Goal: Task Accomplishment & Management: Complete application form

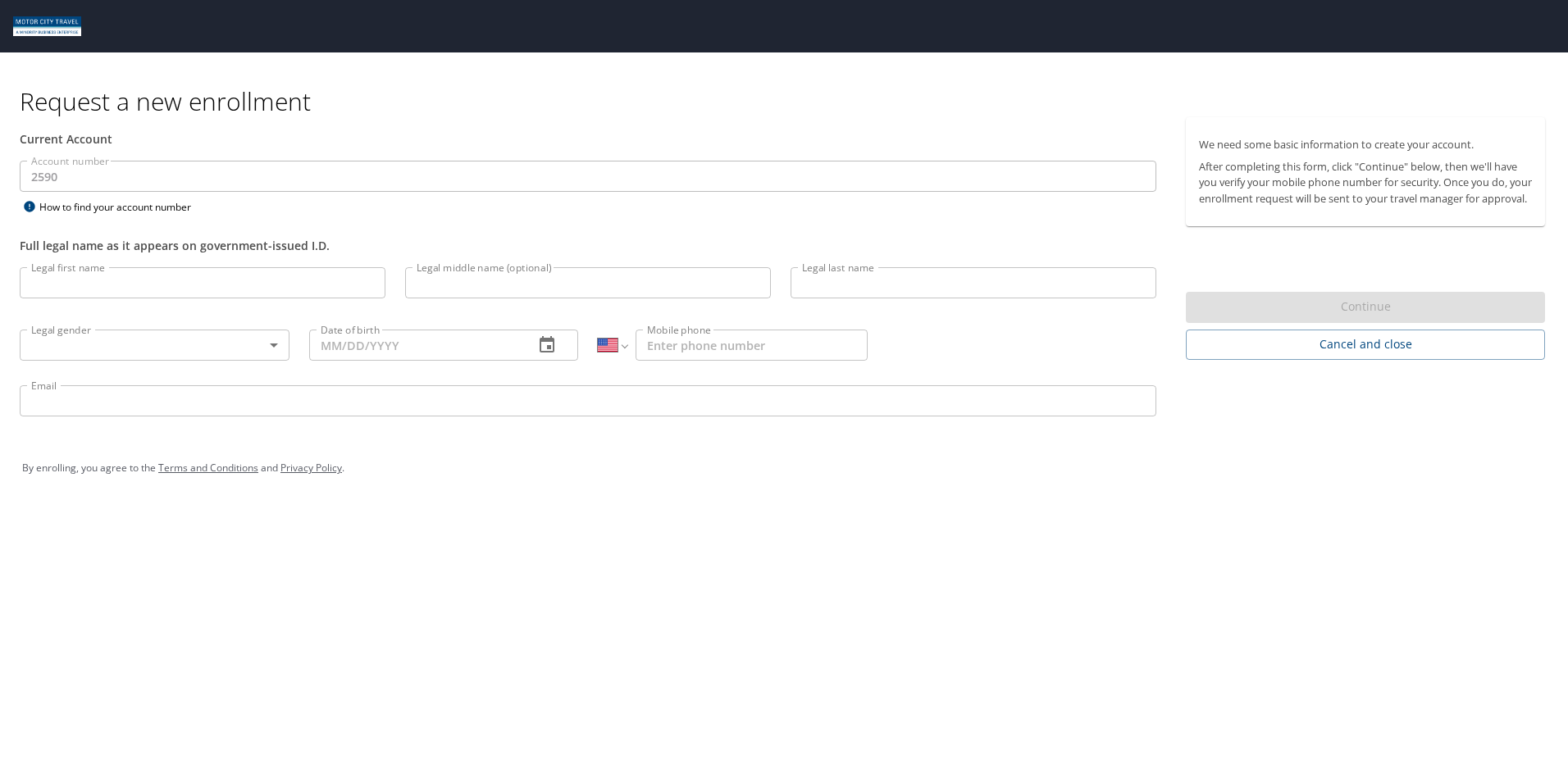
select select "US"
click at [164, 294] on input "Legal first name" at bounding box center [202, 283] width 366 height 31
type input "[PERSON_NAME]"
type input "06/11/1975"
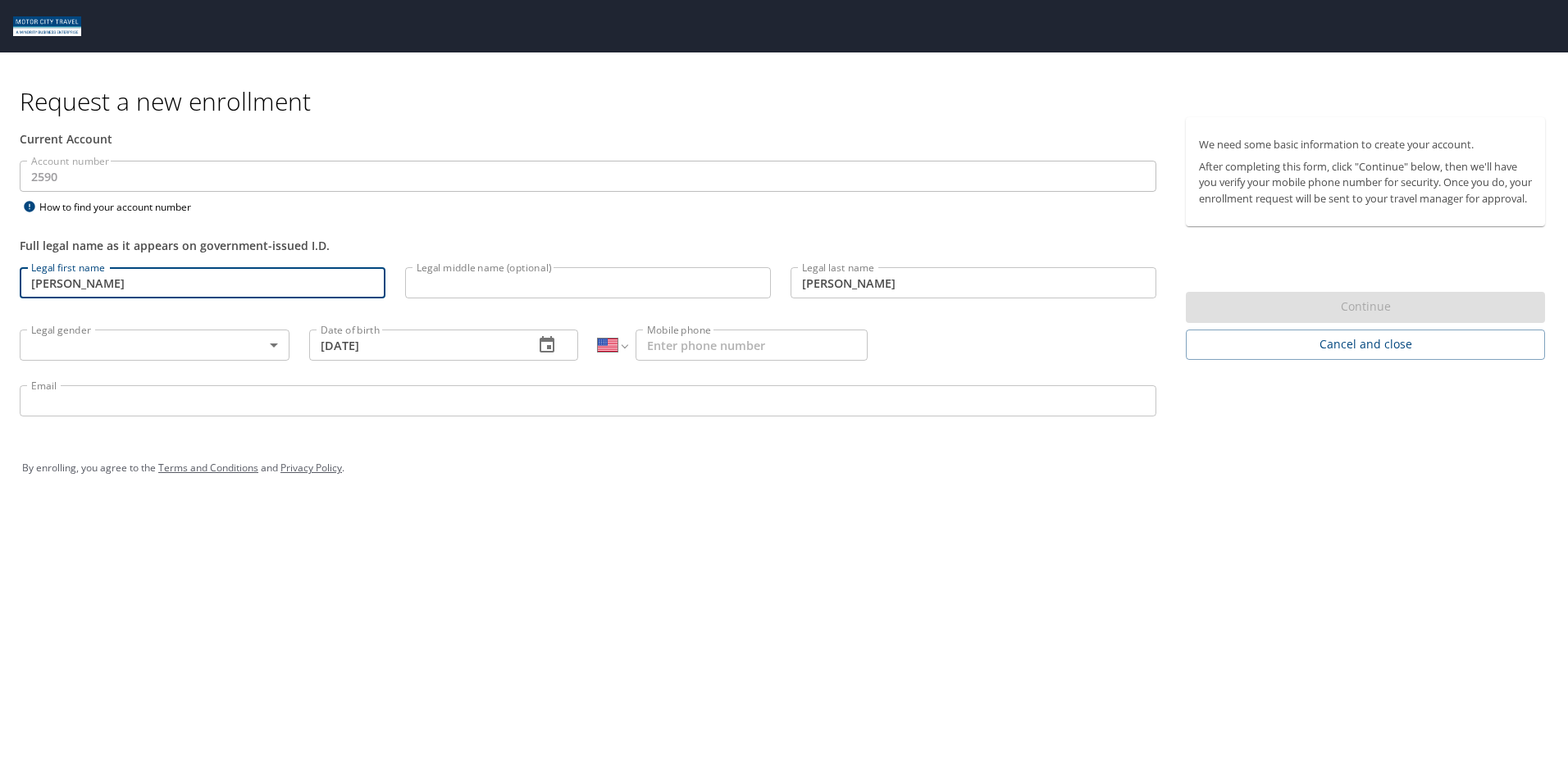
type input "1 (260) 894-6343"
type input "cgoodman@tifs.com"
click at [507, 541] on div "Request a new enrollment Current Account Account number 2590 Account number How…" at bounding box center [784, 391] width 1568 height 782
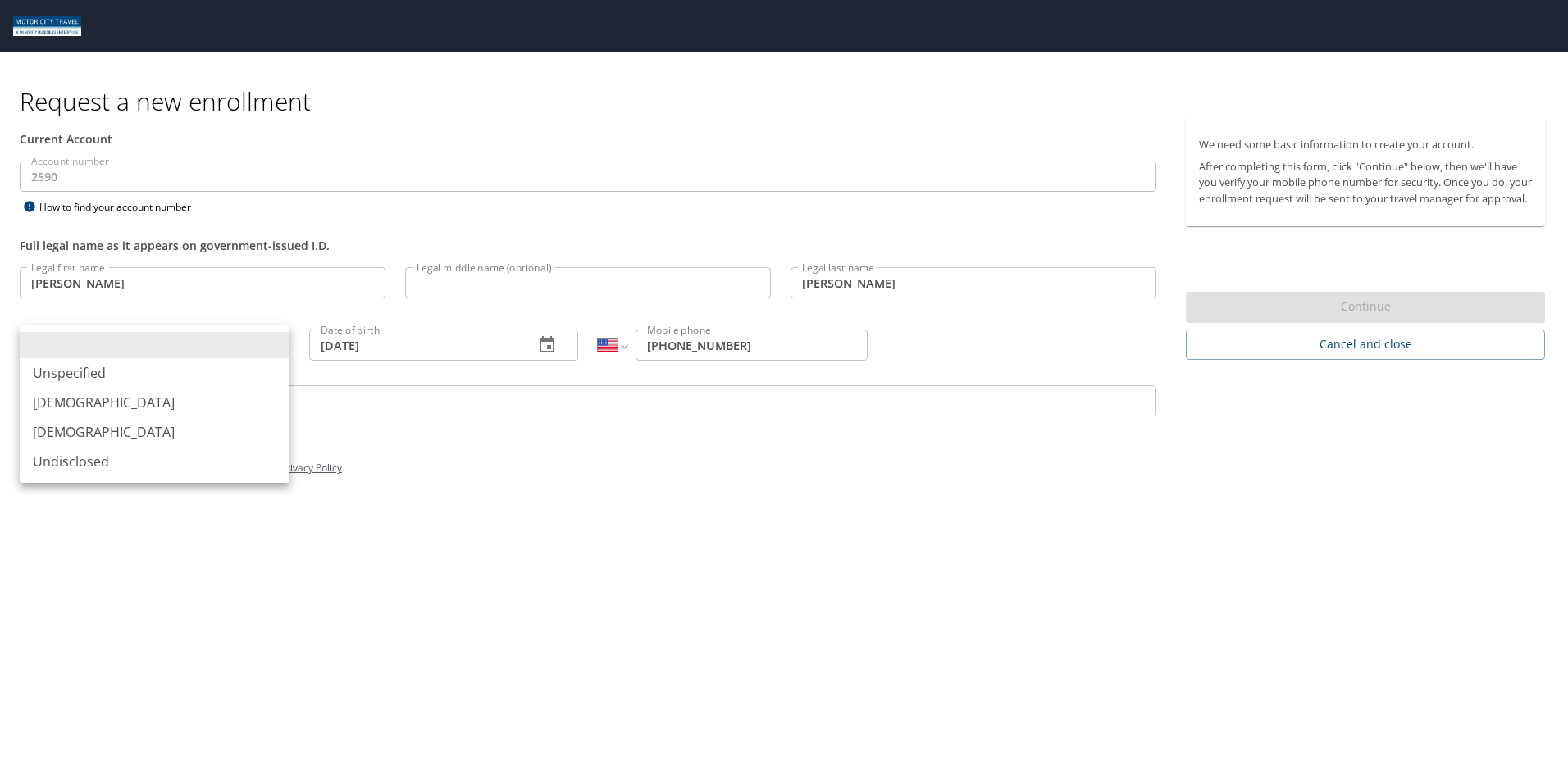
click at [150, 346] on body "Request a new enrollment Current Account Account number 2590 Account number How…" at bounding box center [784, 391] width 1568 height 782
click at [84, 430] on li "[DEMOGRAPHIC_DATA]" at bounding box center [155, 432] width 270 height 29
type input "[DEMOGRAPHIC_DATA]"
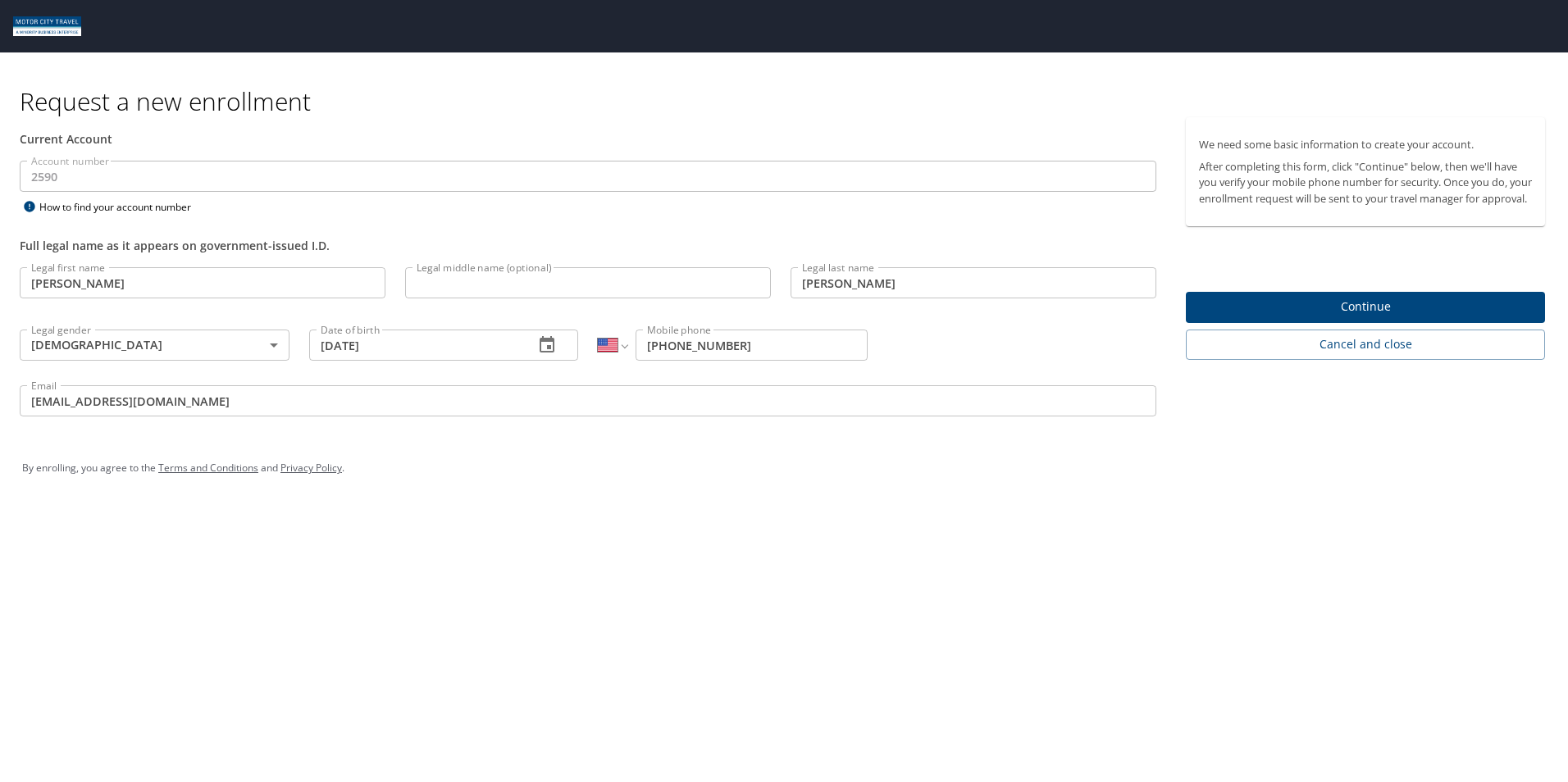
drag, startPoint x: 555, startPoint y: 487, endPoint x: 1252, endPoint y: 413, distance: 700.9
click at [557, 487] on div "By enrolling, you agree to the Terms and Conditions and Privacy Policy ." at bounding box center [784, 467] width 1523 height 41
click at [1380, 317] on span "Continue" at bounding box center [1365, 307] width 333 height 21
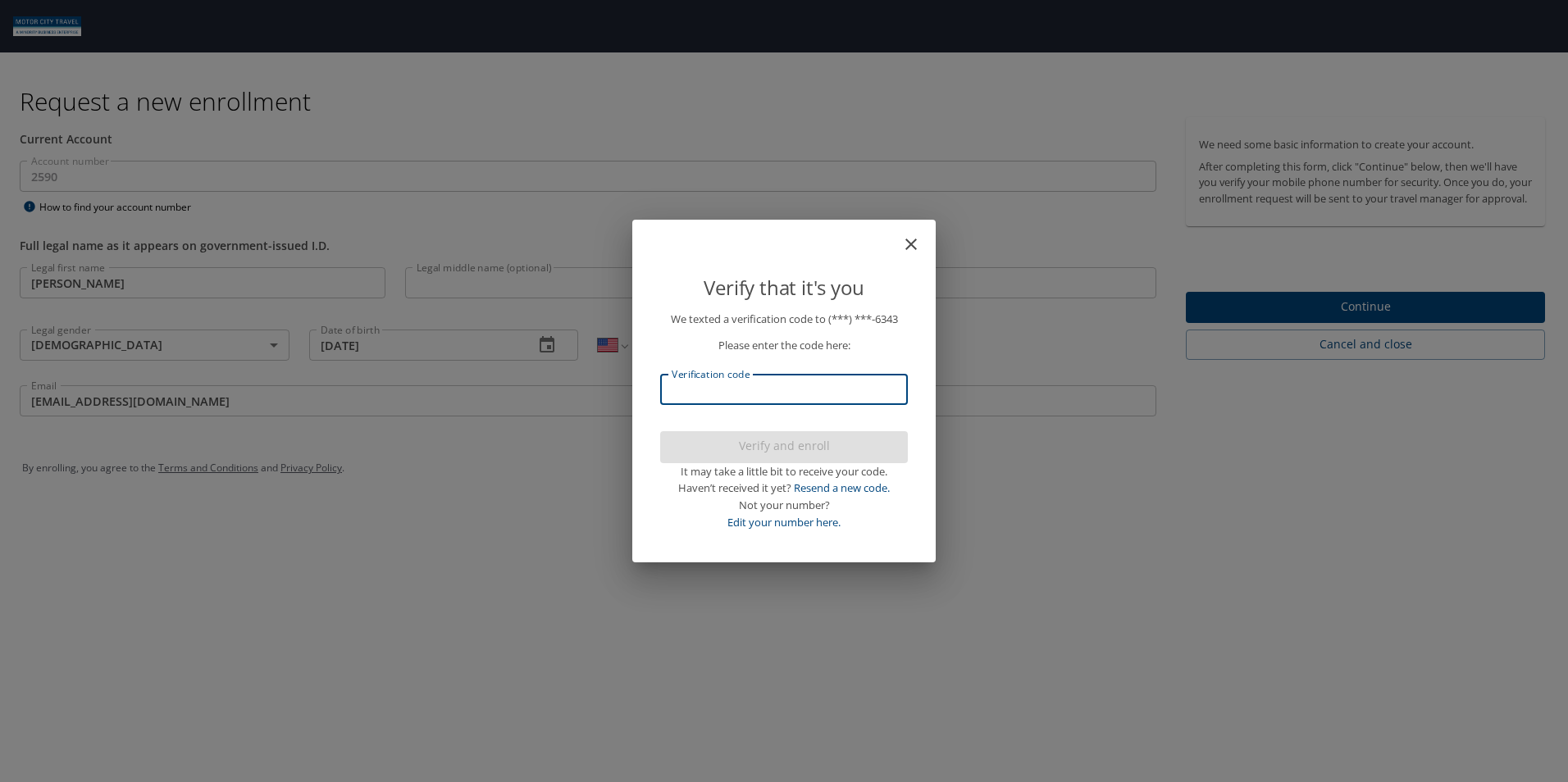
click at [712, 397] on input "Verification code" at bounding box center [784, 390] width 247 height 31
drag, startPoint x: 429, startPoint y: 495, endPoint x: 515, endPoint y: 460, distance: 92.8
click at [429, 495] on div "Verify that it's you We texted a verification code to (***) ***- 6343 Please en…" at bounding box center [784, 391] width 1568 height 782
click at [914, 240] on icon "close" at bounding box center [910, 244] width 20 height 20
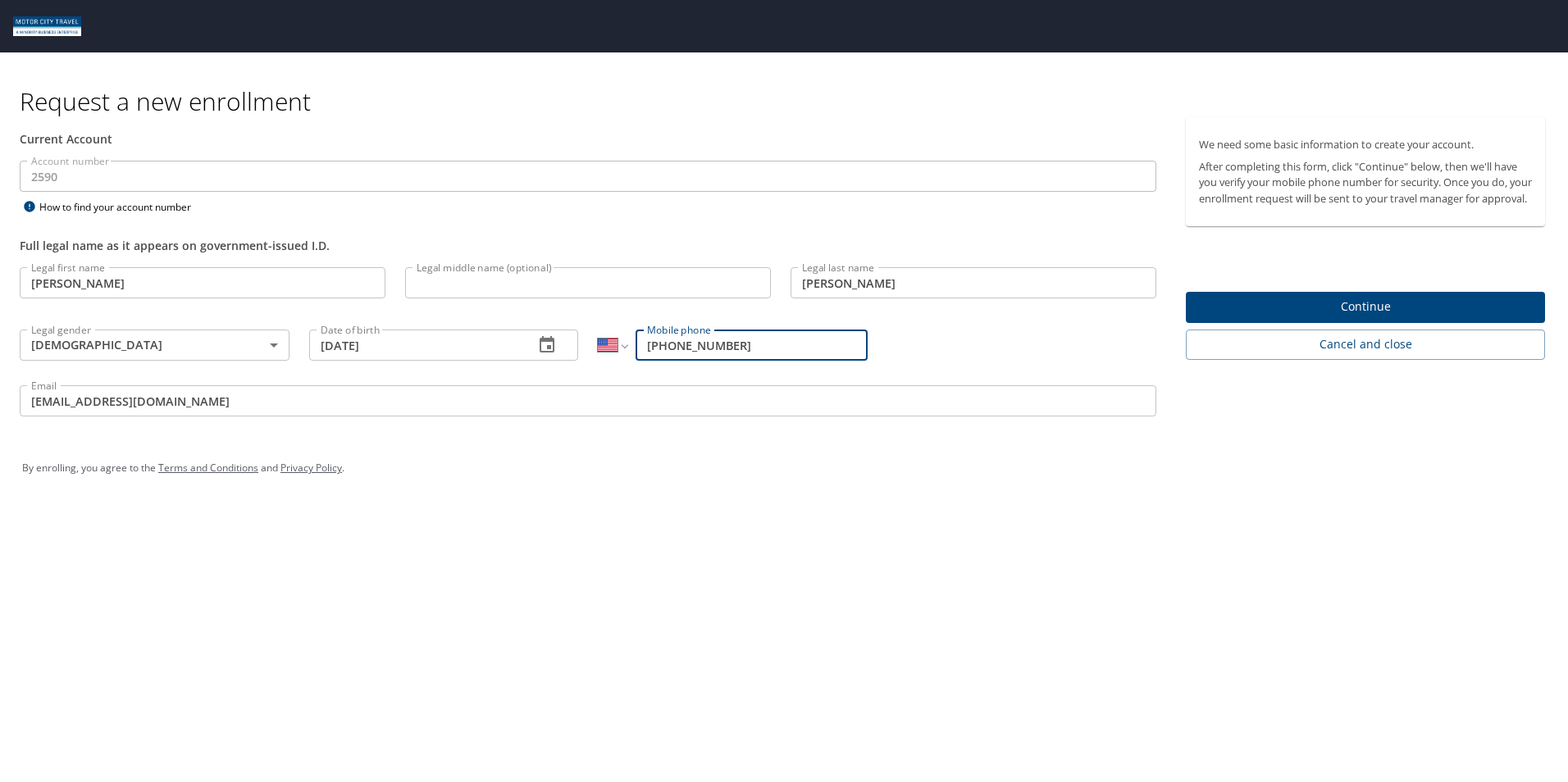
drag, startPoint x: 941, startPoint y: 547, endPoint x: 871, endPoint y: 490, distance: 90.3
click at [939, 548] on div "Request a new enrollment Current Account Account number 2590 Account number How…" at bounding box center [784, 391] width 1568 height 782
click at [767, 339] on input "1 (260) 894-6343" at bounding box center [751, 345] width 232 height 31
drag, startPoint x: 761, startPoint y: 344, endPoint x: 639, endPoint y: 354, distance: 122.4
click at [639, 354] on input "1 (260) 894-6343" at bounding box center [751, 345] width 232 height 31
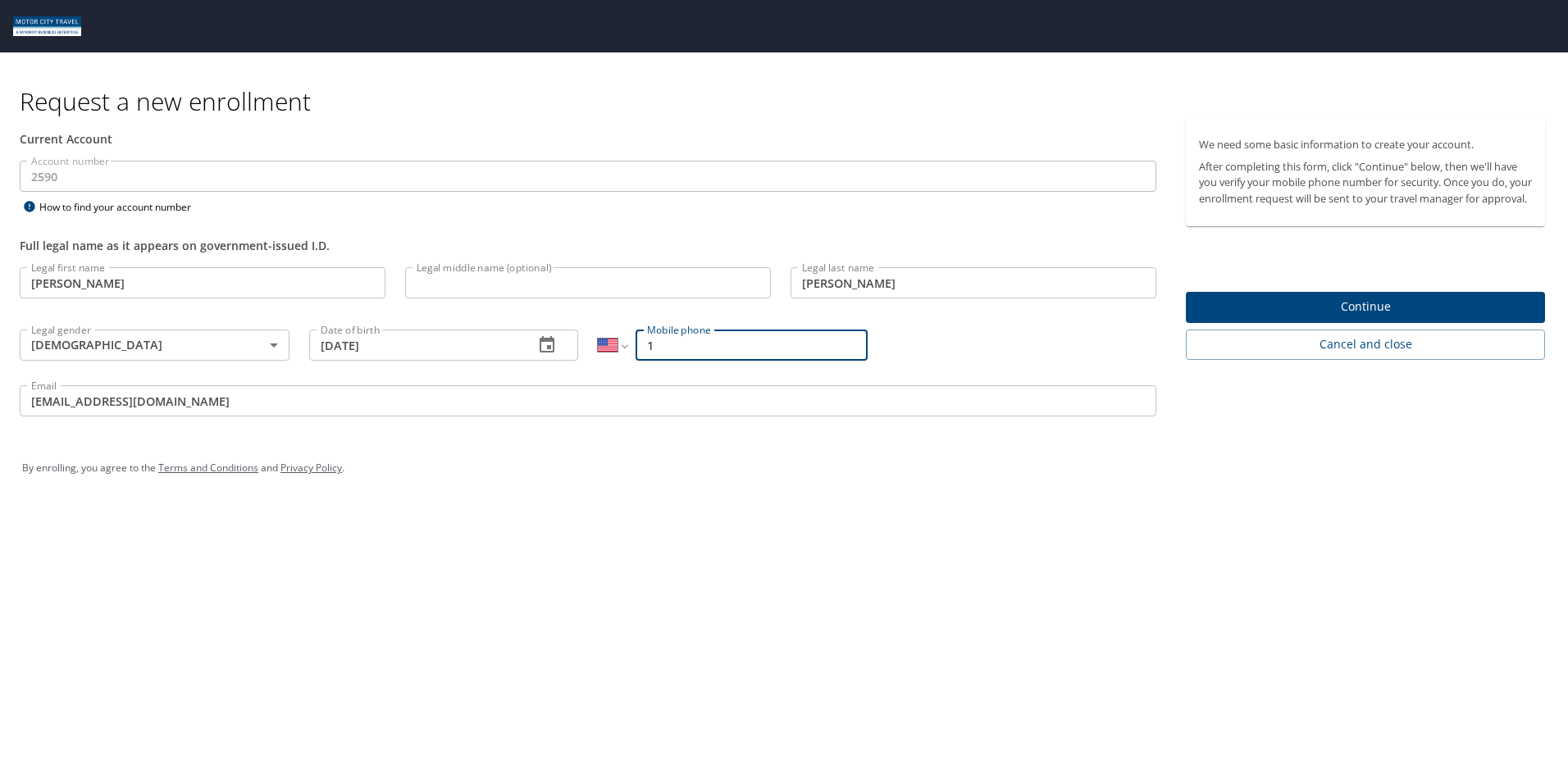
type input "1 (574) 268-8381"
drag, startPoint x: 1062, startPoint y: 566, endPoint x: 1276, endPoint y: 415, distance: 261.9
click at [1062, 564] on div "Request a new enrollment Current Account Account number 2590 Account number How…" at bounding box center [784, 391] width 1568 height 782
click at [1394, 313] on span "Continue" at bounding box center [1365, 307] width 333 height 21
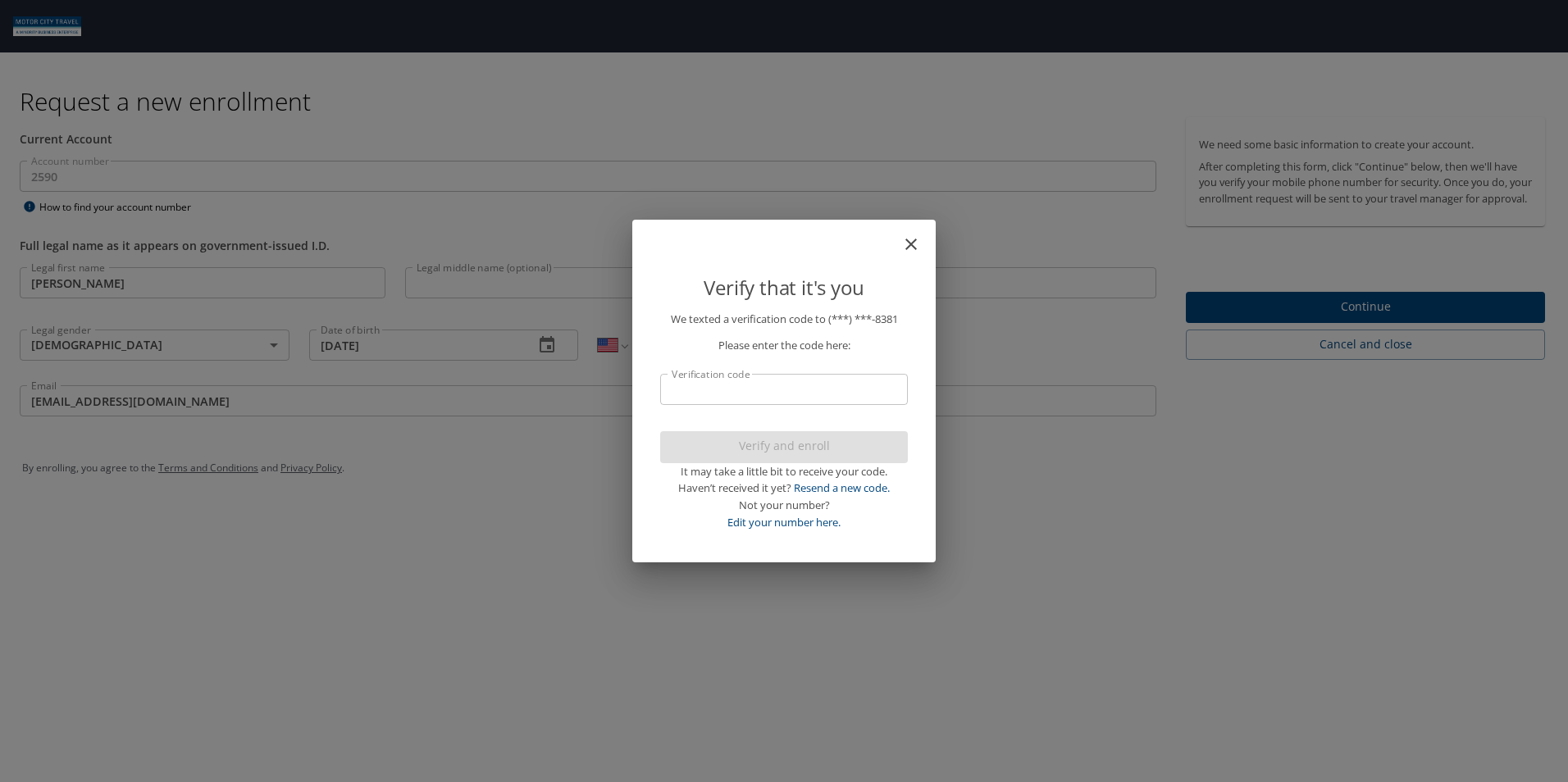
click at [699, 391] on input "Verification code" at bounding box center [784, 390] width 247 height 31
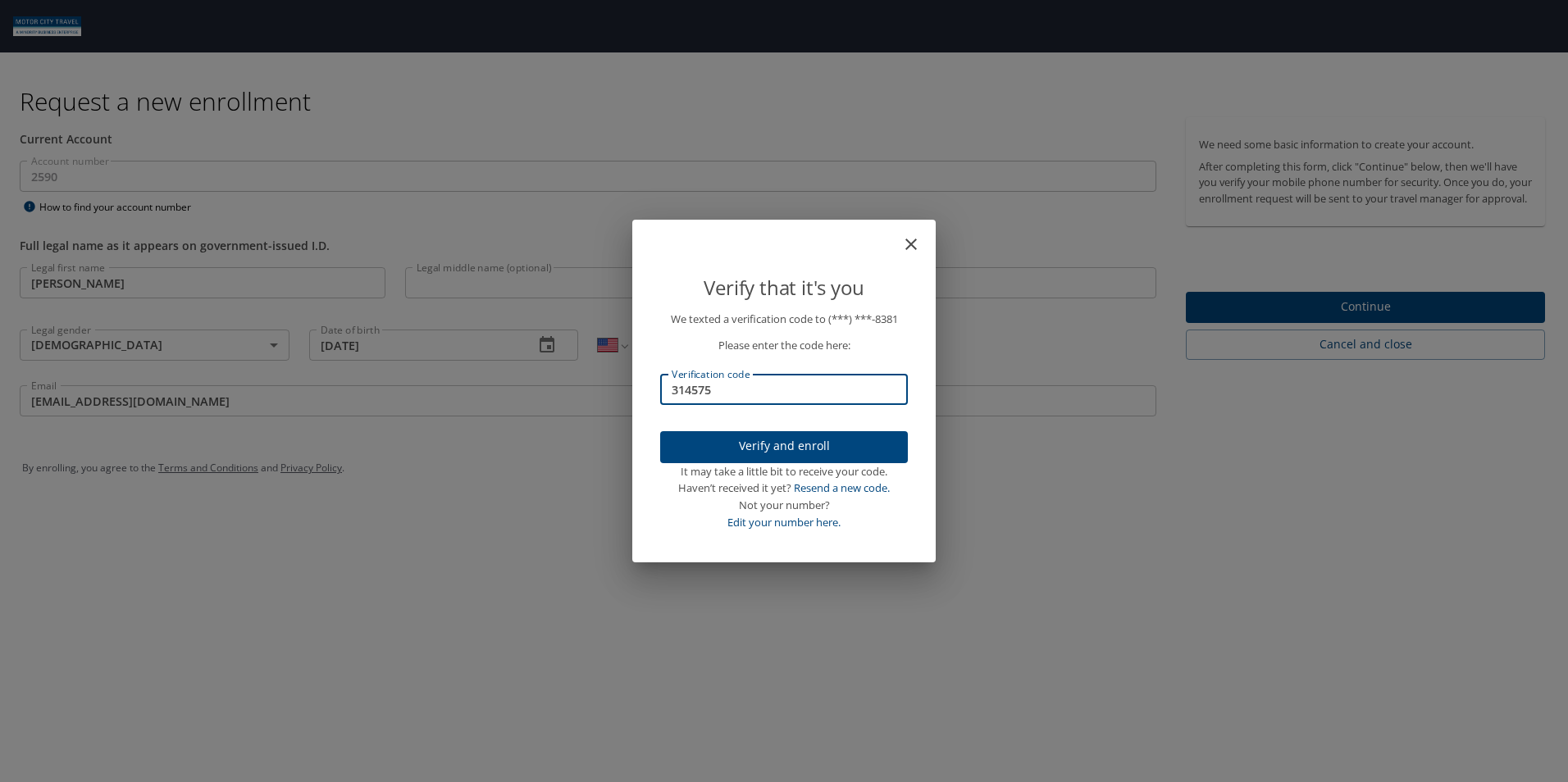
type input "314575"
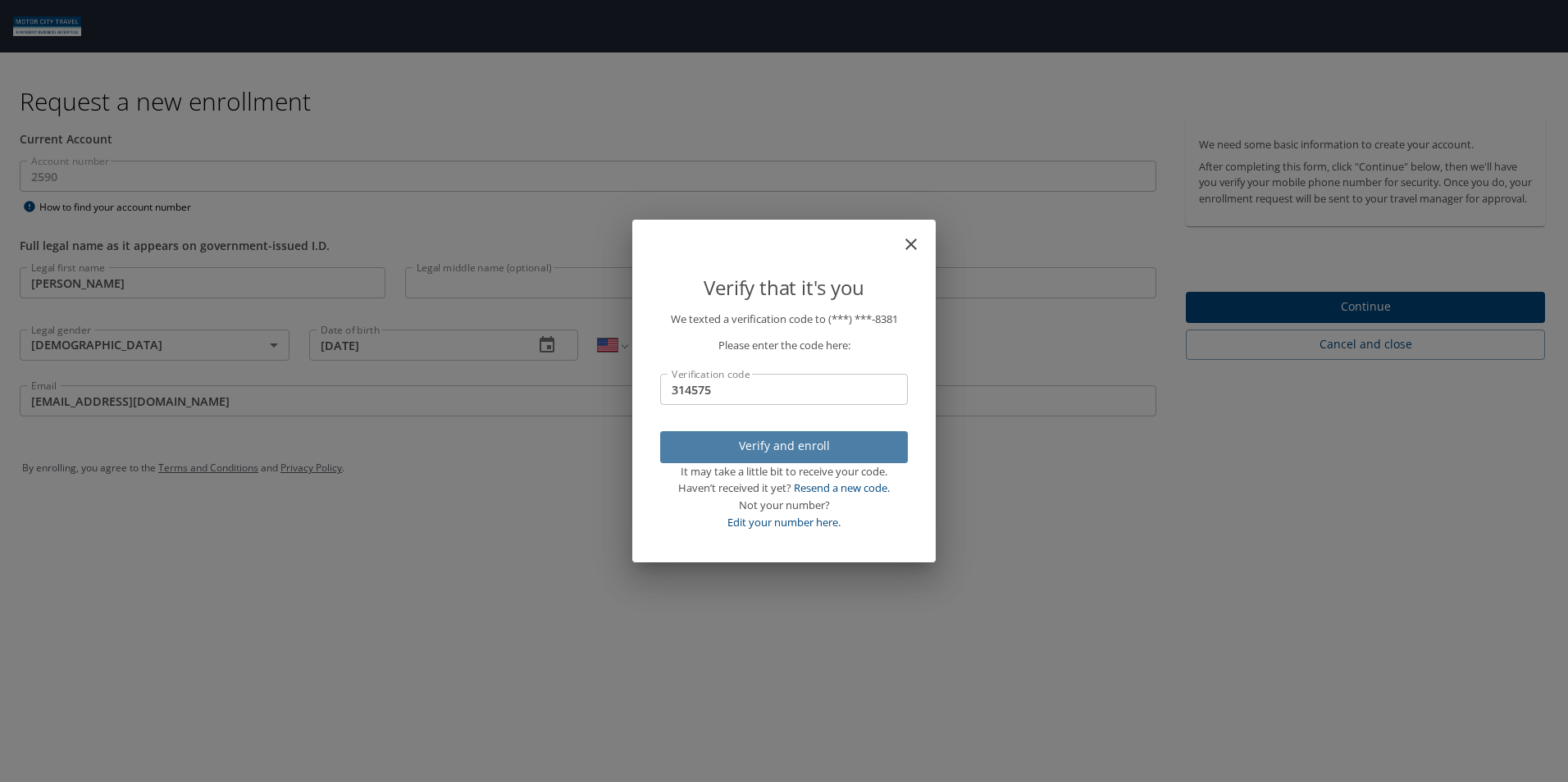
click at [810, 448] on span "Verify and enroll" at bounding box center [784, 447] width 221 height 21
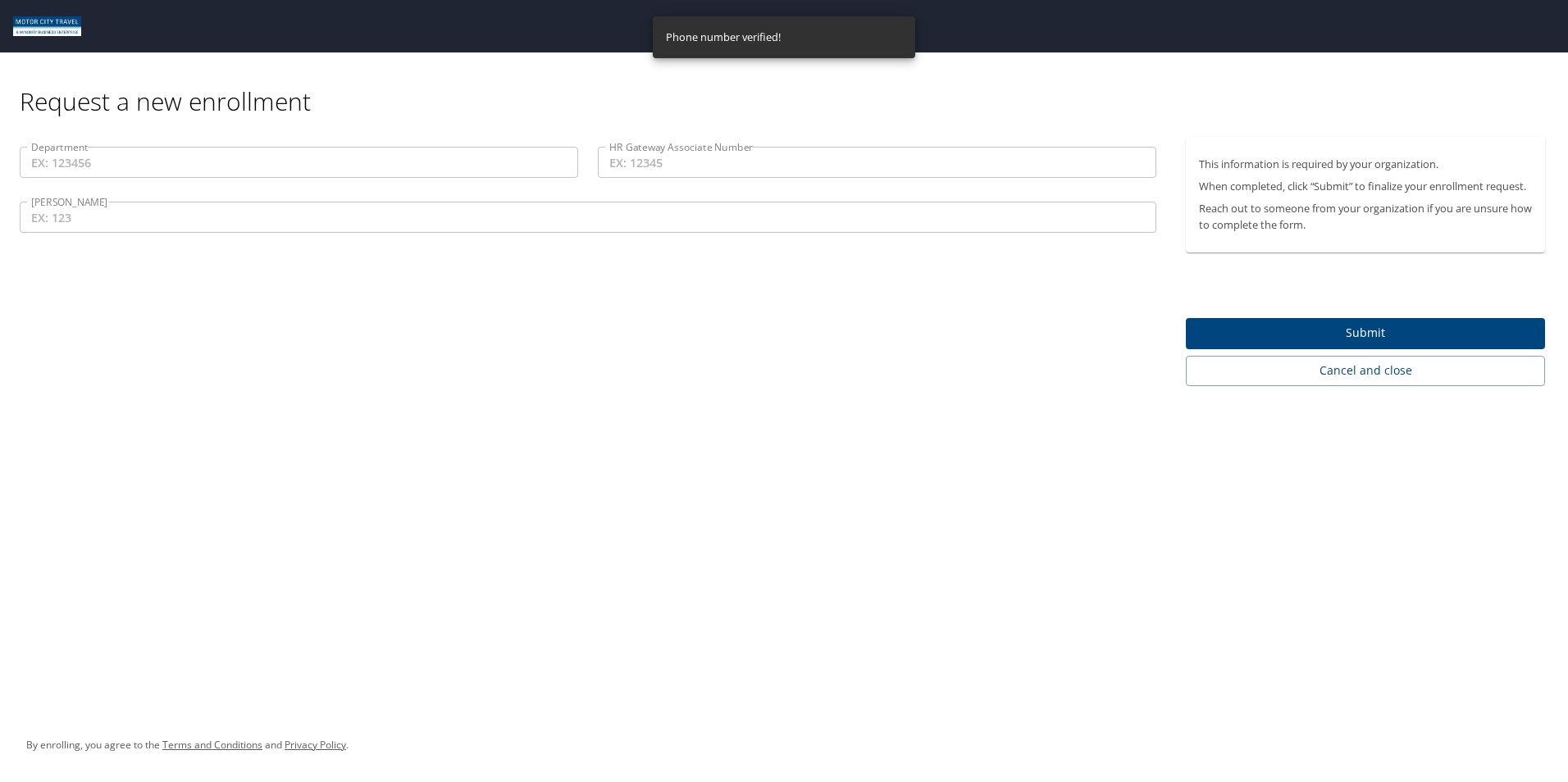
click at [143, 163] on input "Department" at bounding box center [299, 162] width 558 height 31
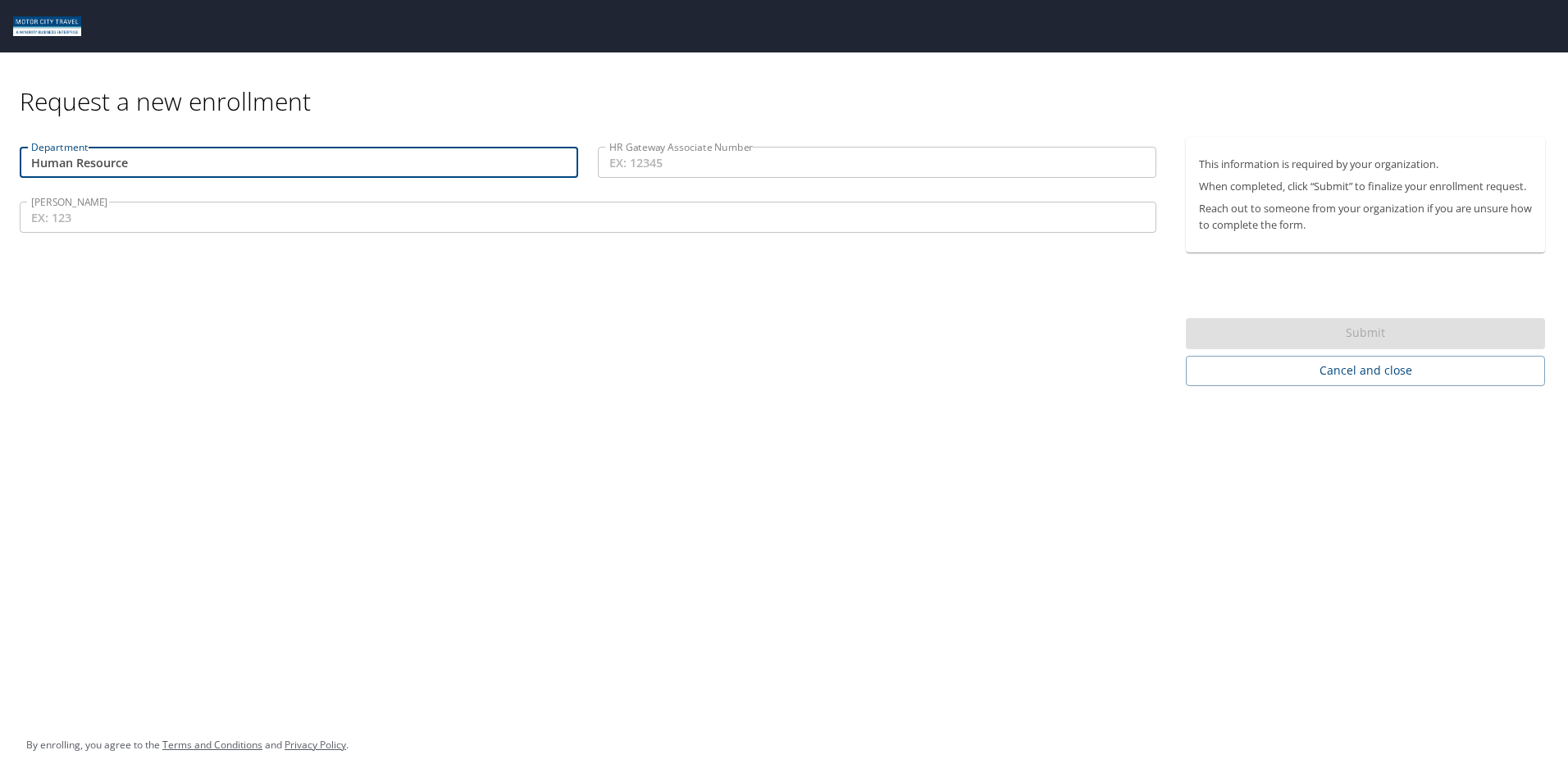
type input "Human Resource"
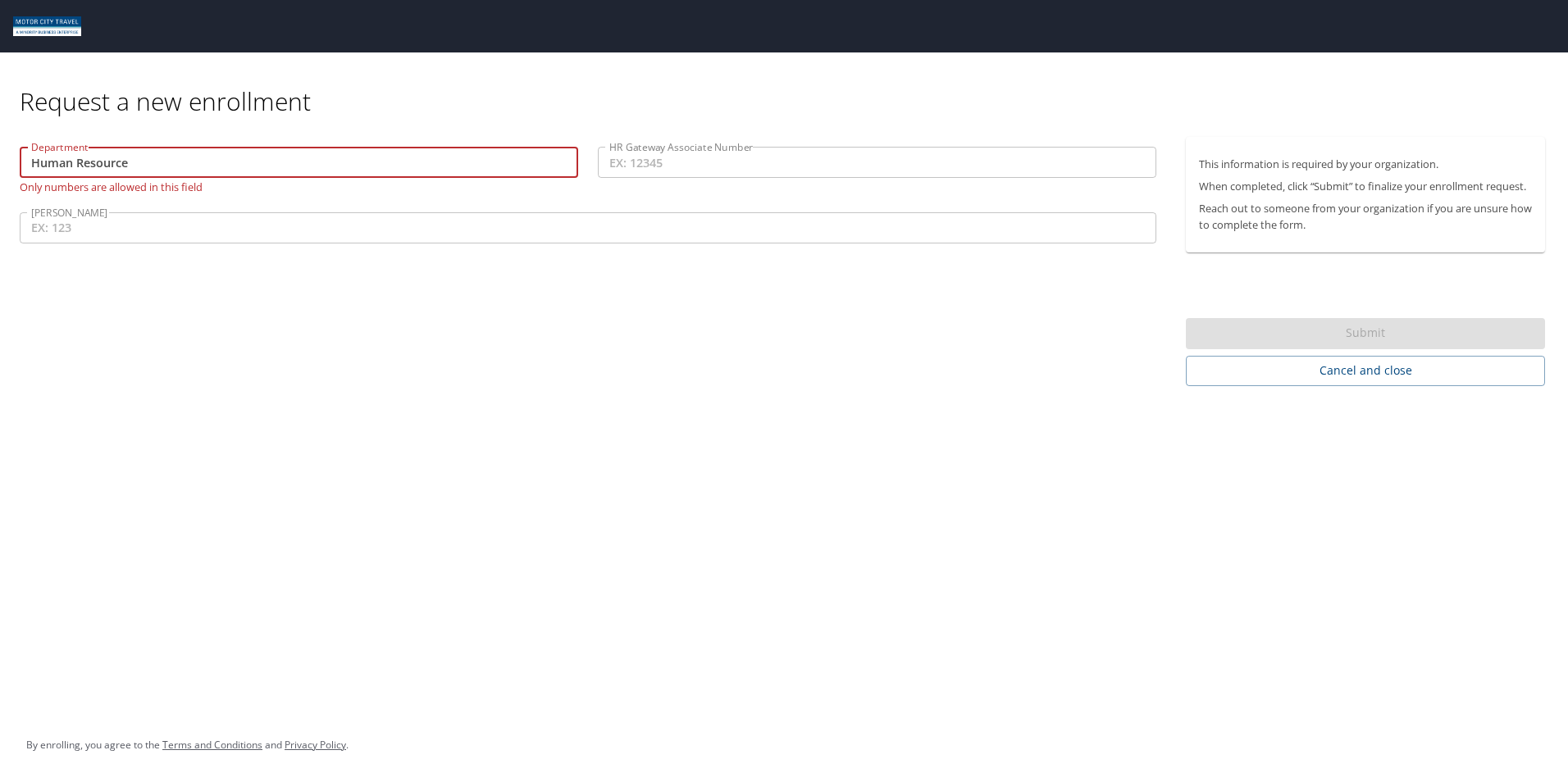
click at [204, 152] on input "Human Resource" at bounding box center [299, 162] width 558 height 31
drag, startPoint x: 176, startPoint y: 170, endPoint x: -292, endPoint y: 162, distance: 468.1
click at [0, 162] on html "Request a new enrollment Department Human Resource Department Only numbers are …" at bounding box center [784, 391] width 1568 height 782
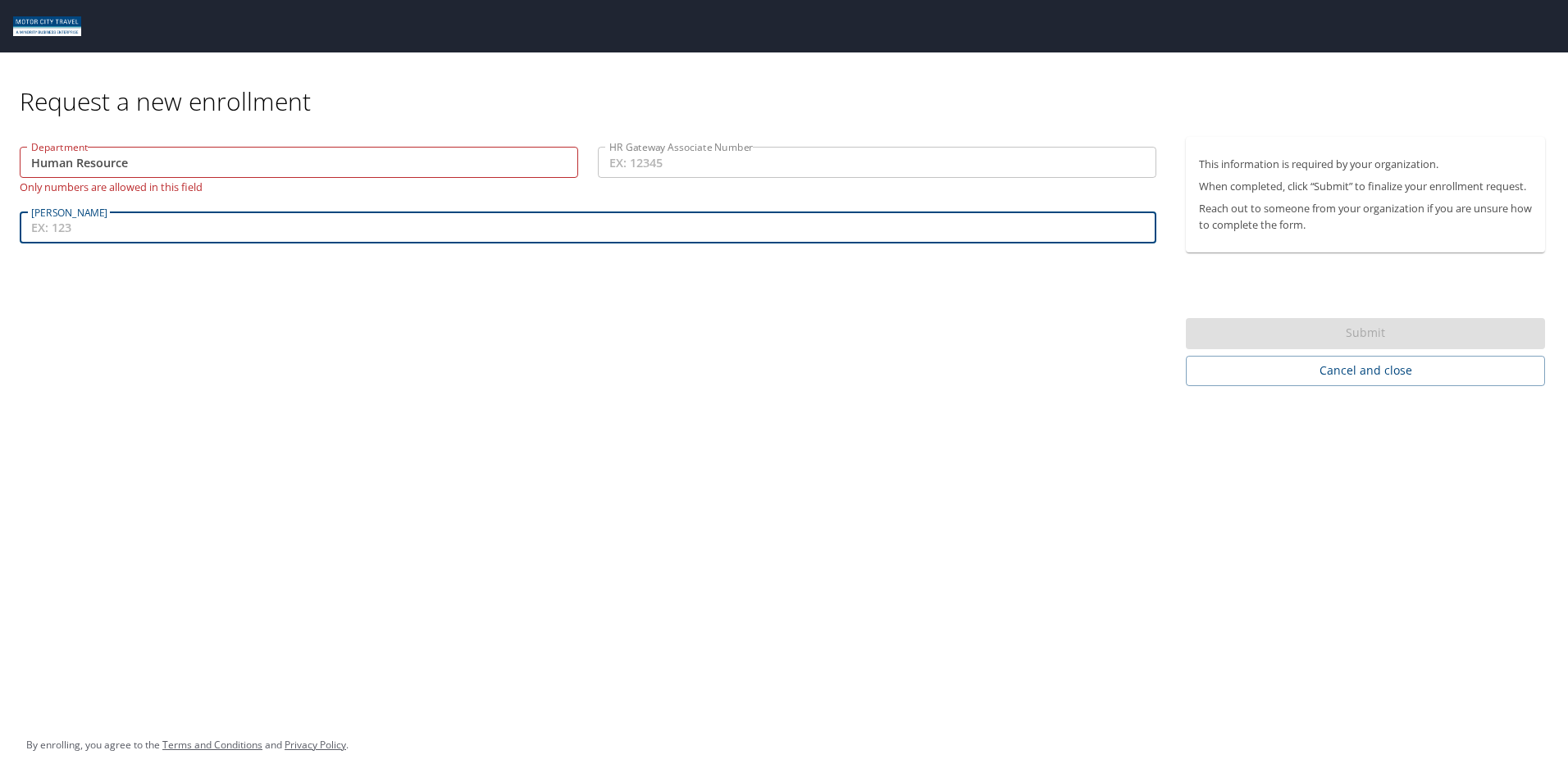
click at [157, 232] on input "[PERSON_NAME]" at bounding box center [588, 228] width 1137 height 31
type input "551"
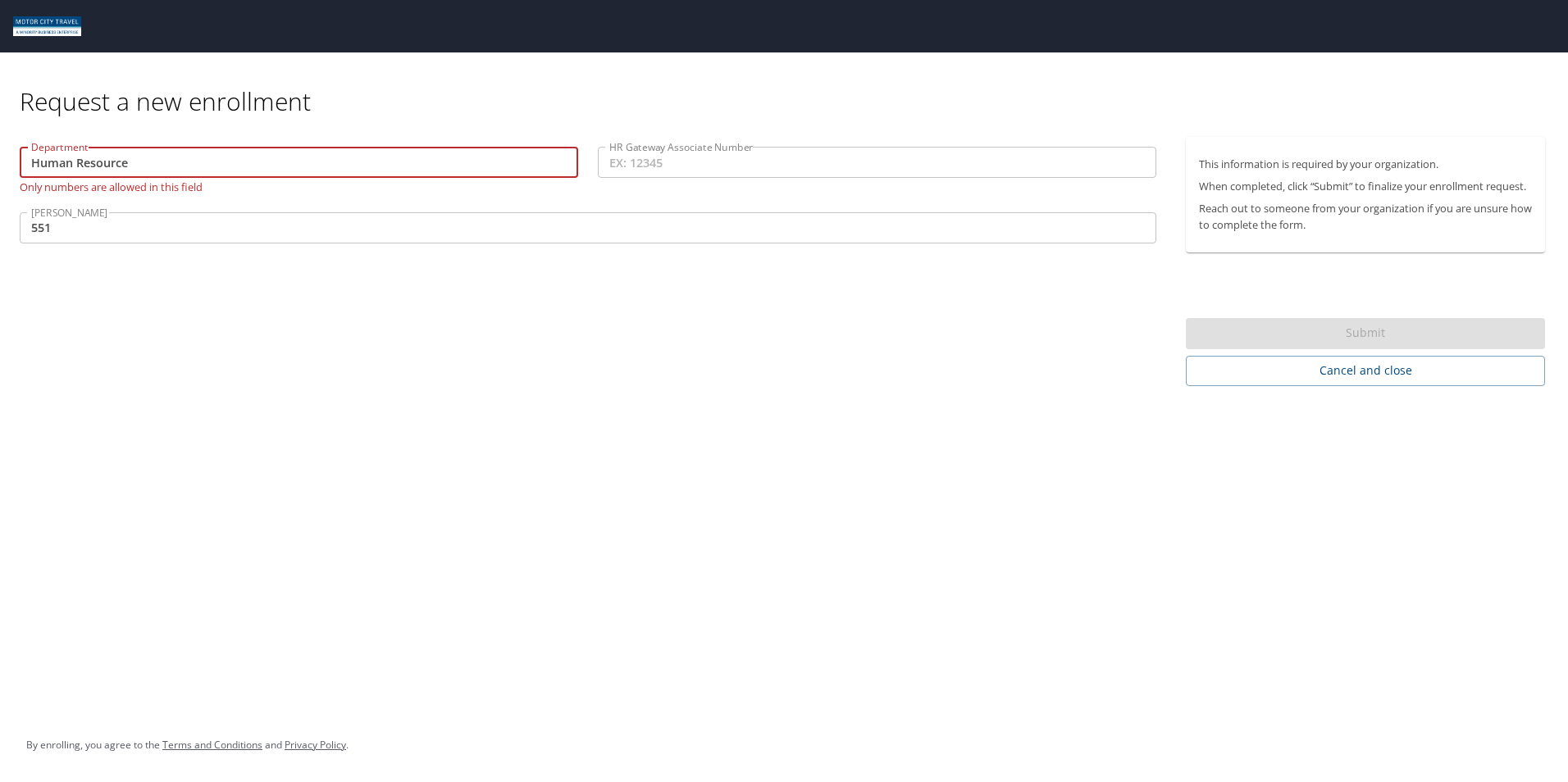
drag, startPoint x: 145, startPoint y: 162, endPoint x: -104, endPoint y: 140, distance: 250.0
click at [0, 140] on html "Request a new enrollment Department Human Resource Department Only numbers are …" at bounding box center [784, 391] width 1568 height 782
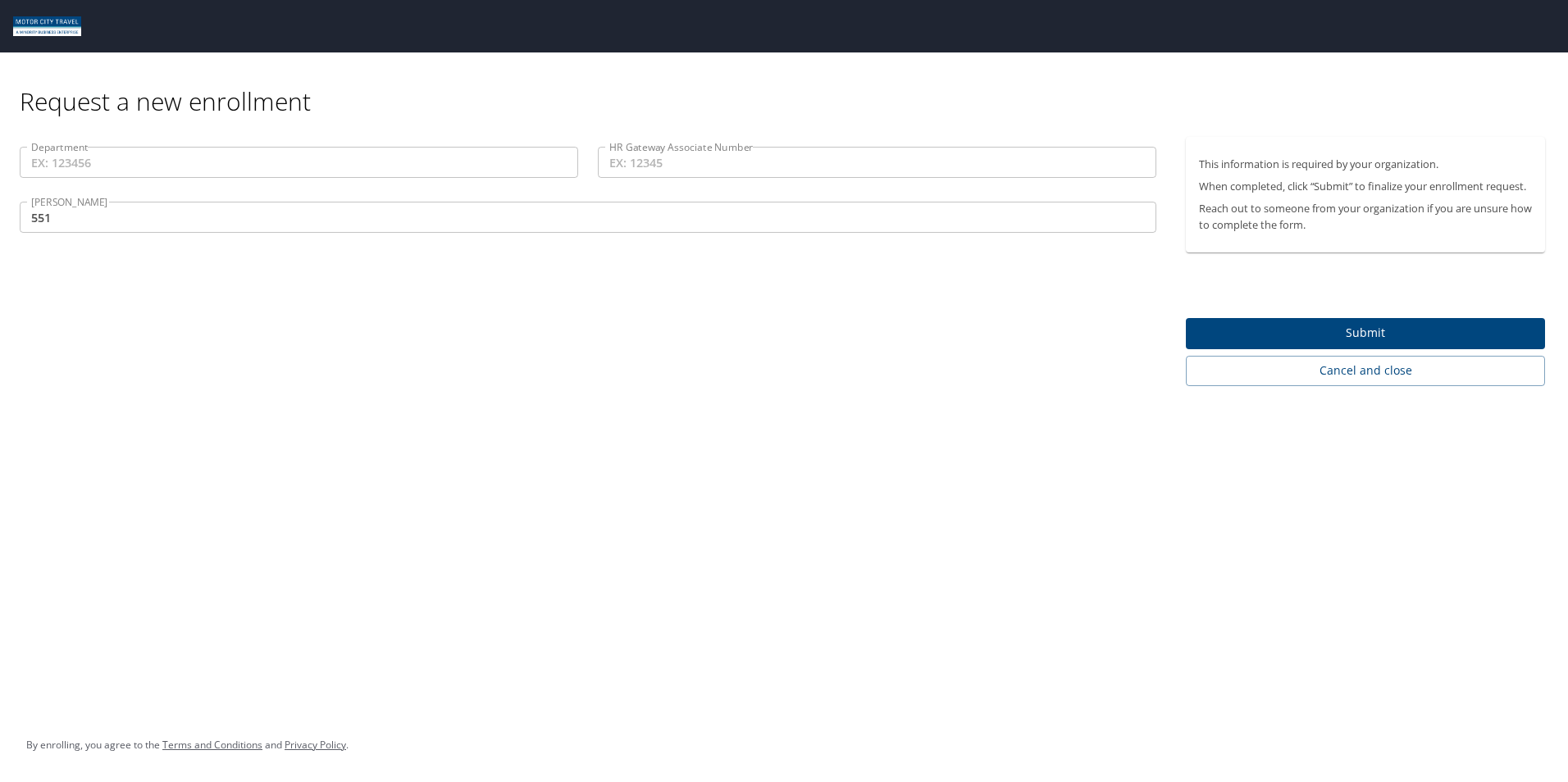
drag, startPoint x: 180, startPoint y: 321, endPoint x: 359, endPoint y: 156, distance: 243.4
click at [192, 307] on div "Department Department HR Gateway Associate Number HR Gateway Associate Number C…" at bounding box center [588, 261] width 1176 height 249
click at [693, 163] on input "HR Gateway Associate Number" at bounding box center [877, 162] width 558 height 31
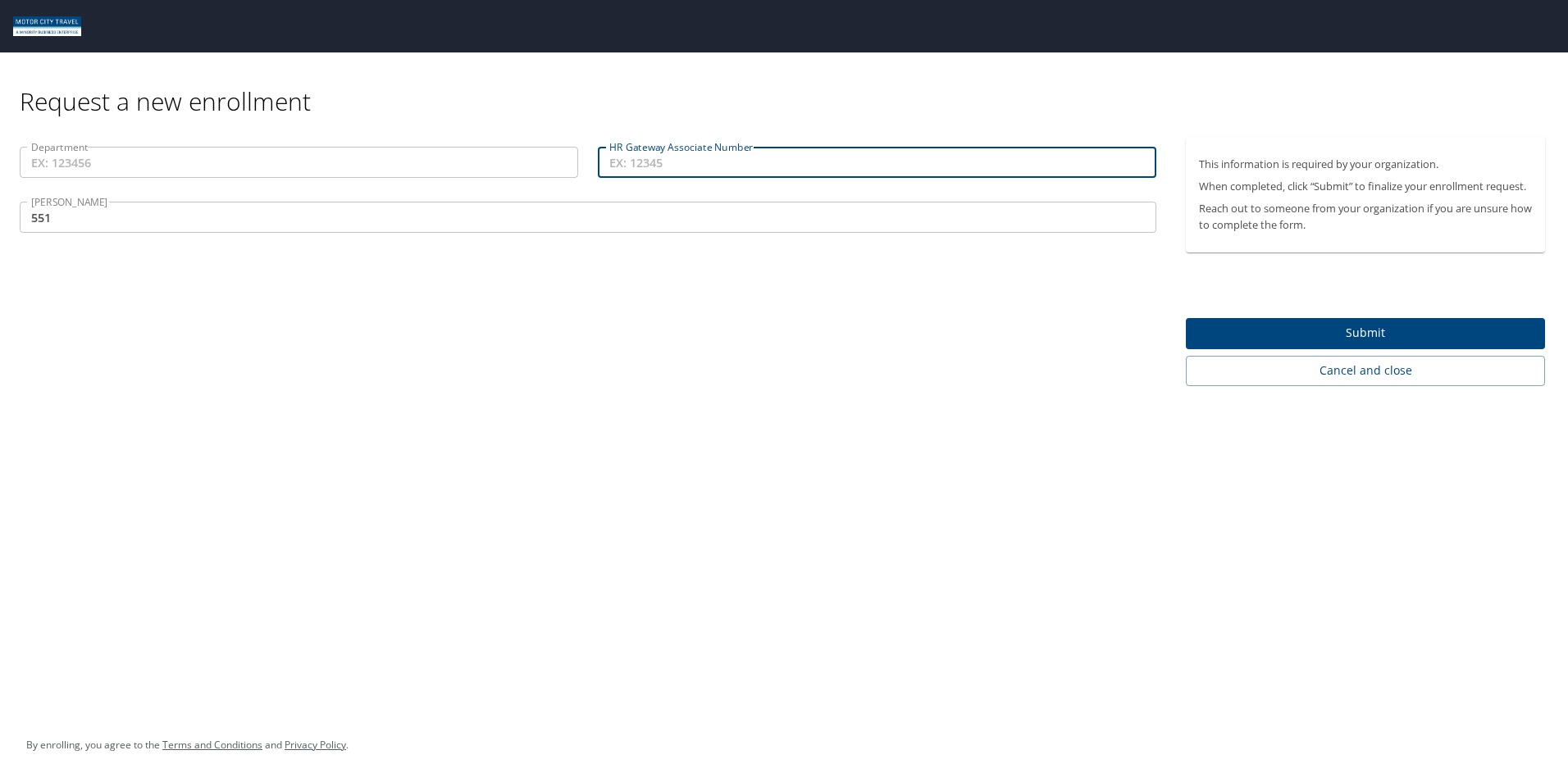
click at [628, 164] on input "HR Gateway Associate Number" at bounding box center [877, 162] width 558 height 31
paste input "ASSO73391"
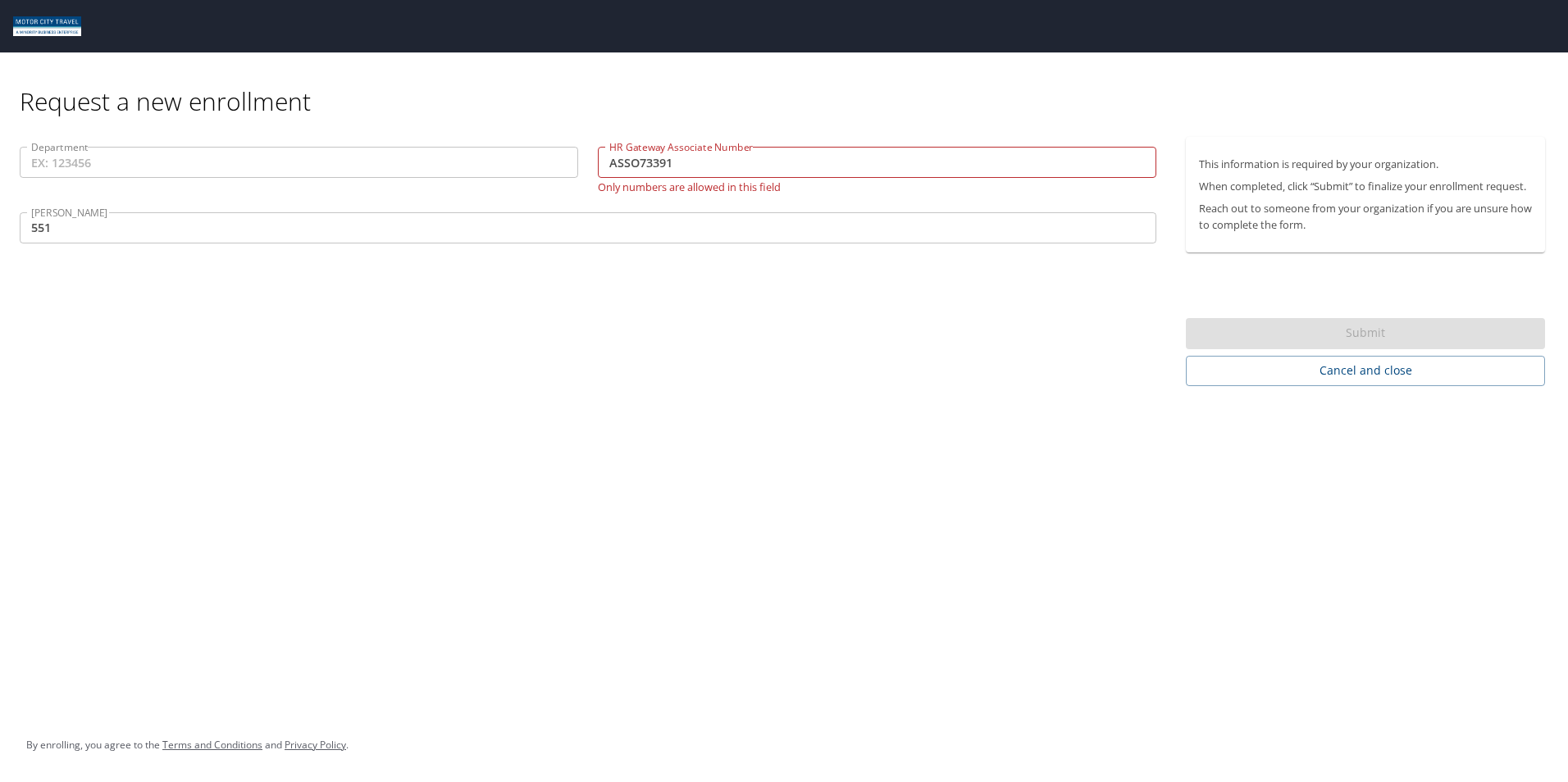
click at [869, 331] on div "Department Department HR Gateway Associate Number ASSO73391 HR Gateway Associat…" at bounding box center [588, 261] width 1176 height 249
click at [632, 164] on input "ASSO73391" at bounding box center [877, 162] width 558 height 31
click at [607, 520] on div "Request a new enrollment Department Department HR Gateway Associate Number ASSO…" at bounding box center [784, 391] width 1568 height 782
click at [629, 161] on input "ASSO73391" at bounding box center [877, 162] width 558 height 31
click at [1112, 561] on div "Request a new enrollment Department Department HR Gateway Associate Number O733…" at bounding box center [784, 391] width 1568 height 782
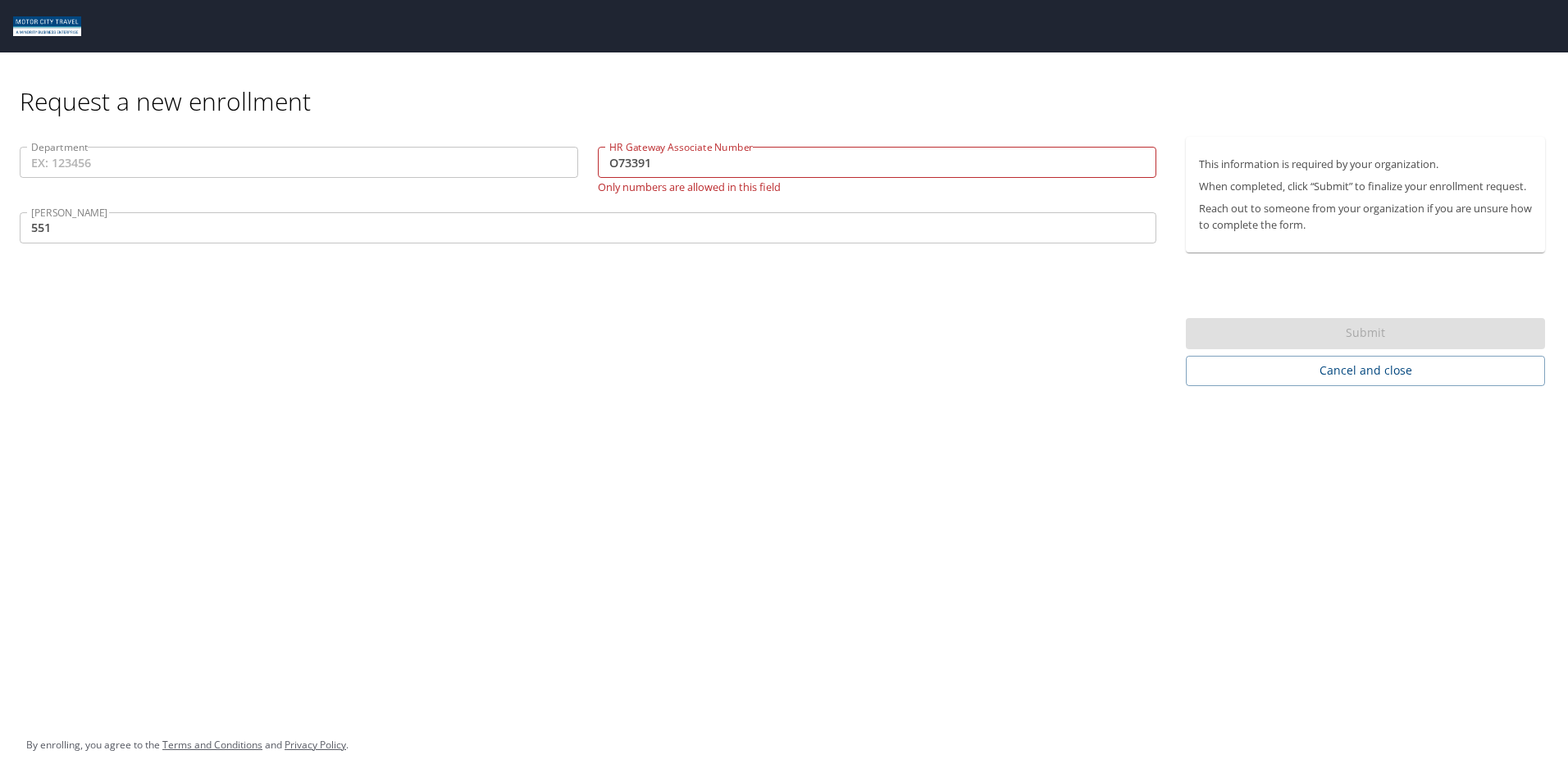
drag, startPoint x: 759, startPoint y: 308, endPoint x: 748, endPoint y: 286, distance: 24.6
click at [759, 308] on div "Department Department HR Gateway Associate Number O73391 HR Gateway Associate N…" at bounding box center [588, 261] width 1176 height 249
click at [758, 167] on input "O73391" at bounding box center [877, 162] width 558 height 31
click at [614, 159] on input "O73391" at bounding box center [877, 162] width 558 height 31
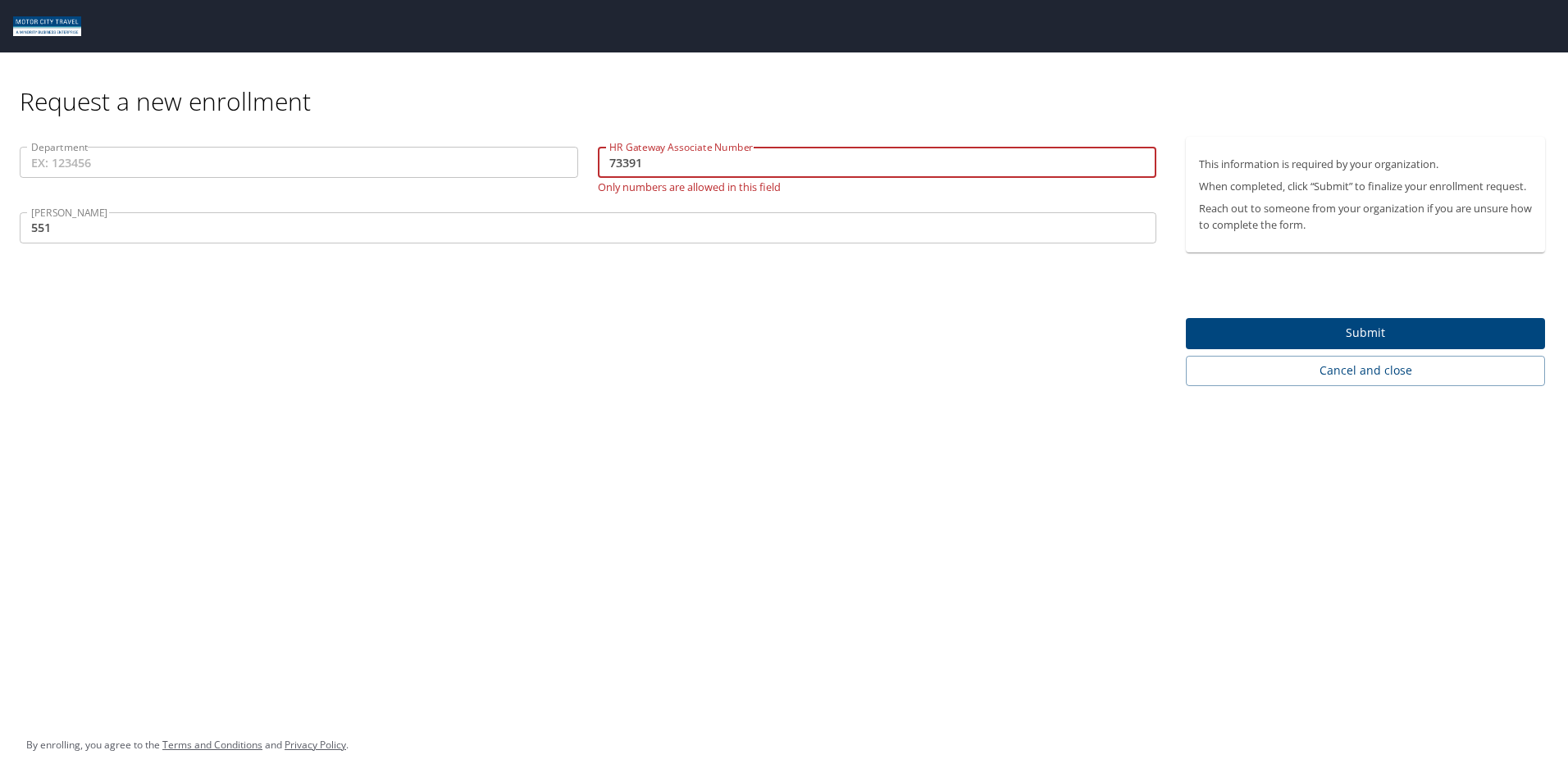
type input "73391"
click at [614, 493] on div "Request a new enrollment Department Department HR Gateway Associate Number 7339…" at bounding box center [784, 391] width 1568 height 782
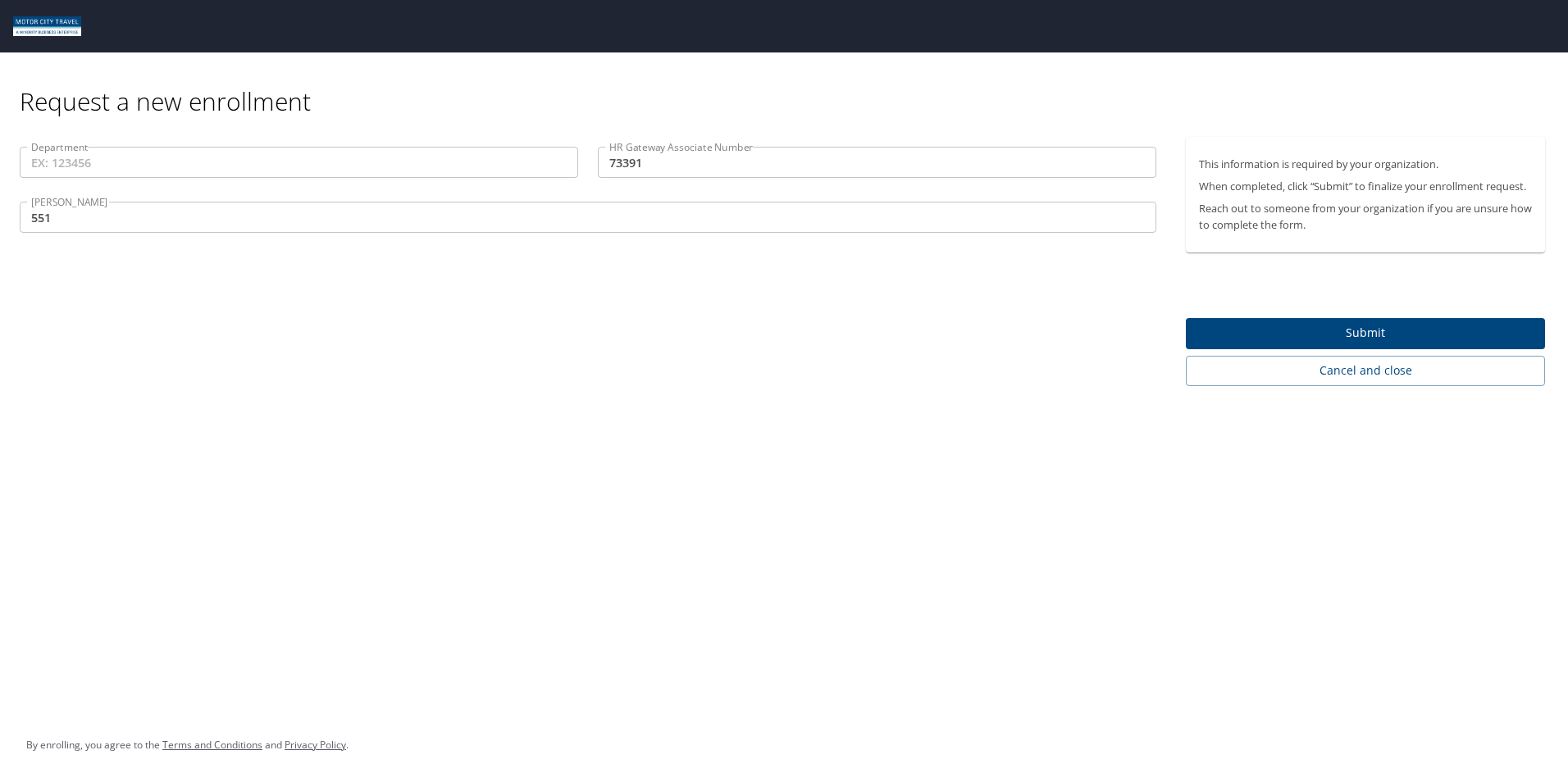
click at [1341, 338] on span "Submit" at bounding box center [1365, 334] width 333 height 21
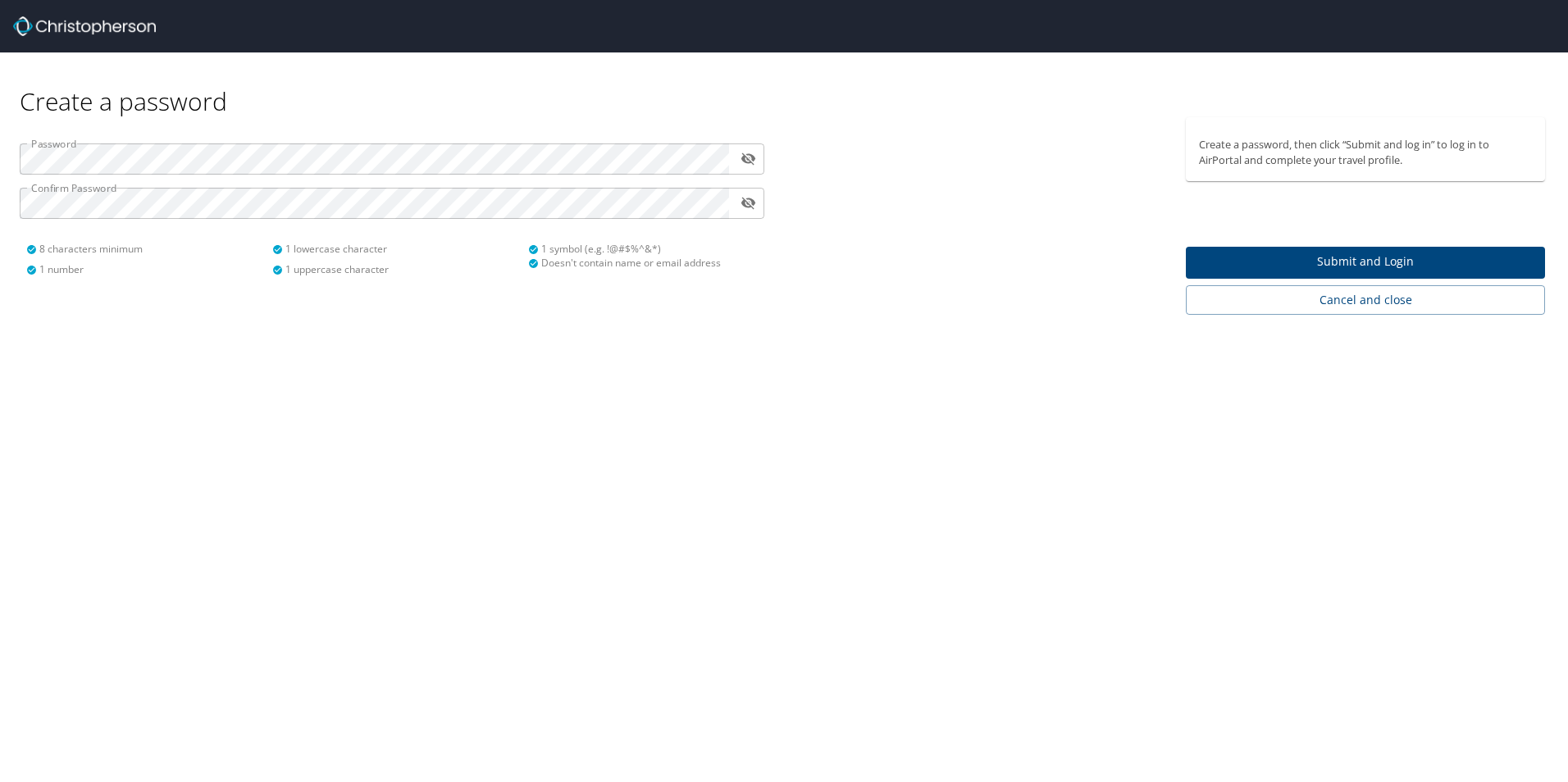
drag, startPoint x: 626, startPoint y: 402, endPoint x: 633, endPoint y: 390, distance: 13.9
click at [627, 401] on div "Create a password Password ​ Confirm Password ​ 8 characters minimum 1 number 1…" at bounding box center [784, 391] width 1568 height 782
click at [1385, 264] on span "Submit and Login" at bounding box center [1365, 262] width 333 height 21
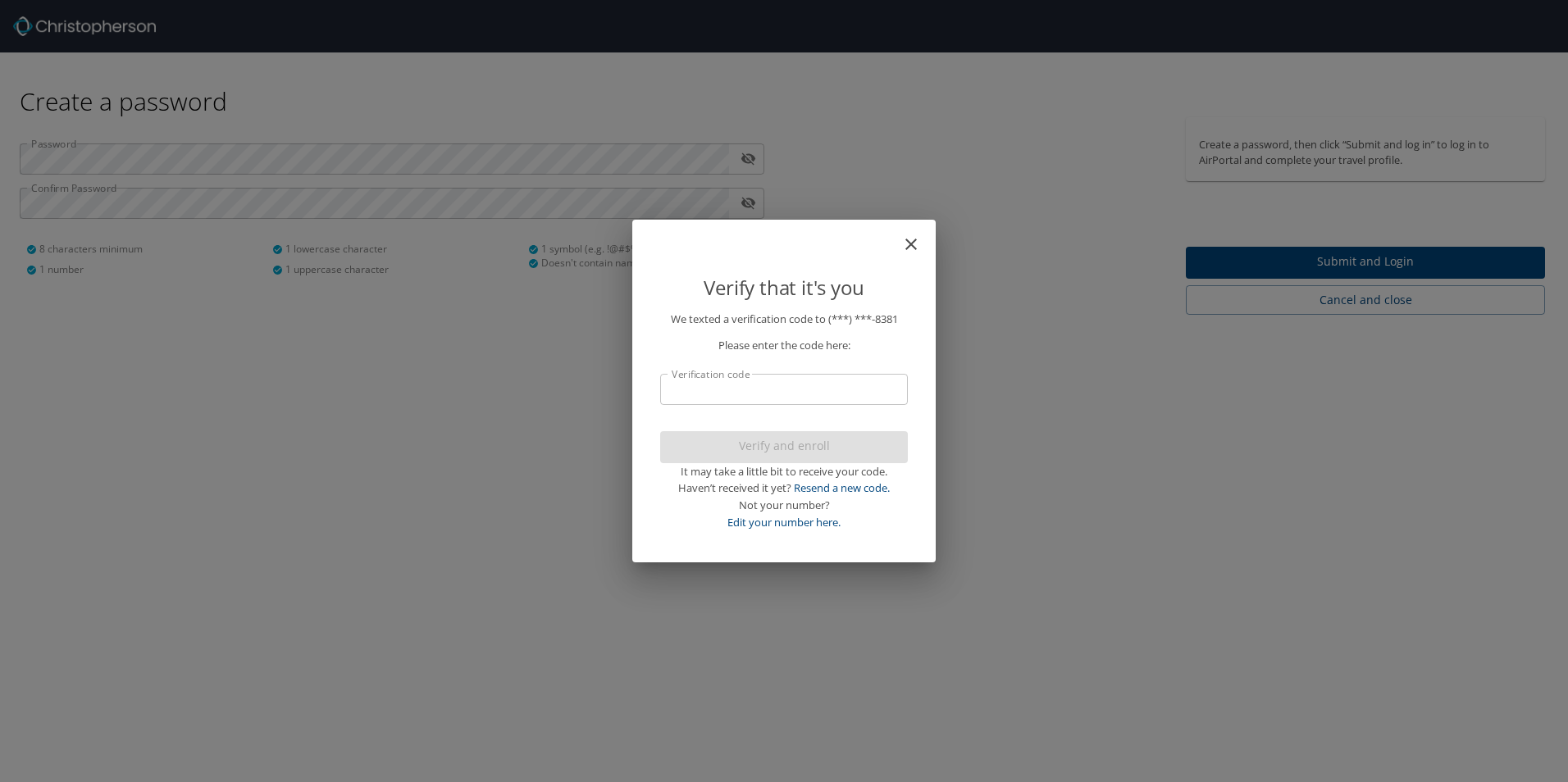
click at [740, 390] on input "Verification code" at bounding box center [784, 390] width 247 height 31
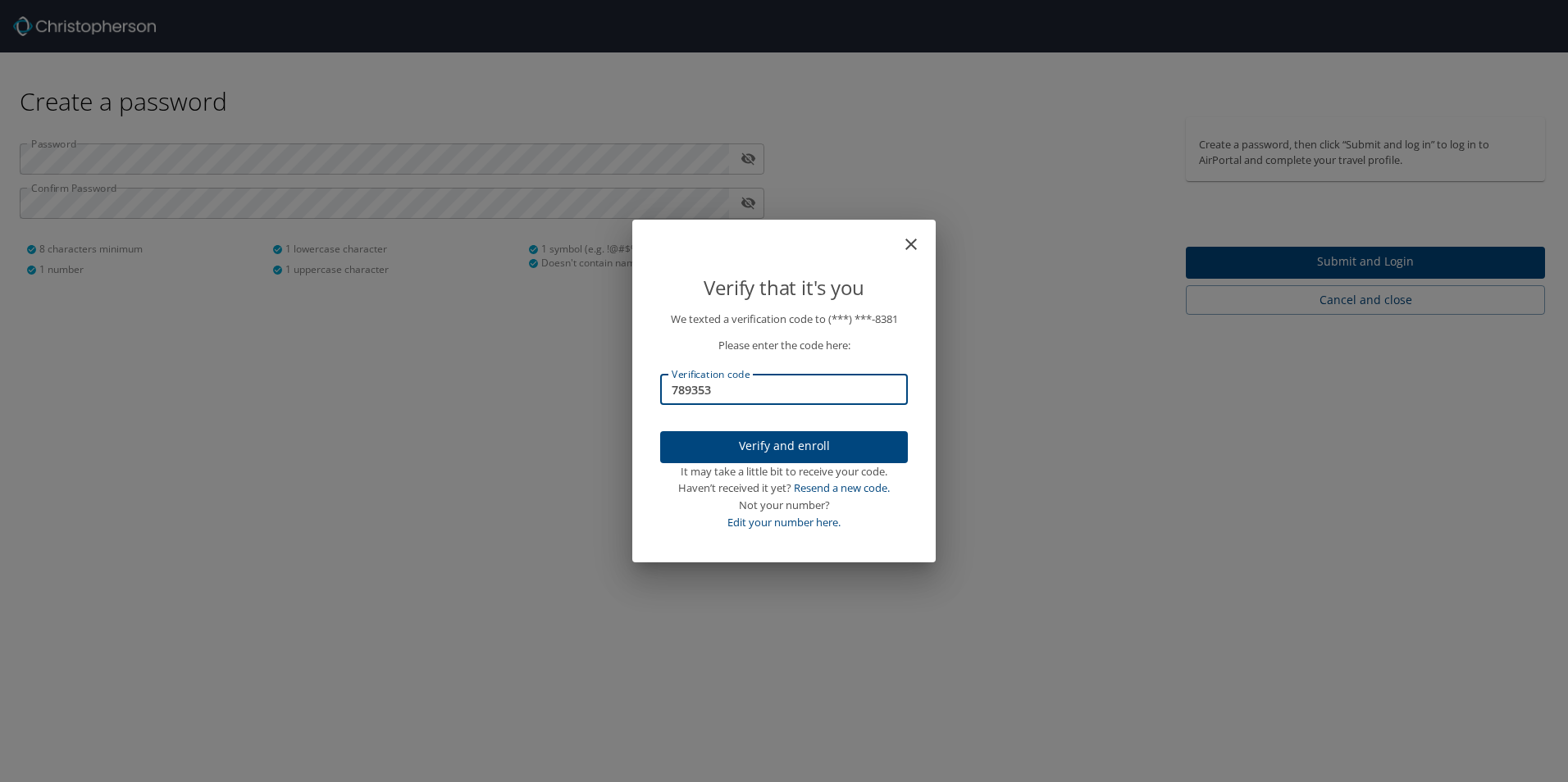
type input "789353"
click at [802, 446] on span "Verify and enroll" at bounding box center [784, 447] width 221 height 21
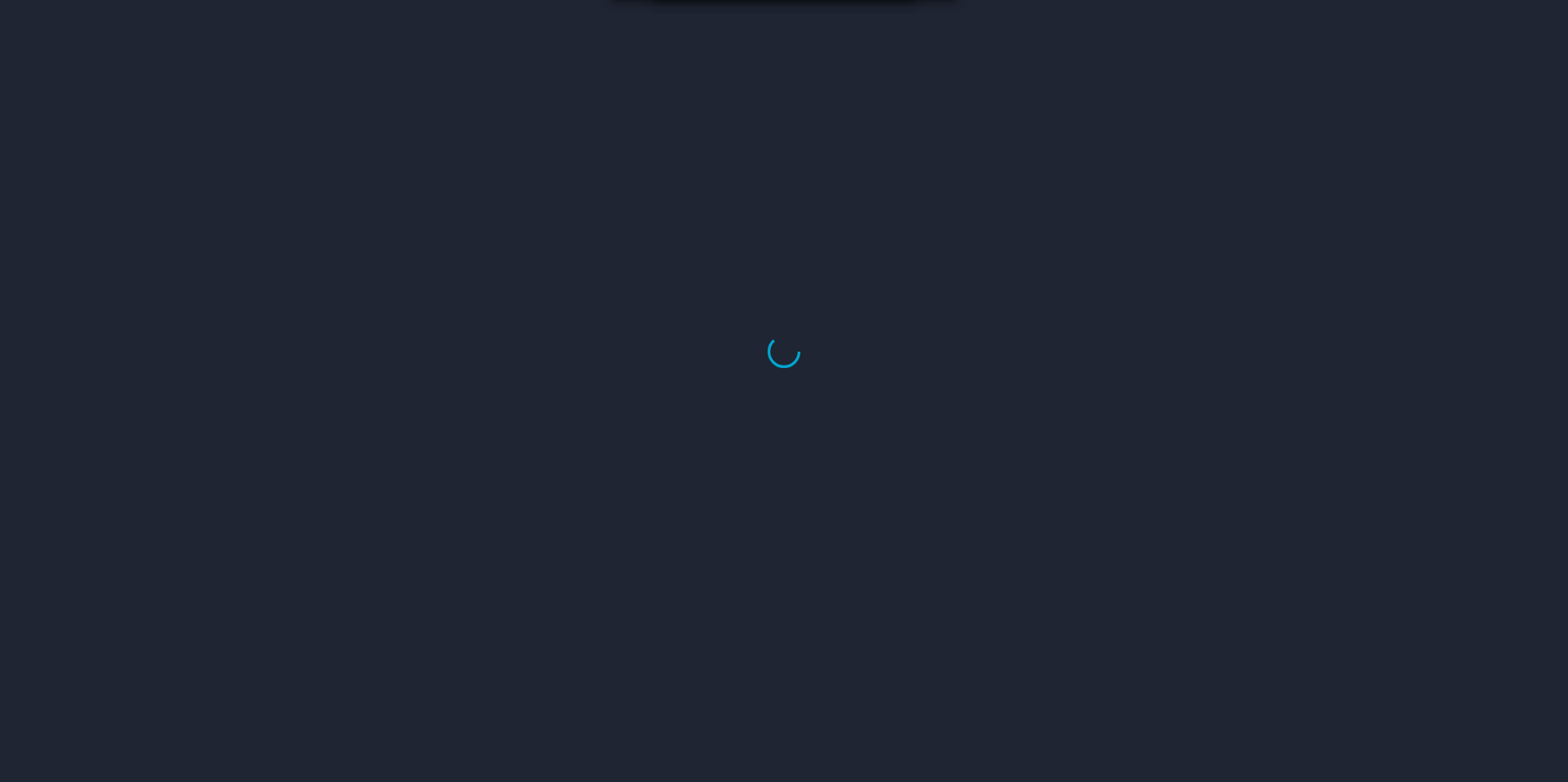
select select "US"
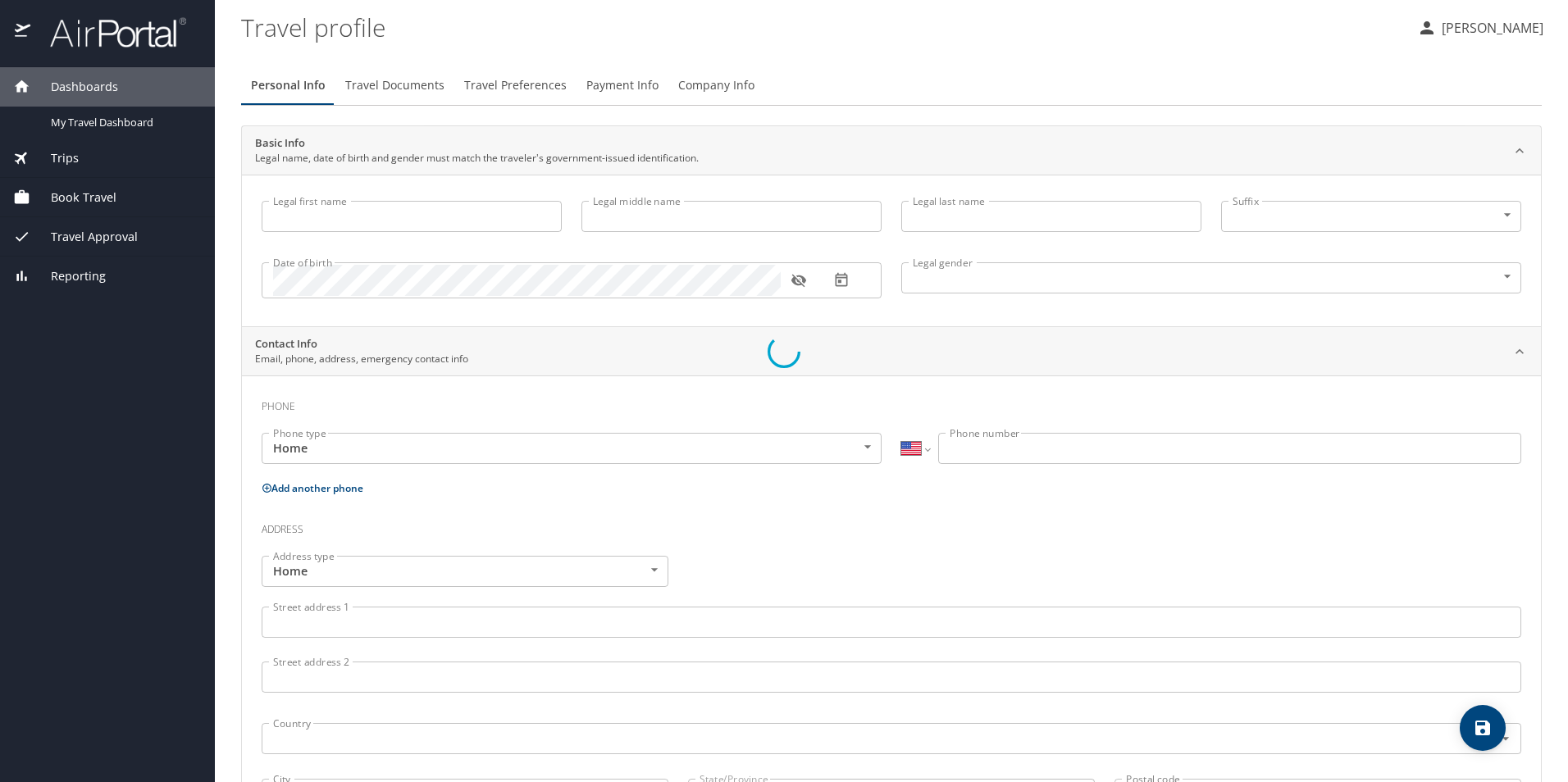
type input "[PERSON_NAME]"
type input "[DEMOGRAPHIC_DATA]"
select select "US"
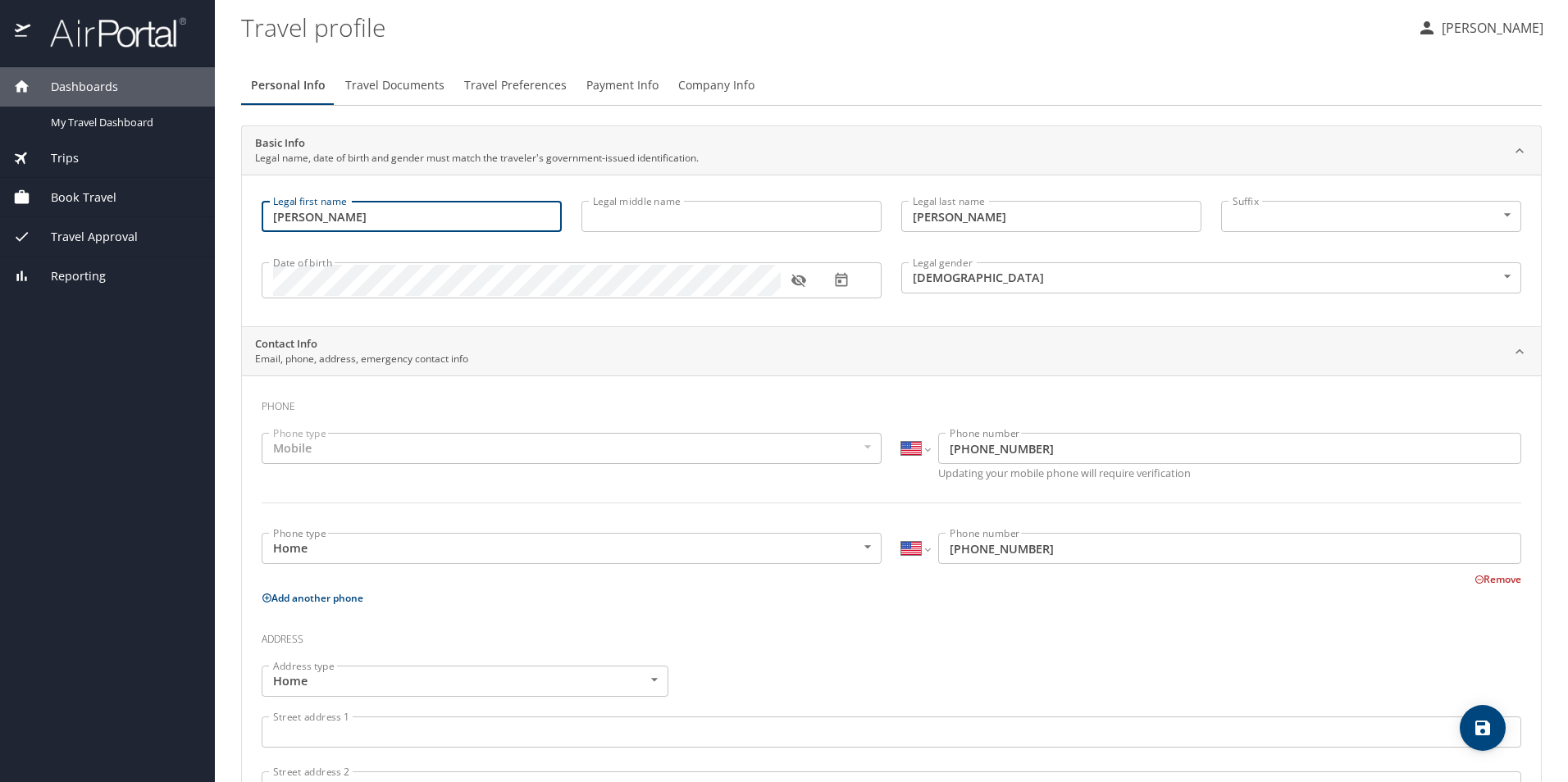
click at [344, 225] on input "[PERSON_NAME]" at bounding box center [411, 216] width 300 height 31
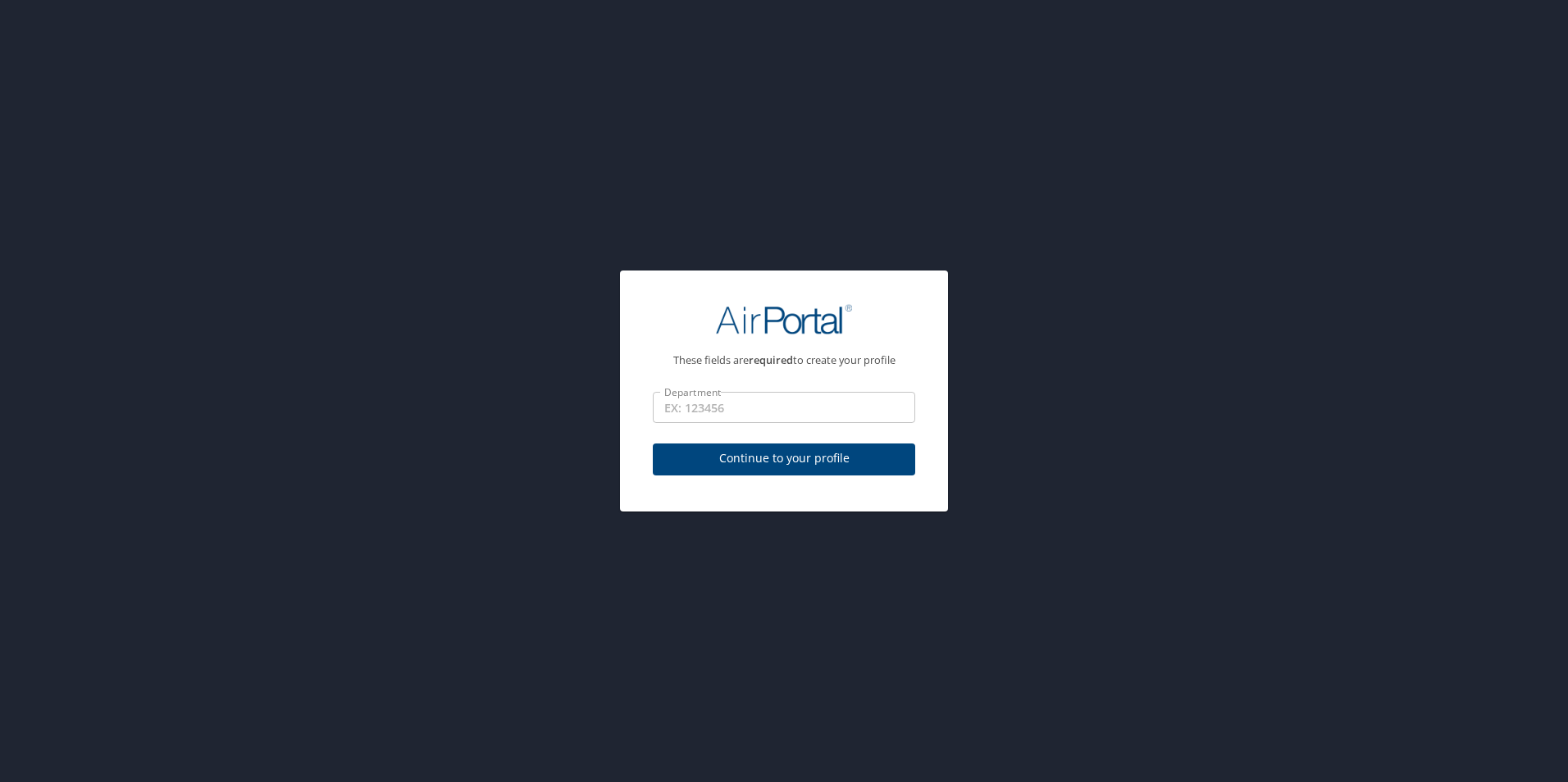
click at [704, 407] on input "Department" at bounding box center [784, 407] width 263 height 31
click at [672, 409] on input "Department" at bounding box center [784, 407] width 263 height 31
paste input "81833"
type input "81833"
click at [759, 460] on span "Continue to your profile" at bounding box center [783, 459] width 236 height 21
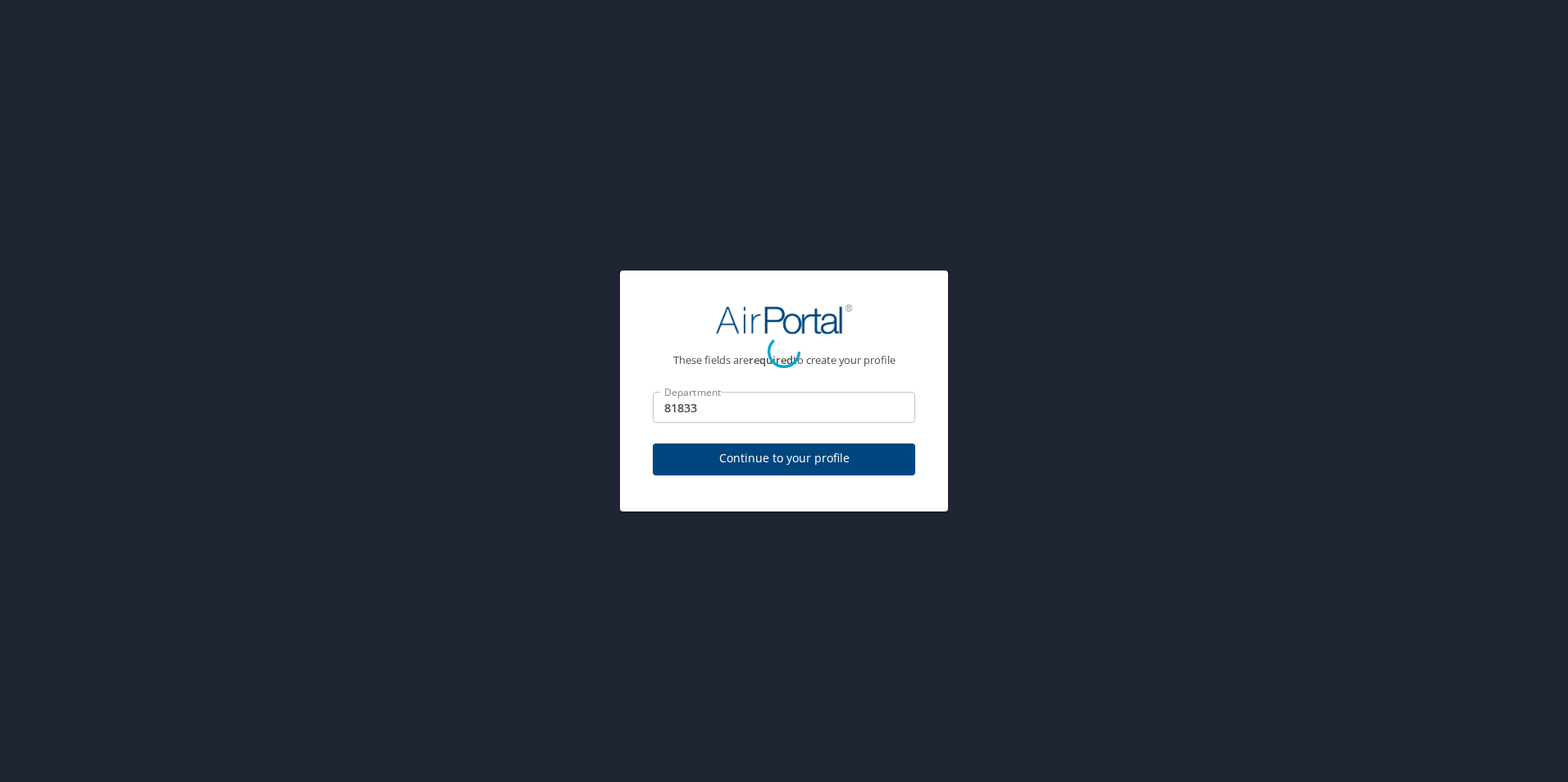
select select "US"
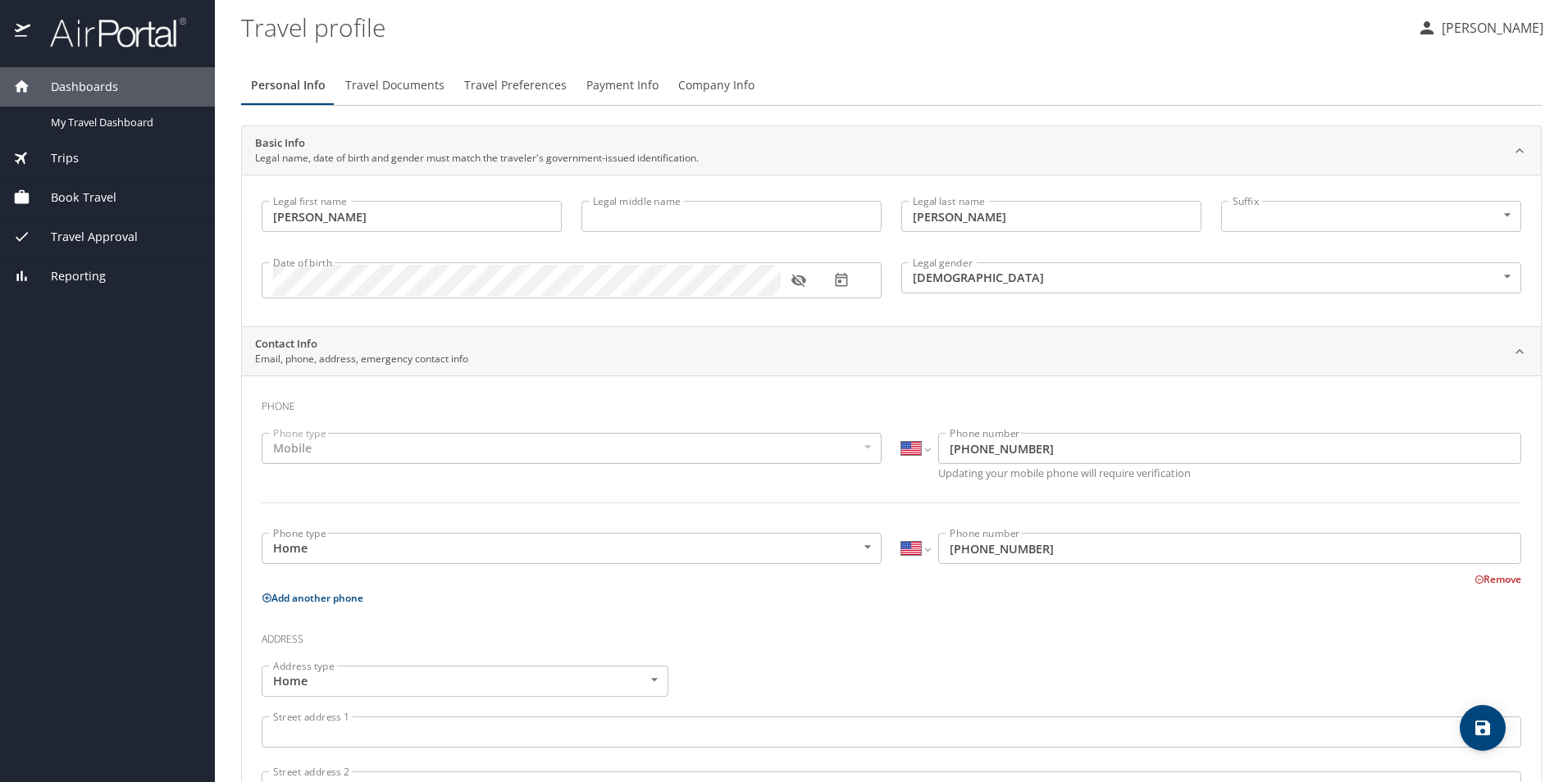
click at [418, 443] on div "Mobile" at bounding box center [571, 448] width 620 height 31
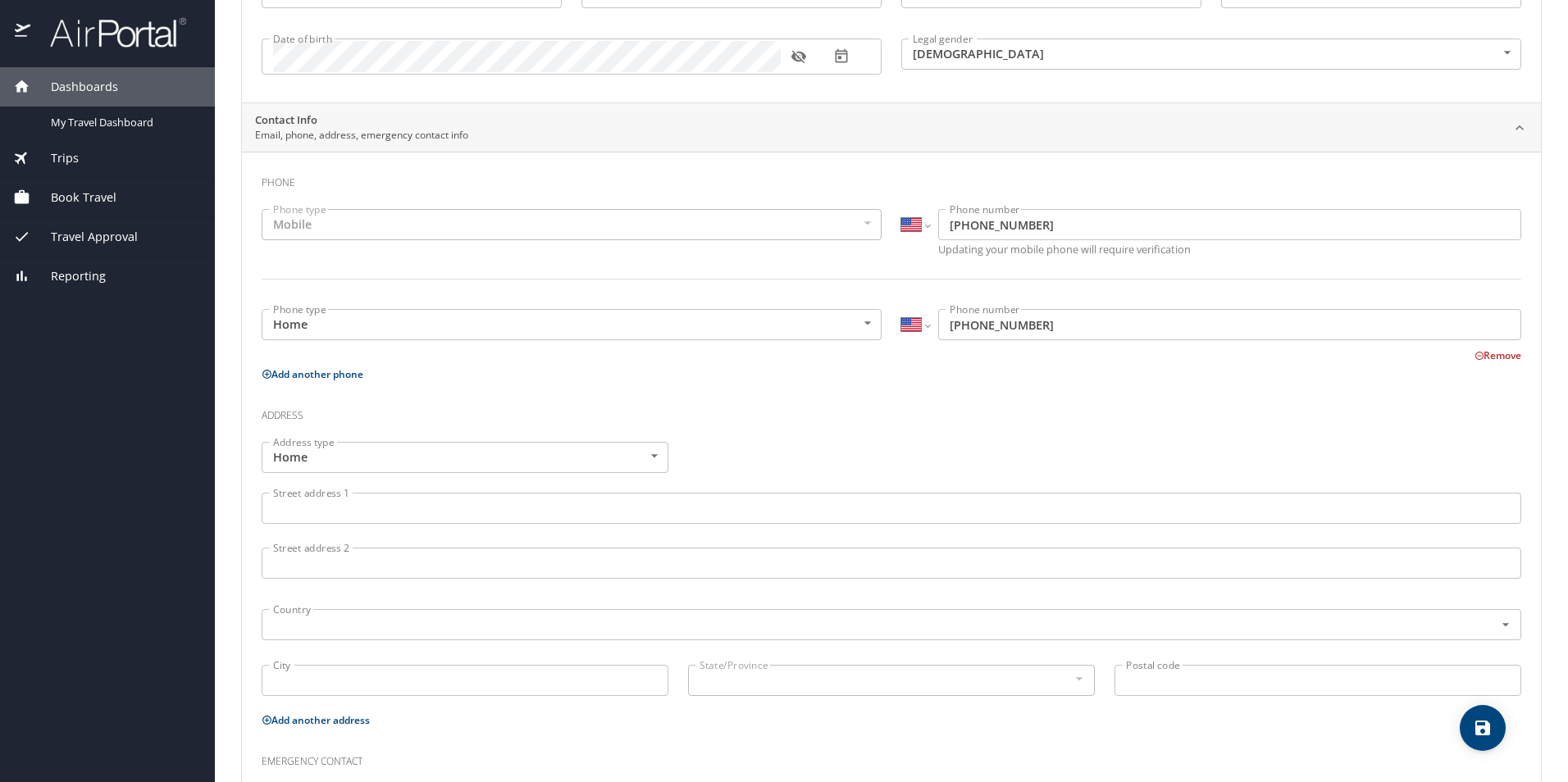
scroll to position [246, 0]
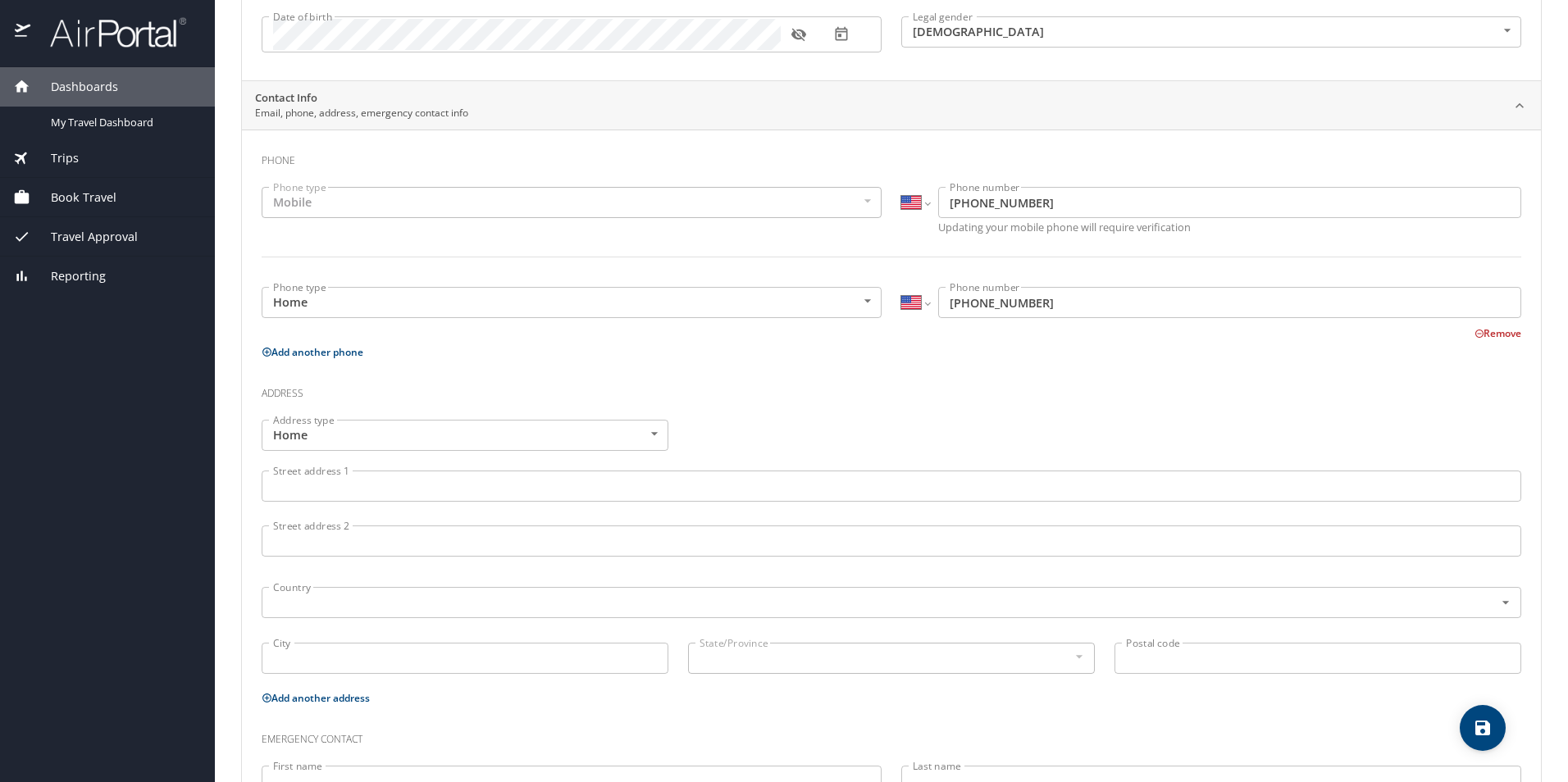
click at [328, 488] on input "Street address 1" at bounding box center [891, 486] width 1259 height 31
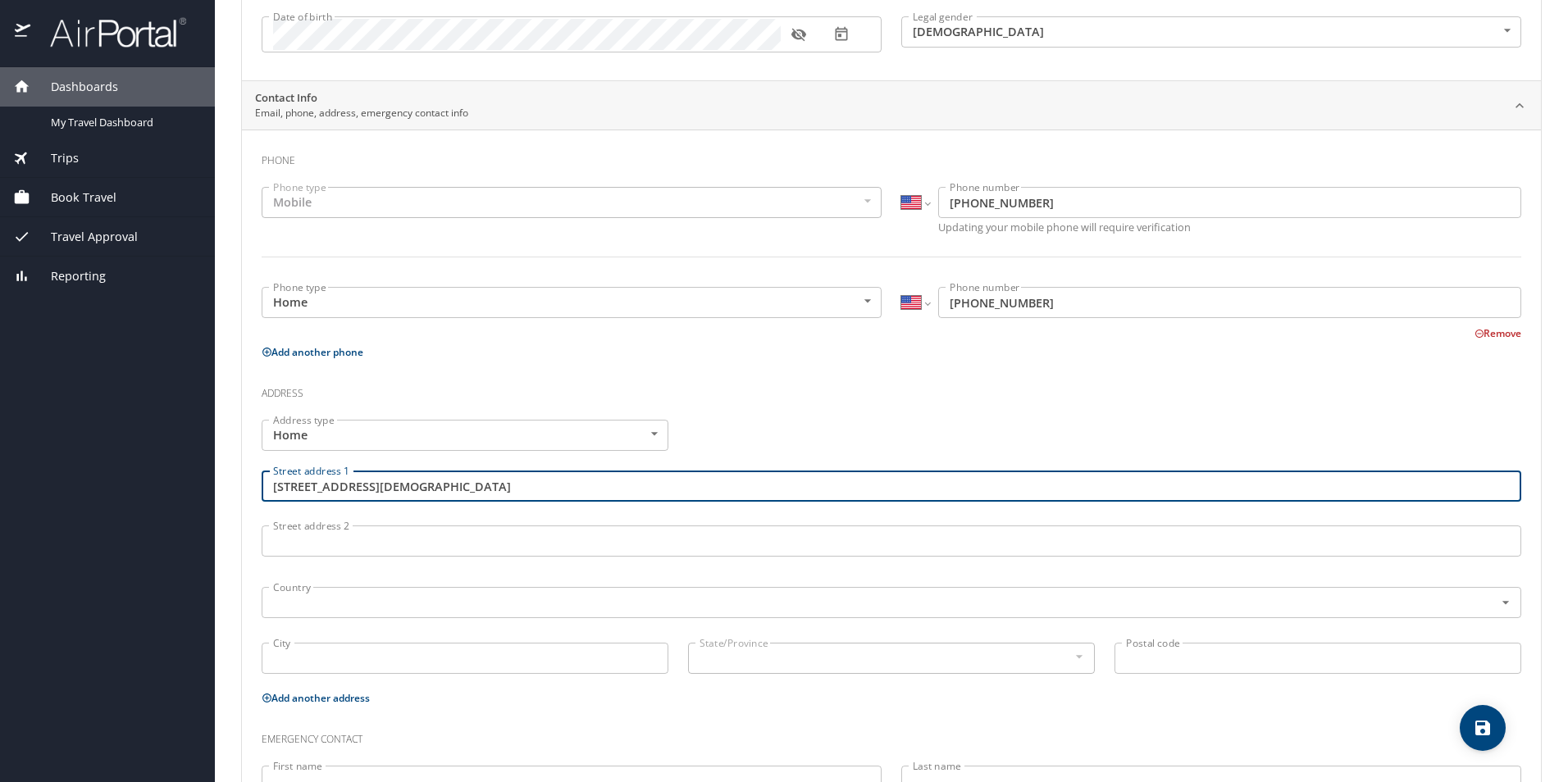
type input "[STREET_ADDRESS][DEMOGRAPHIC_DATA]"
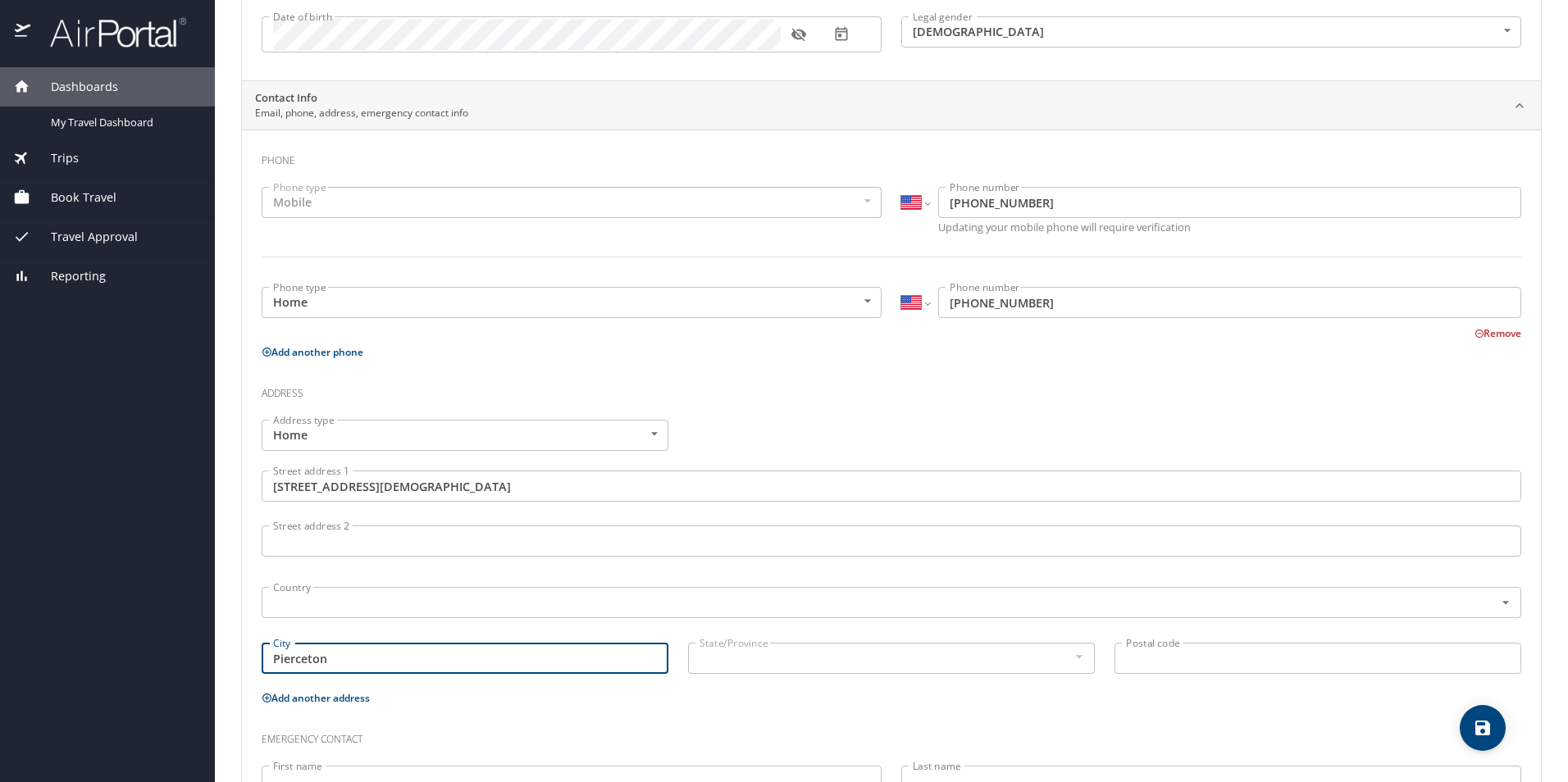
type input "Pierceton"
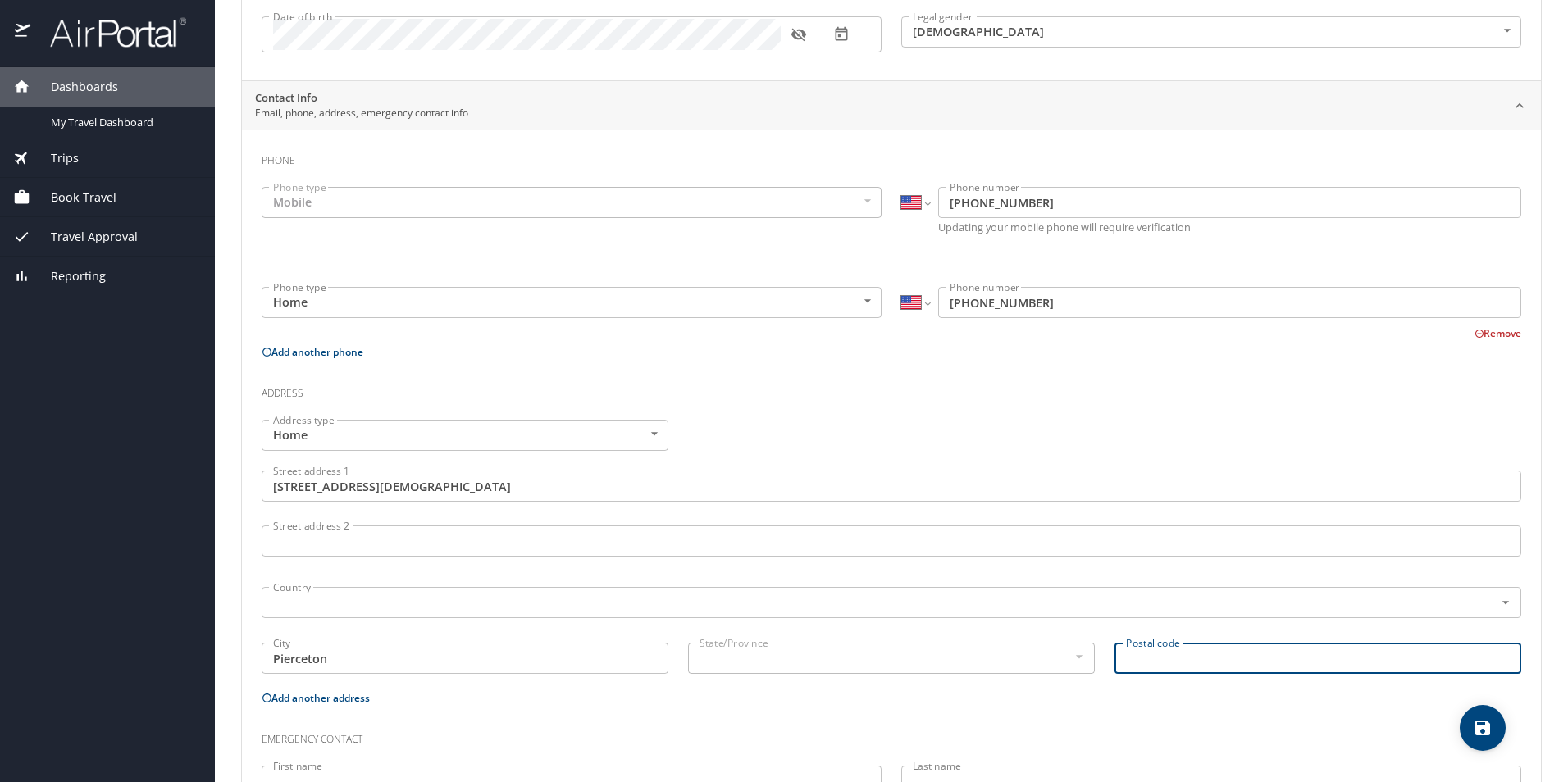
click at [1224, 659] on input "Postal code" at bounding box center [1317, 658] width 406 height 31
type input "46562"
click at [791, 712] on div "Emergency contact" at bounding box center [891, 733] width 1279 height 44
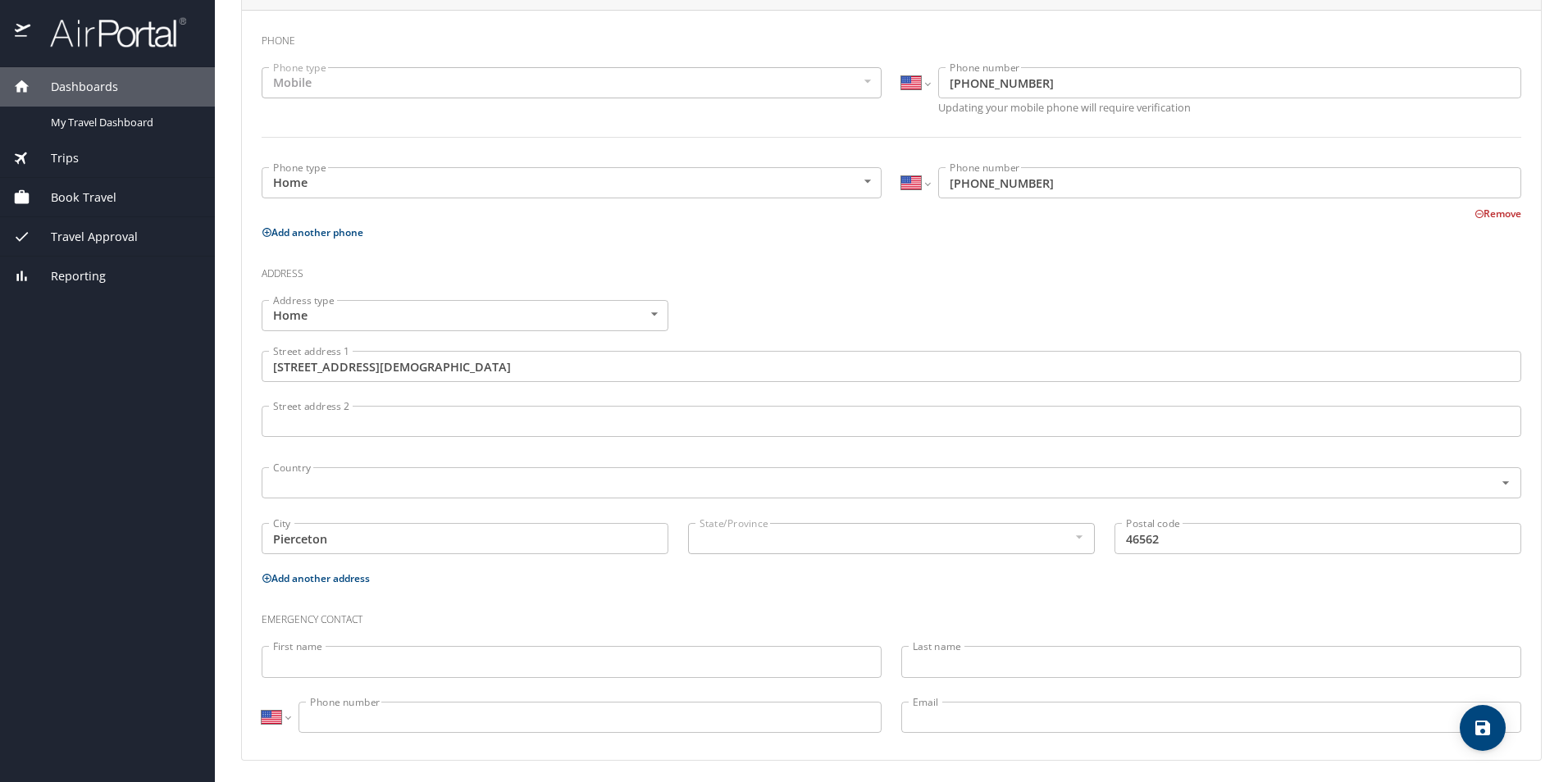
scroll to position [371, 0]
click at [328, 662] on input "First name" at bounding box center [571, 657] width 620 height 31
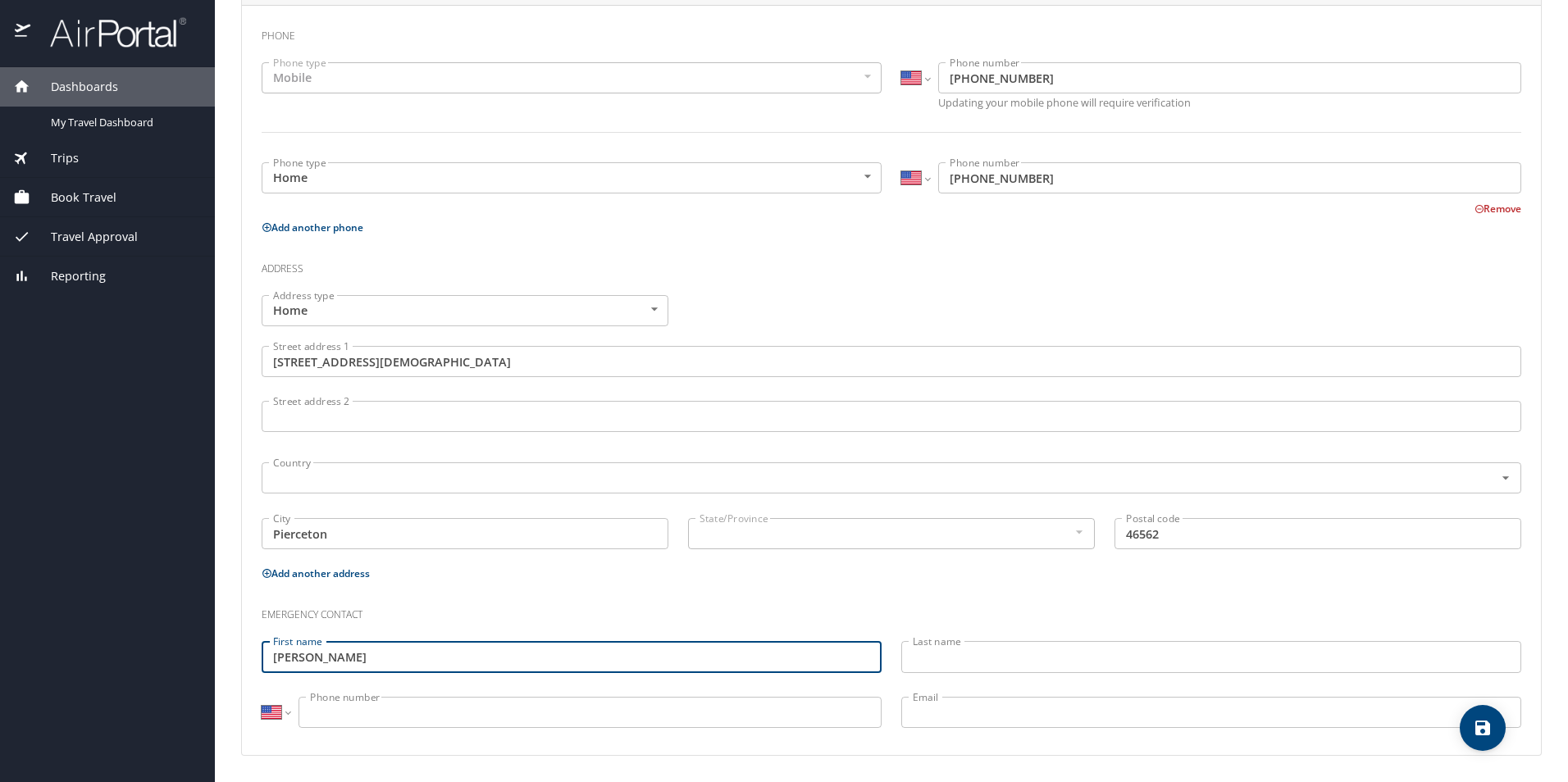
type input "[PERSON_NAME]"
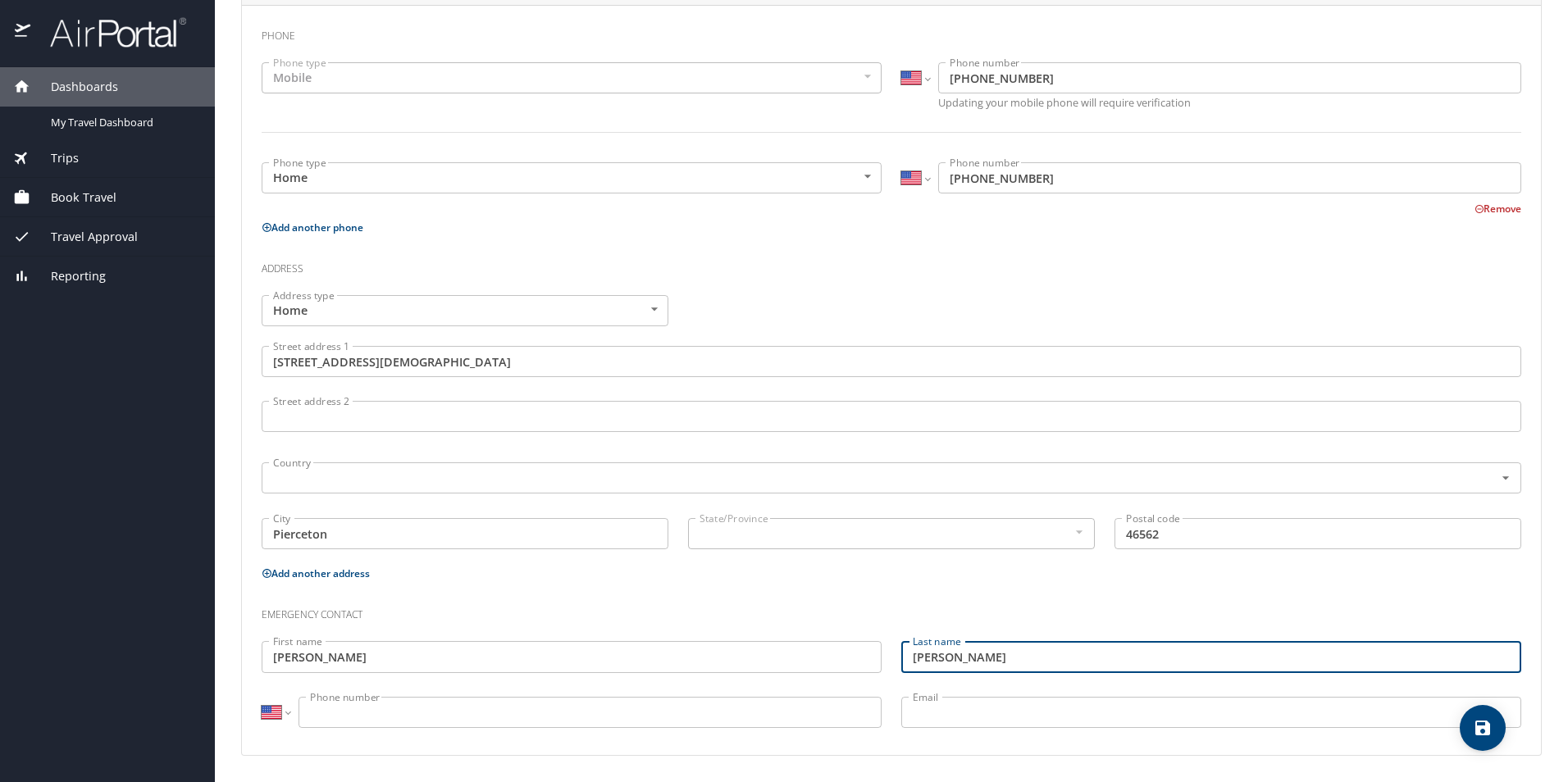
type input "[PERSON_NAME]"
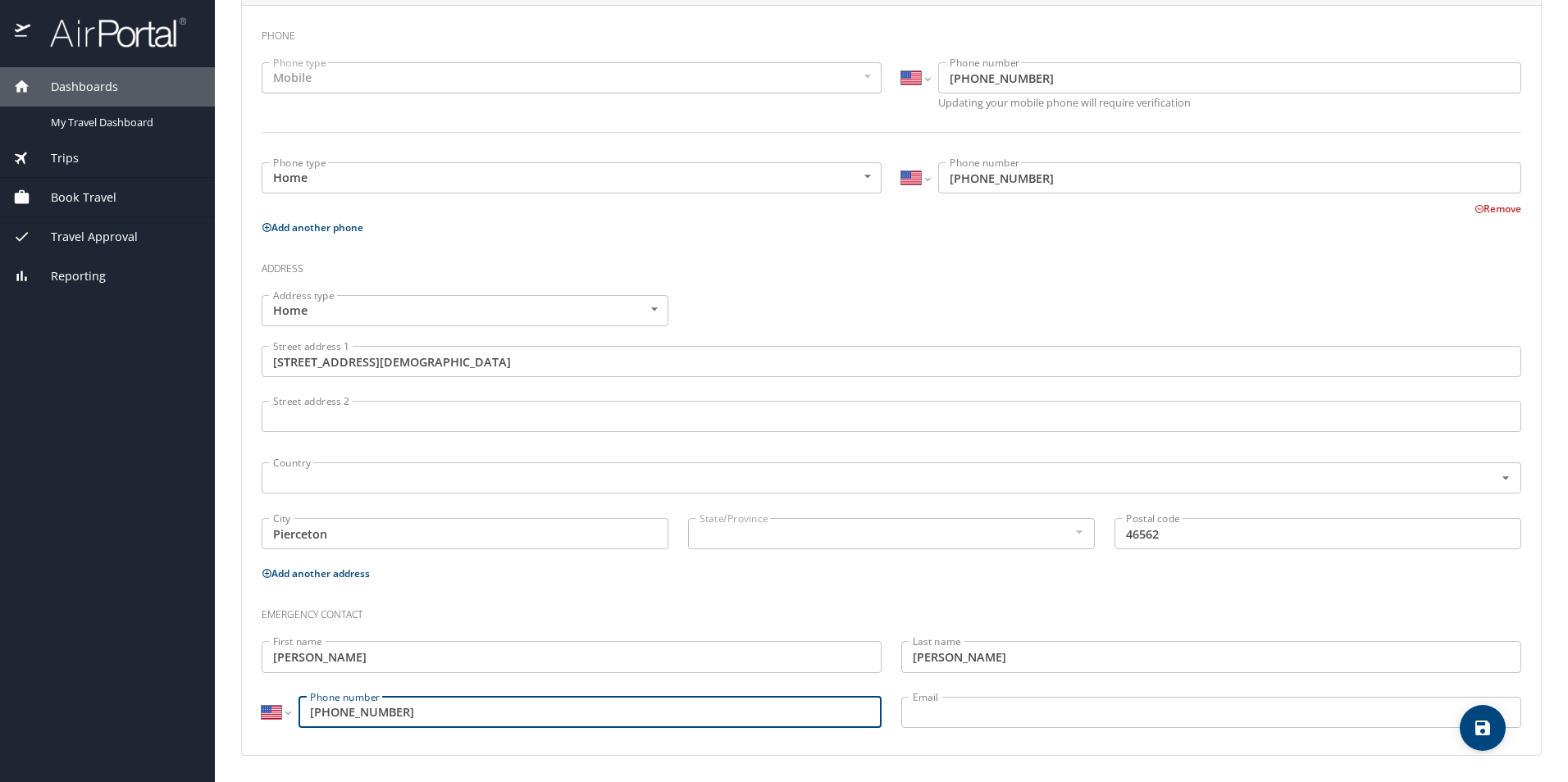
type input "[PHONE_NUMBER]"
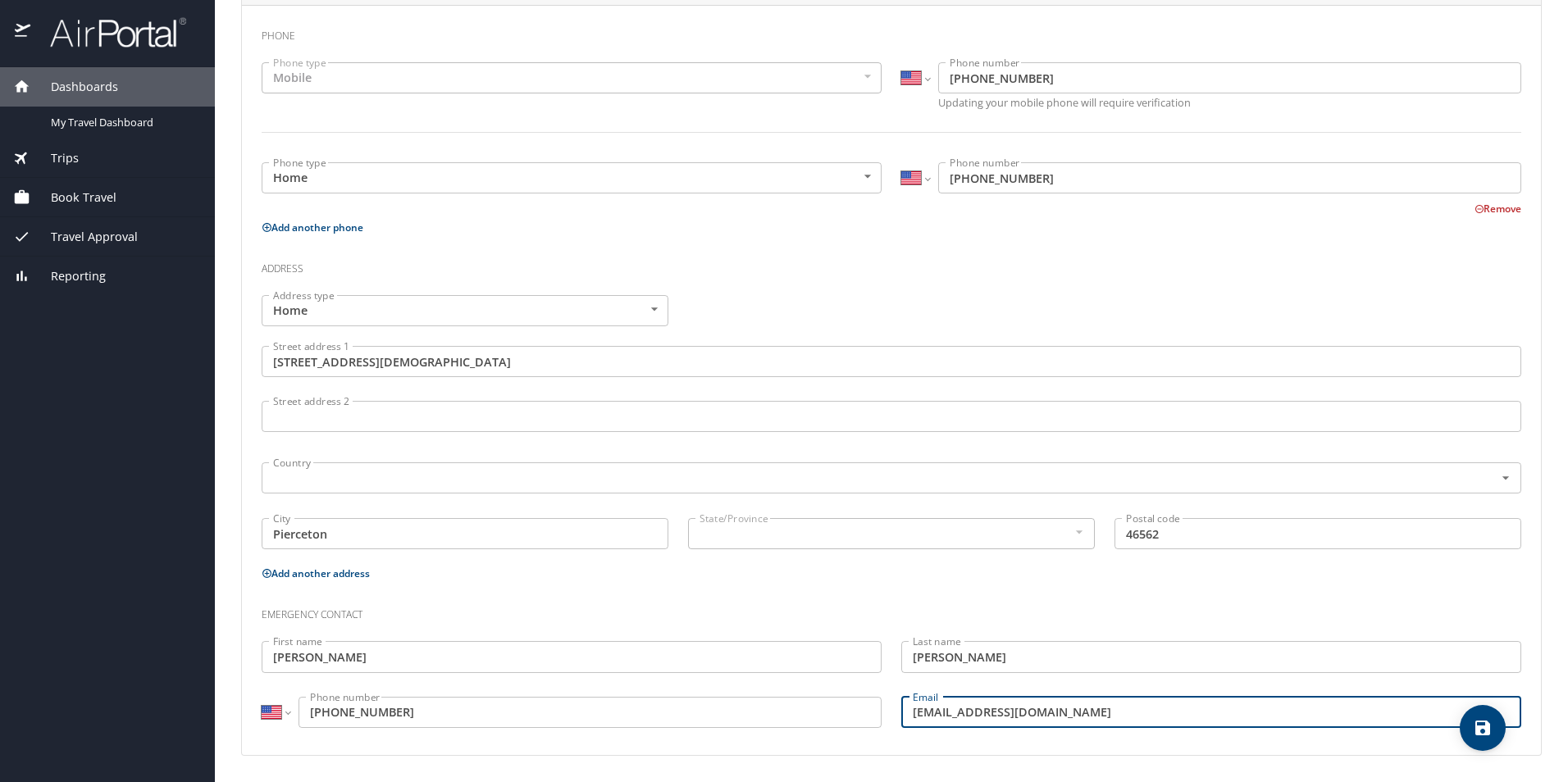
type input "[EMAIL_ADDRESS][DOMAIN_NAME]"
click at [836, 594] on div "Emergency contact" at bounding box center [891, 608] width 1279 height 44
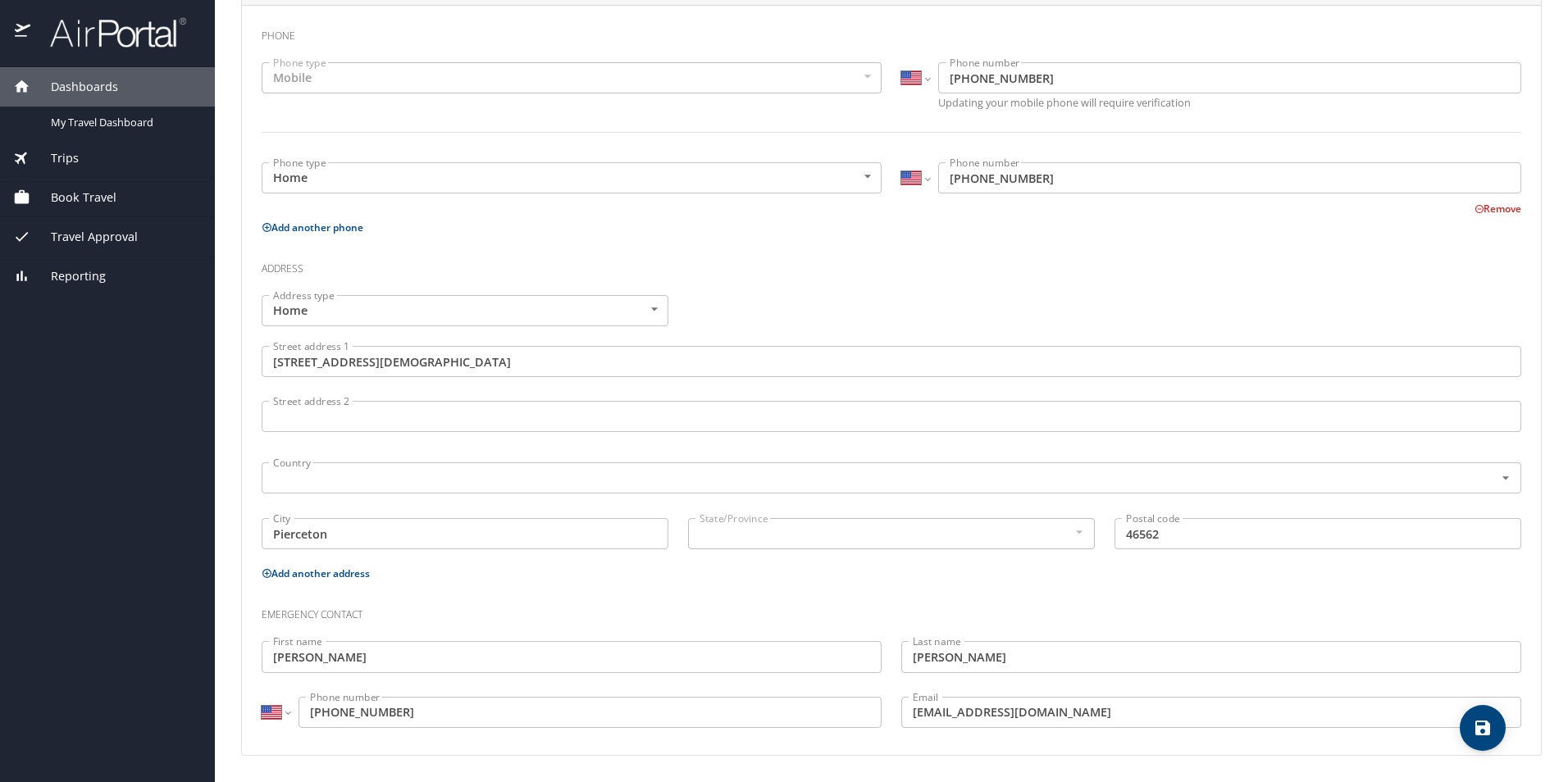
click at [1069, 532] on div at bounding box center [1078, 531] width 18 height 20
click at [697, 579] on p "Add another address" at bounding box center [891, 574] width 1259 height 21
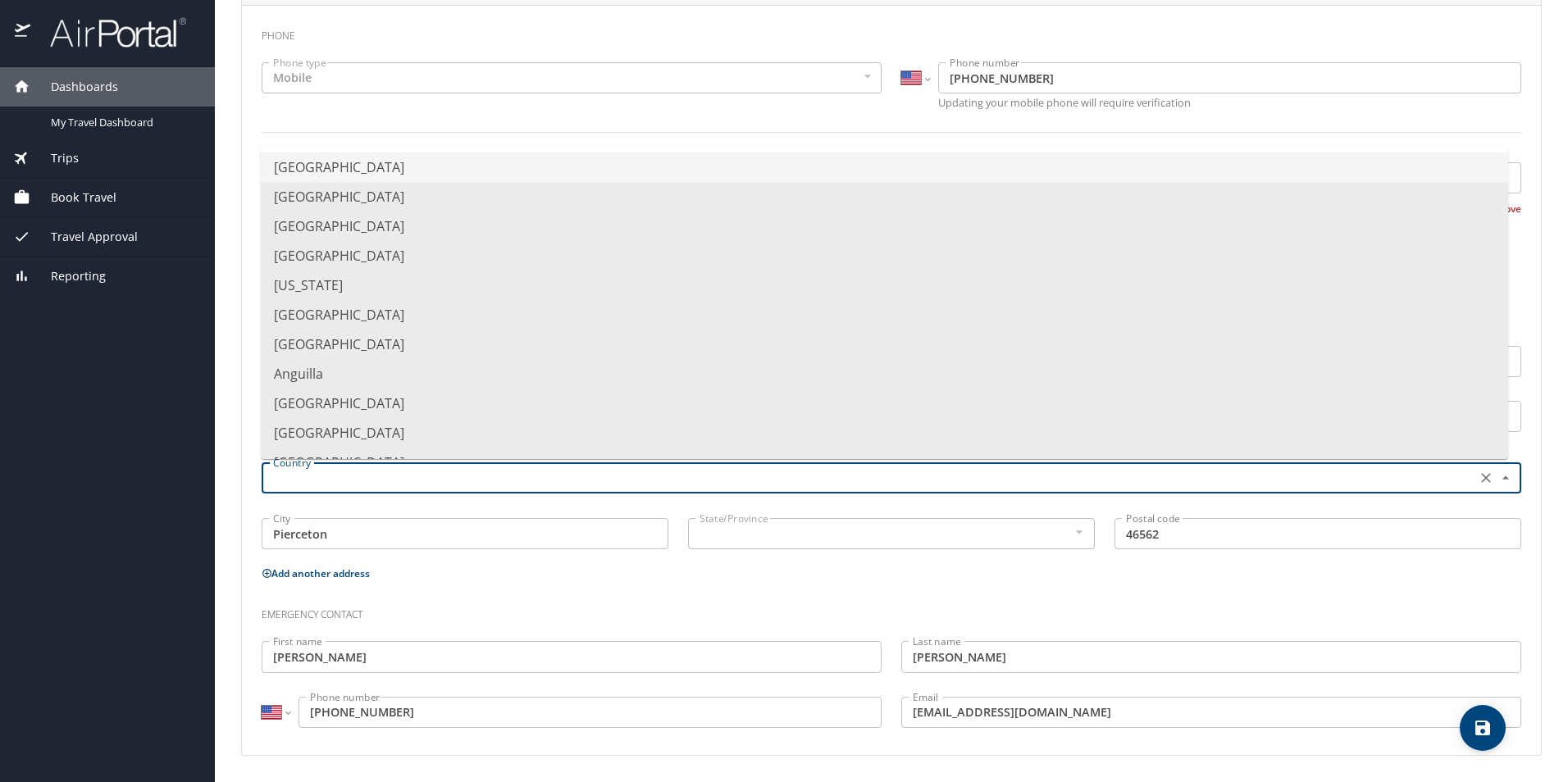
click at [419, 482] on input "text" at bounding box center [867, 478] width 1201 height 22
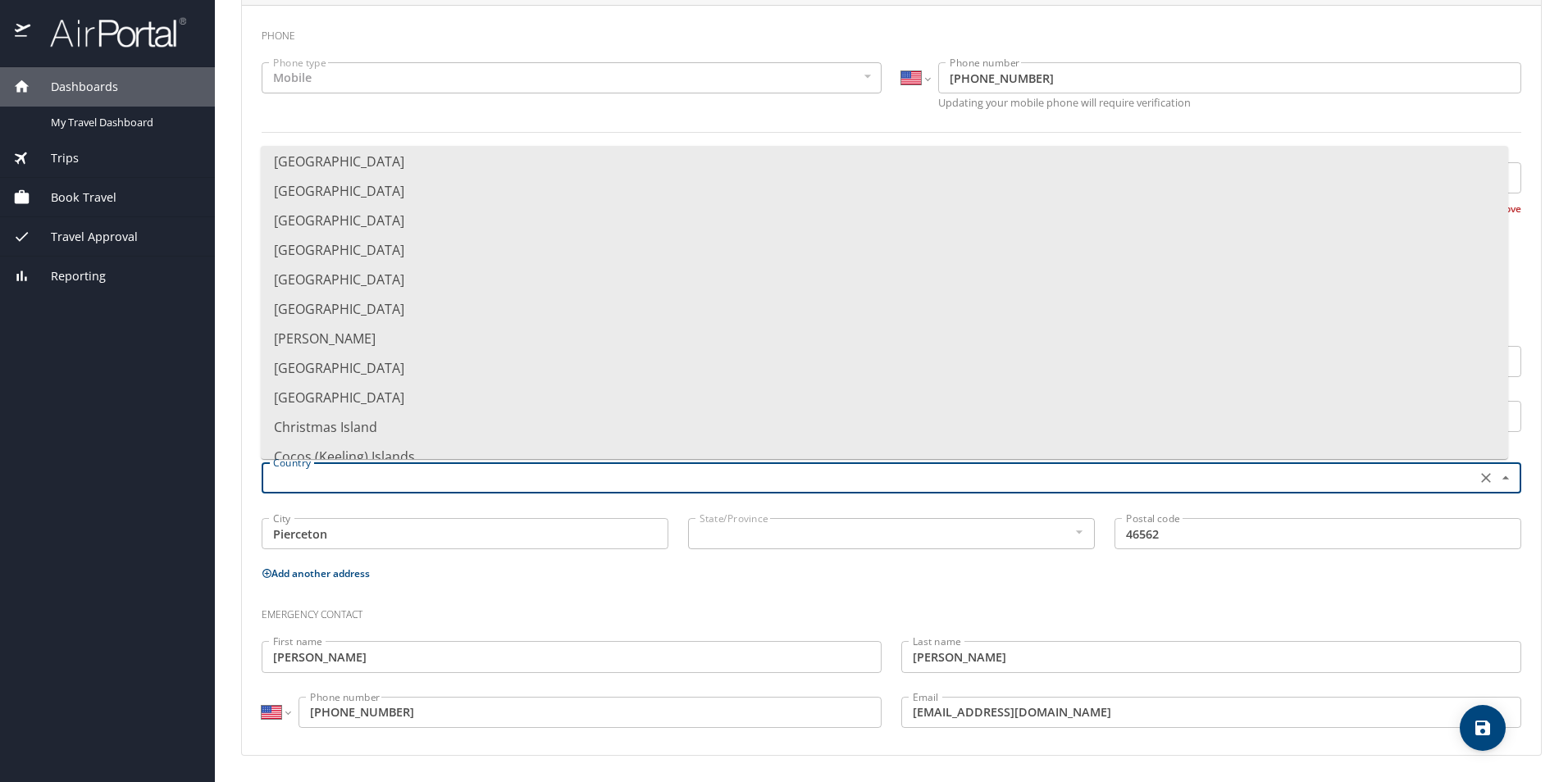
scroll to position [0, 0]
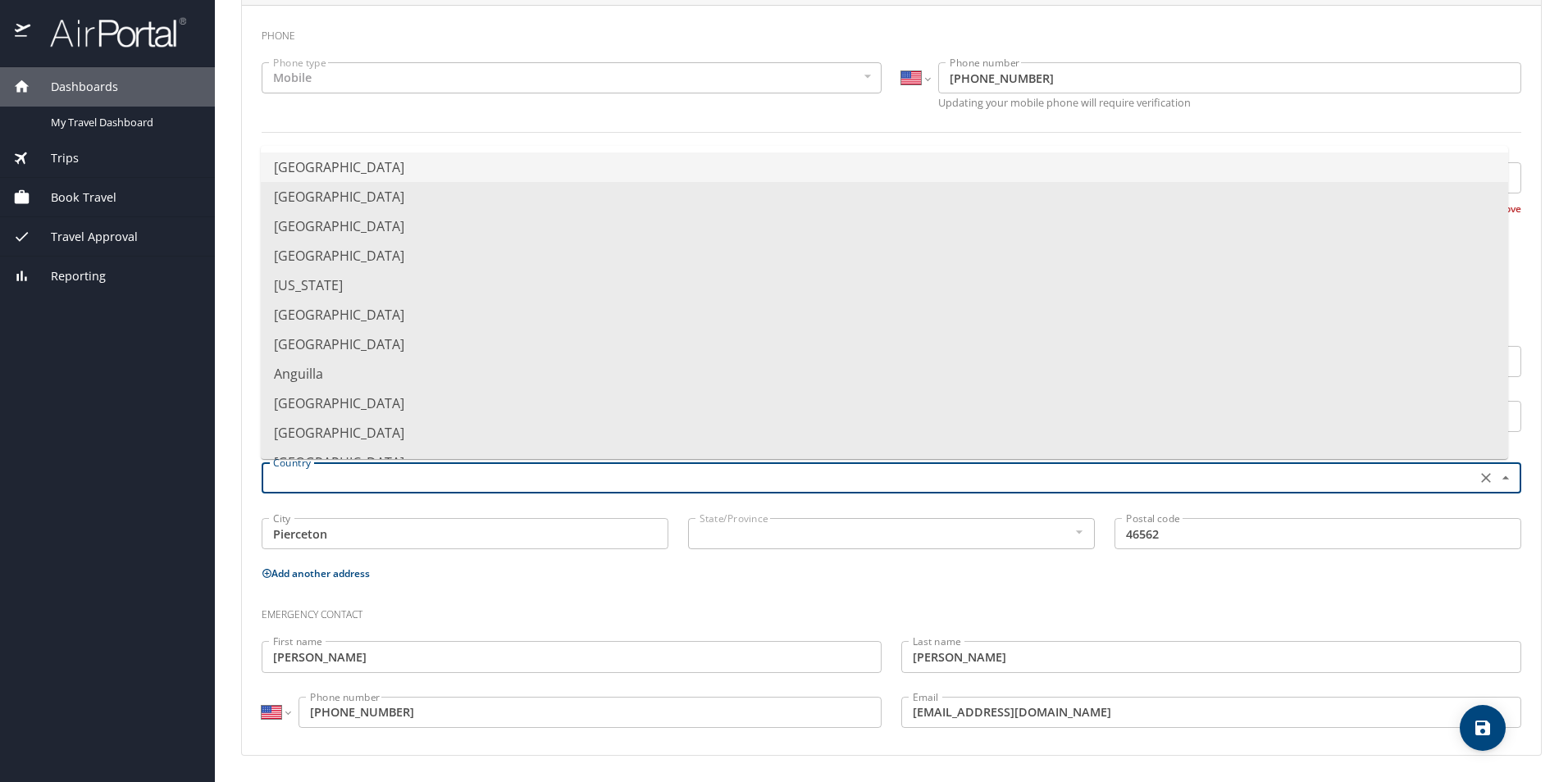
click at [358, 161] on li "[GEOGRAPHIC_DATA]" at bounding box center [884, 167] width 1247 height 29
type input "[GEOGRAPHIC_DATA]"
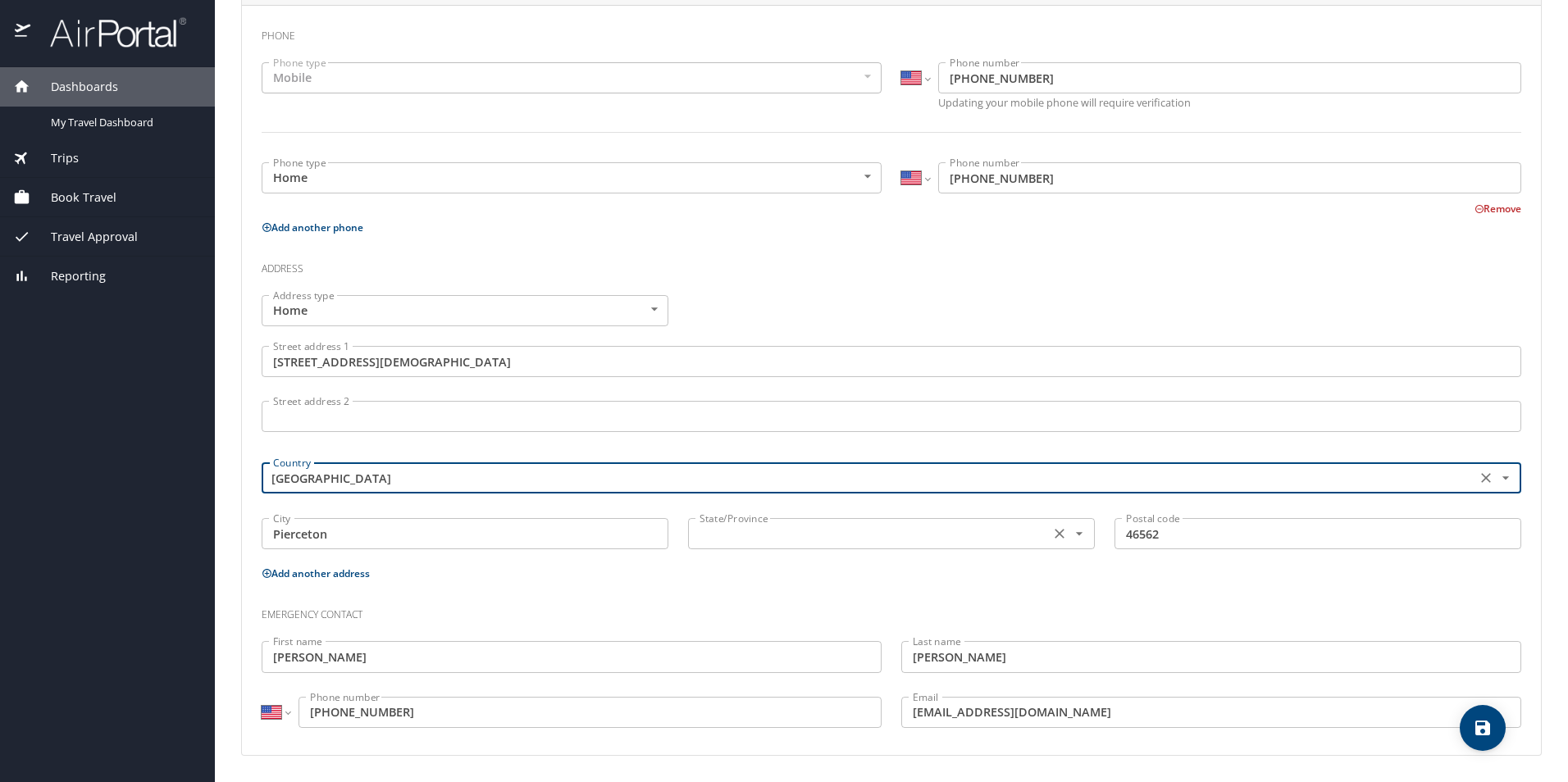
click at [753, 531] on input "text" at bounding box center [867, 533] width 348 height 22
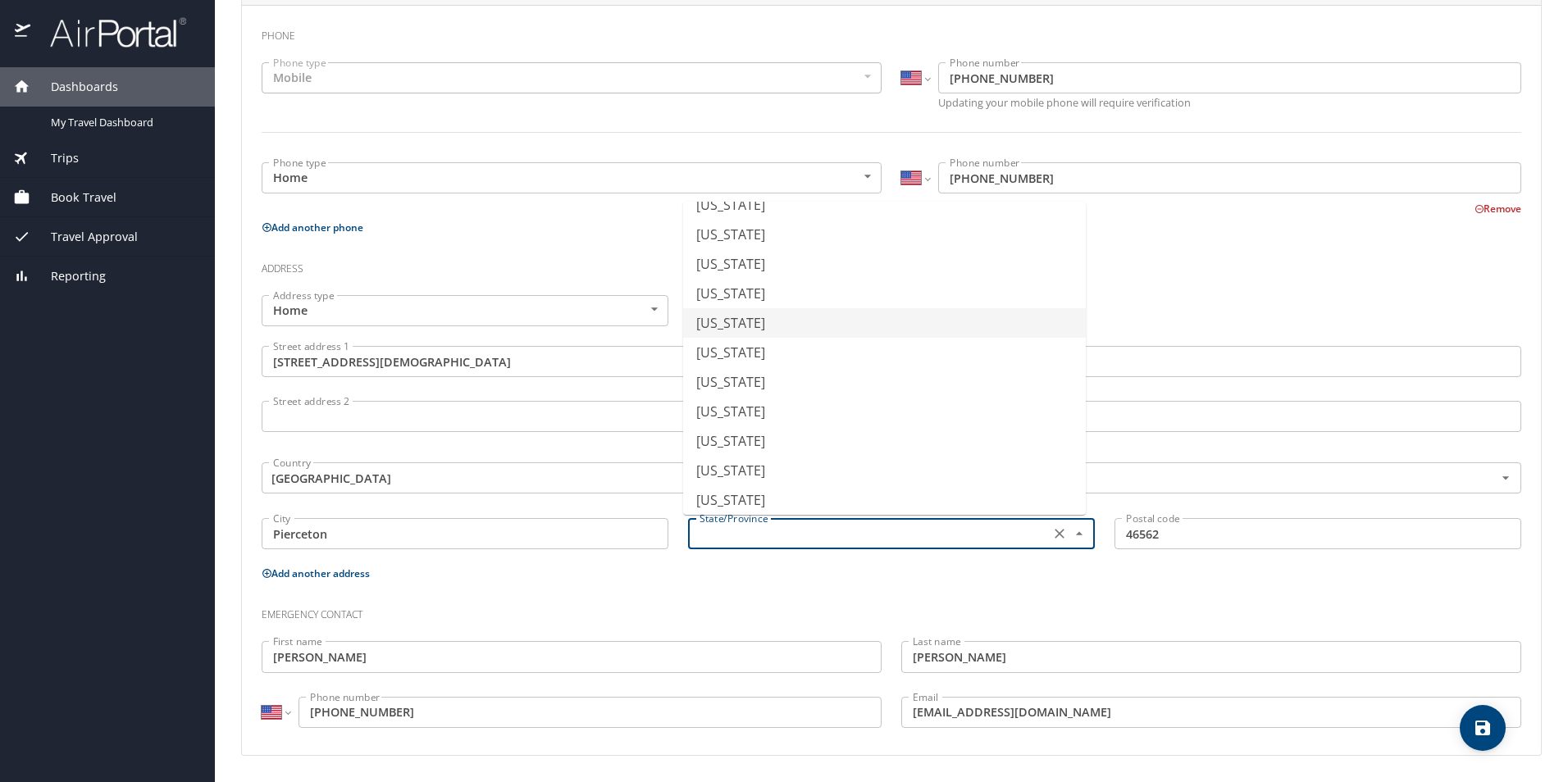
scroll to position [327, 0]
click at [714, 312] on li "[US_STATE]" at bounding box center [884, 308] width 403 height 29
type input "[US_STATE]"
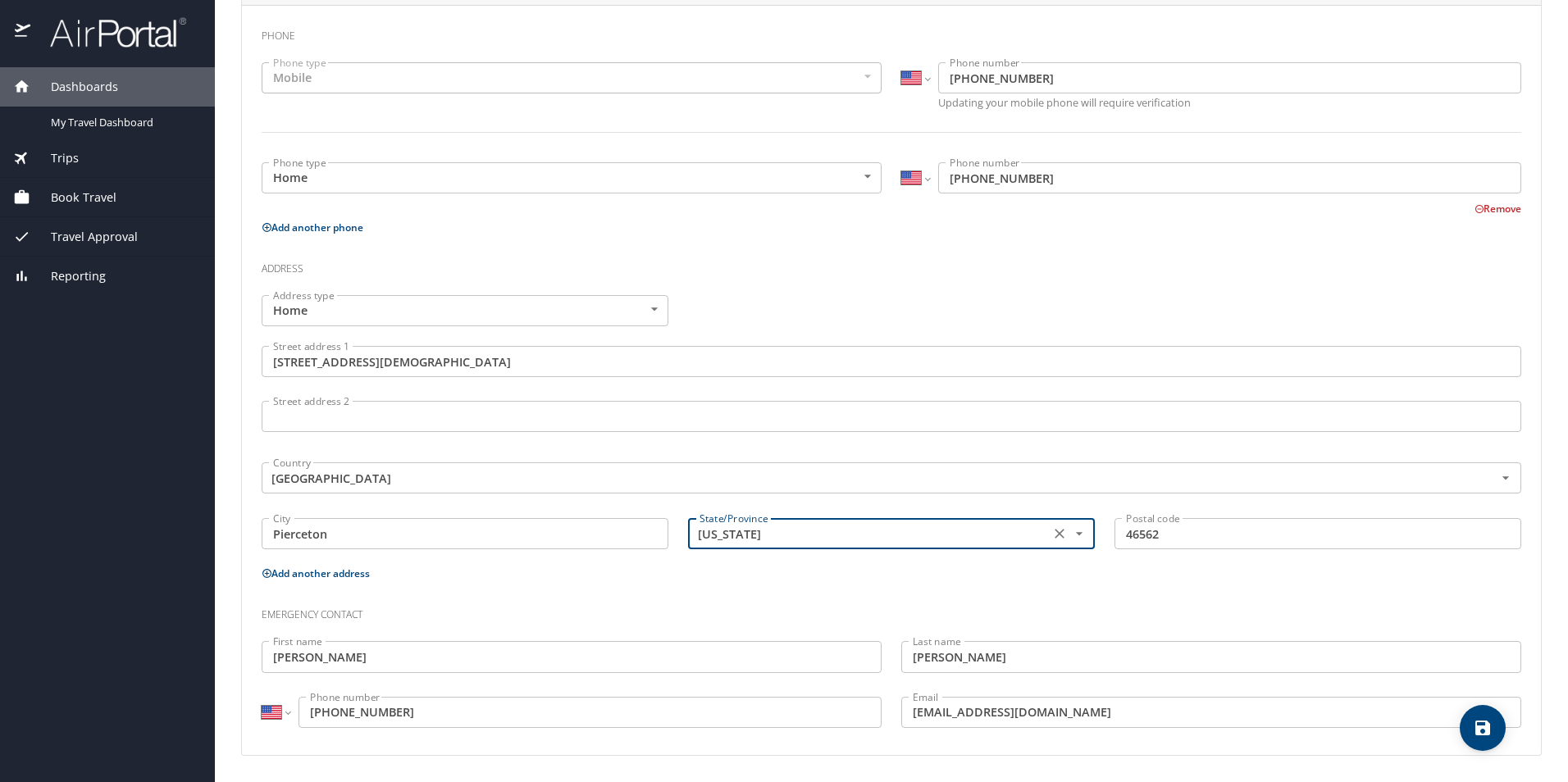
click at [805, 611] on h3 "Emergency contact" at bounding box center [891, 611] width 1259 height 28
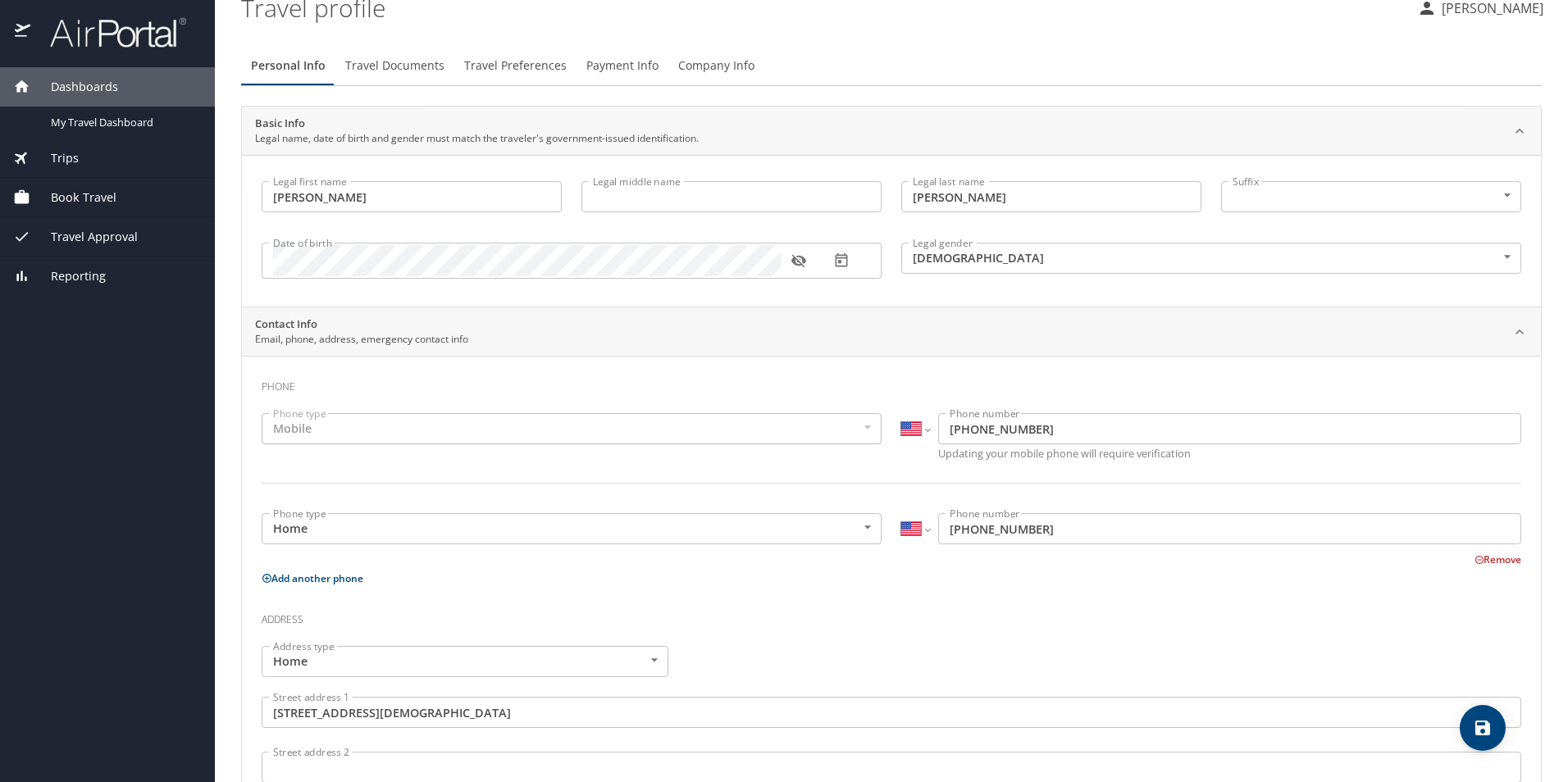
scroll to position [0, 0]
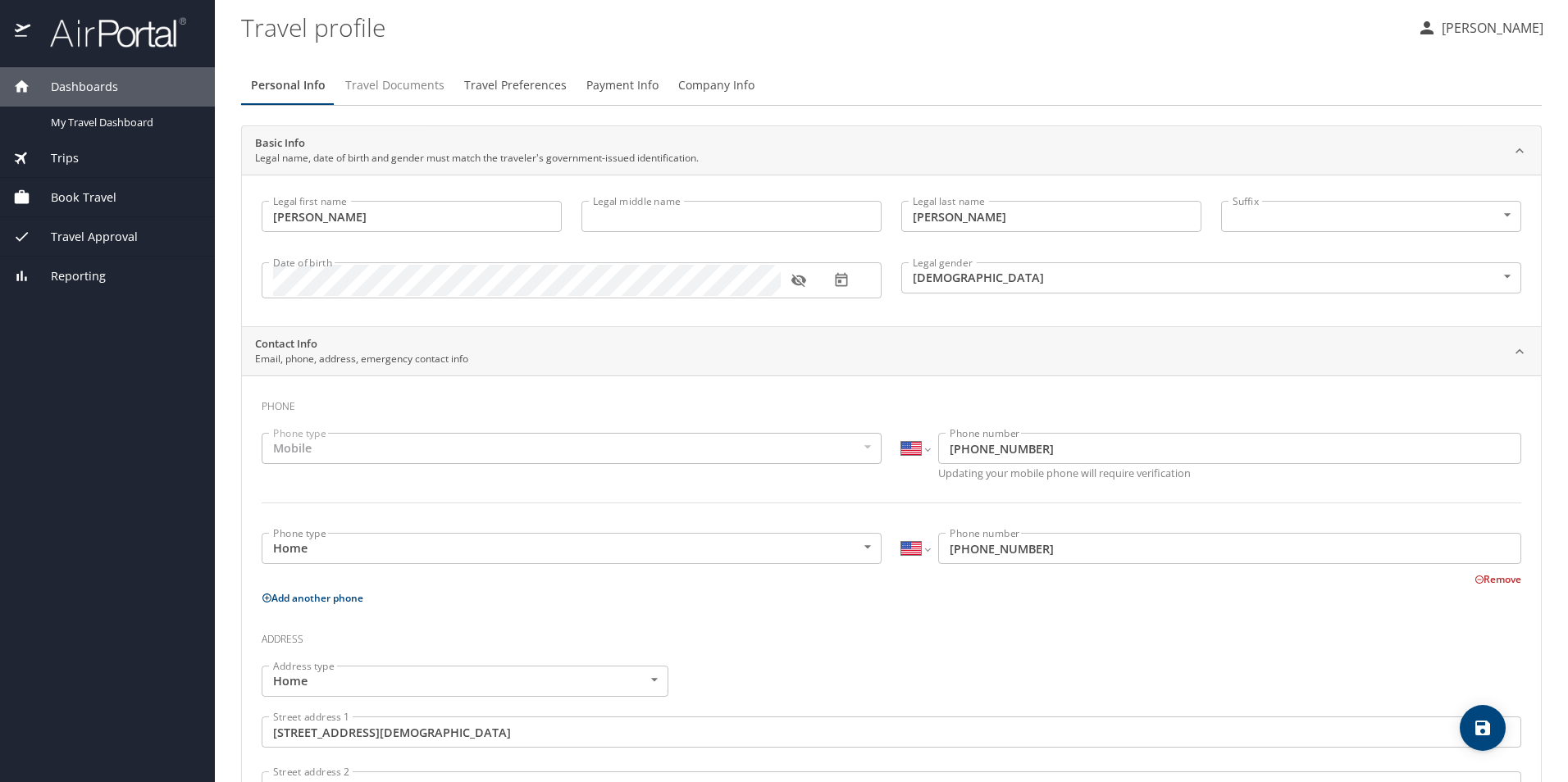
click at [398, 86] on span "Travel Documents" at bounding box center [394, 86] width 99 height 21
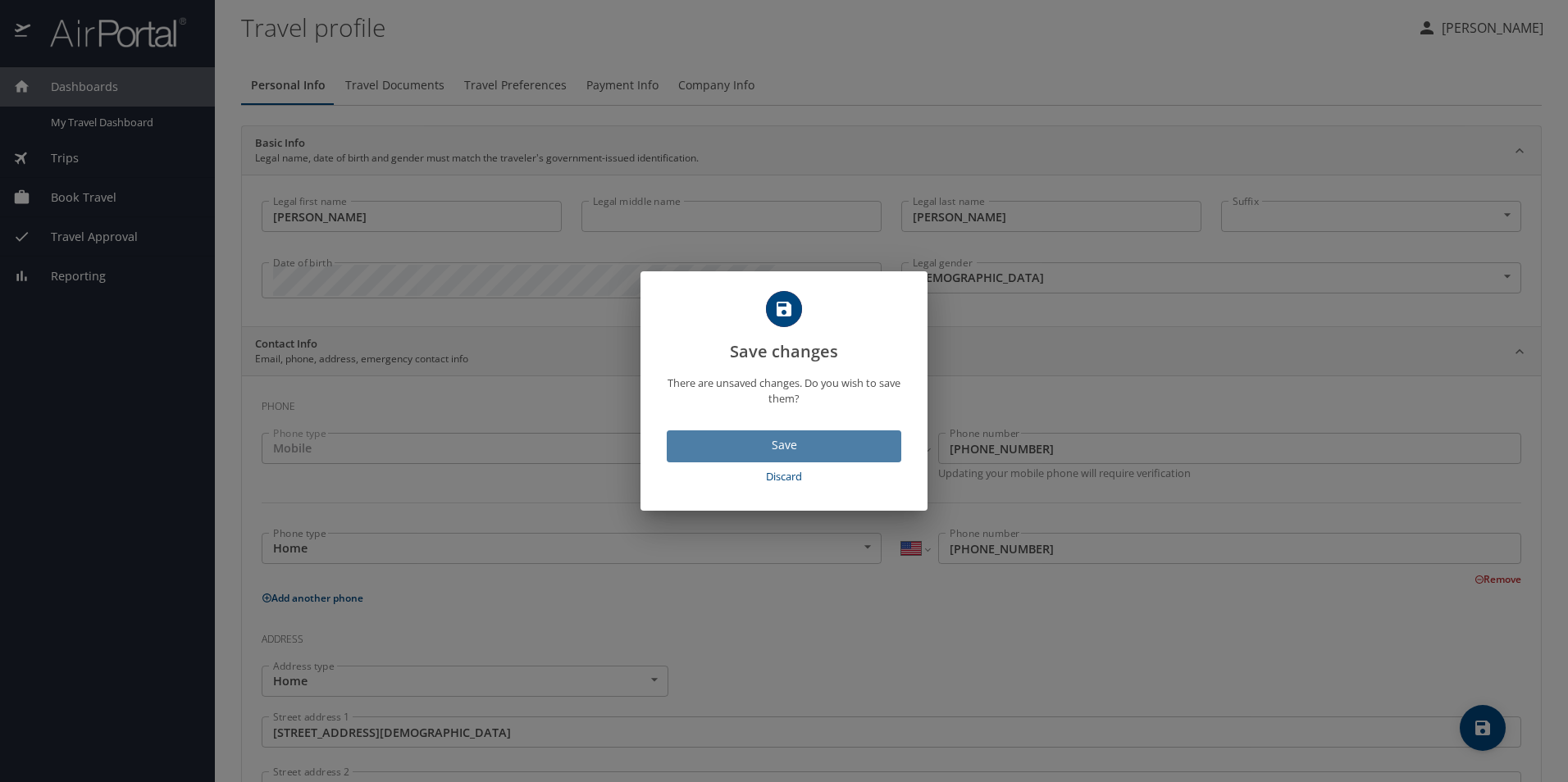
click at [827, 442] on span "Save" at bounding box center [783, 446] width 208 height 21
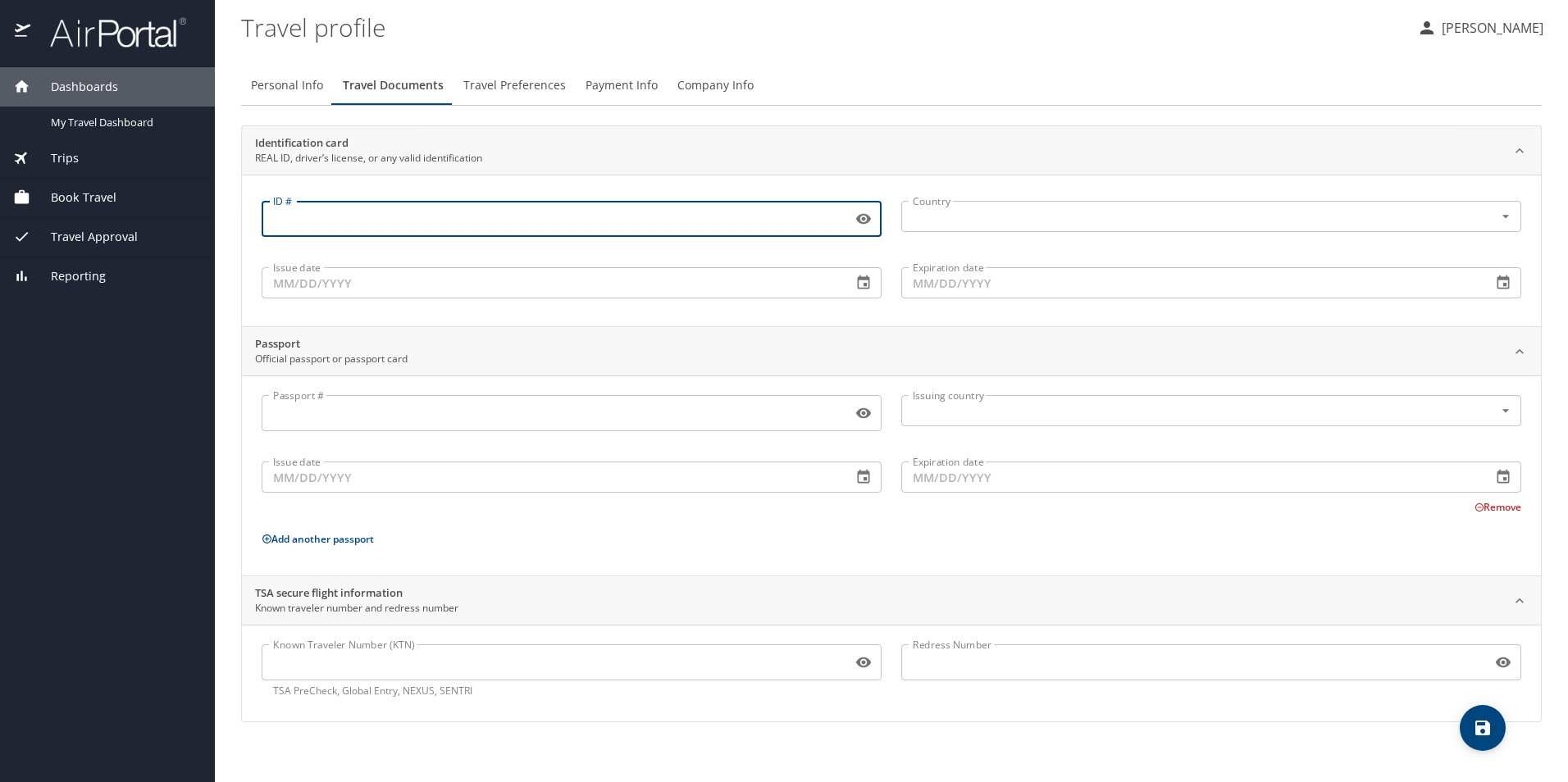
click at [377, 223] on input "ID #" at bounding box center [553, 219] width 583 height 31
click at [452, 293] on input "Issue date" at bounding box center [551, 283] width 577 height 31
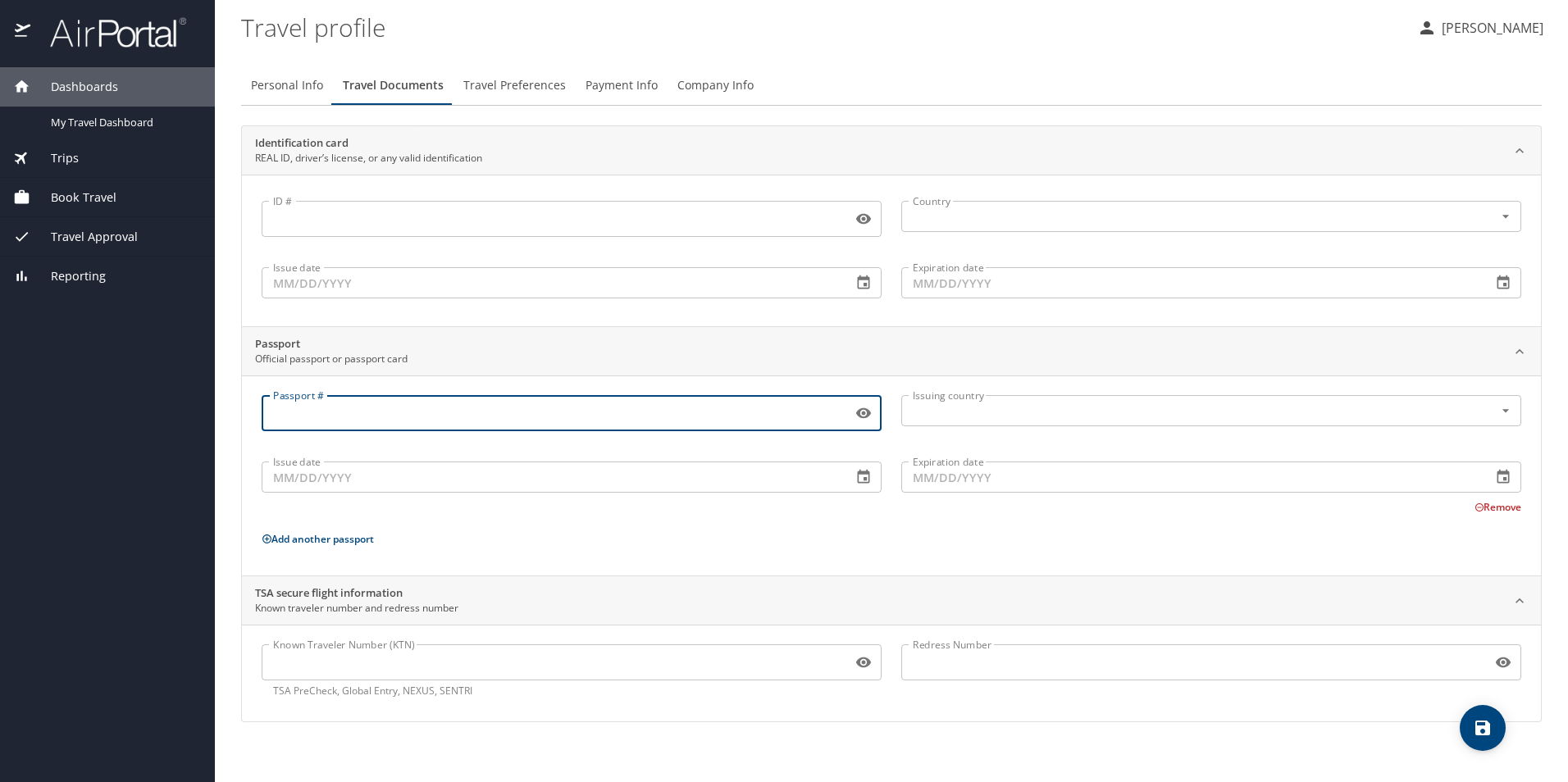
click at [377, 417] on input "Passport #" at bounding box center [553, 413] width 583 height 31
click at [531, 77] on span "Travel Preferences" at bounding box center [514, 86] width 103 height 21
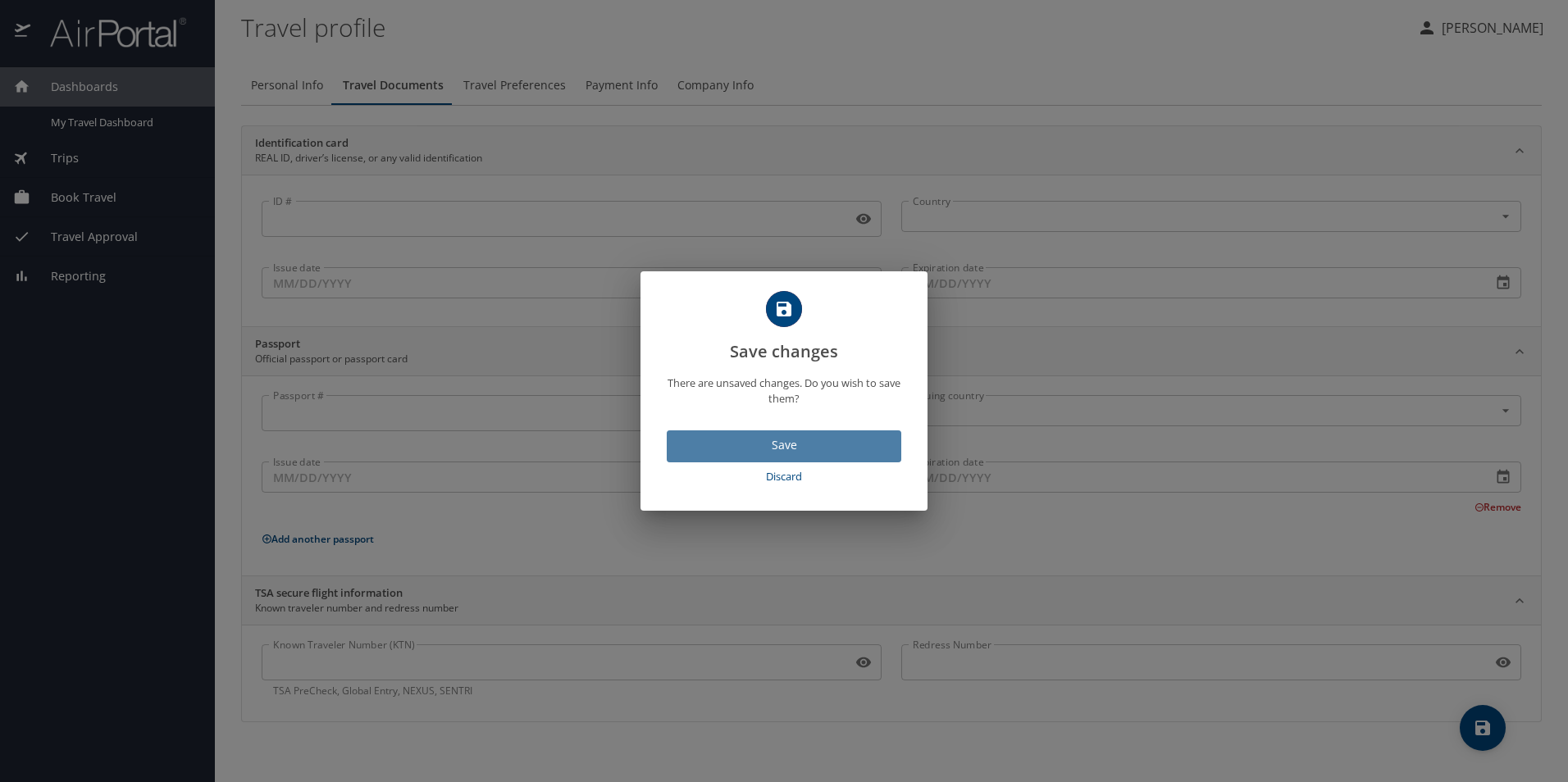
click at [800, 438] on span "Save" at bounding box center [783, 446] width 208 height 21
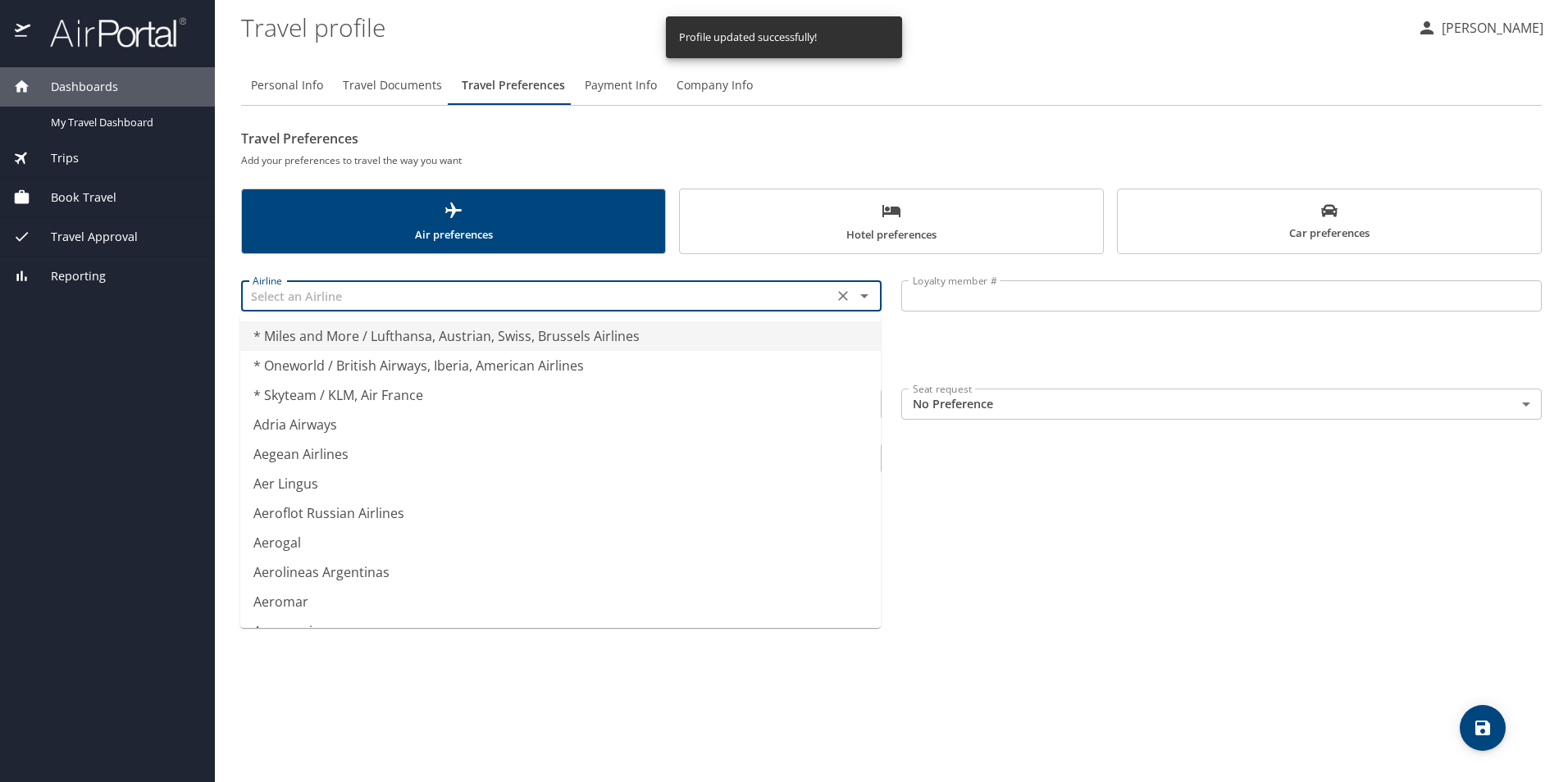
click at [380, 302] on input "text" at bounding box center [537, 296] width 582 height 22
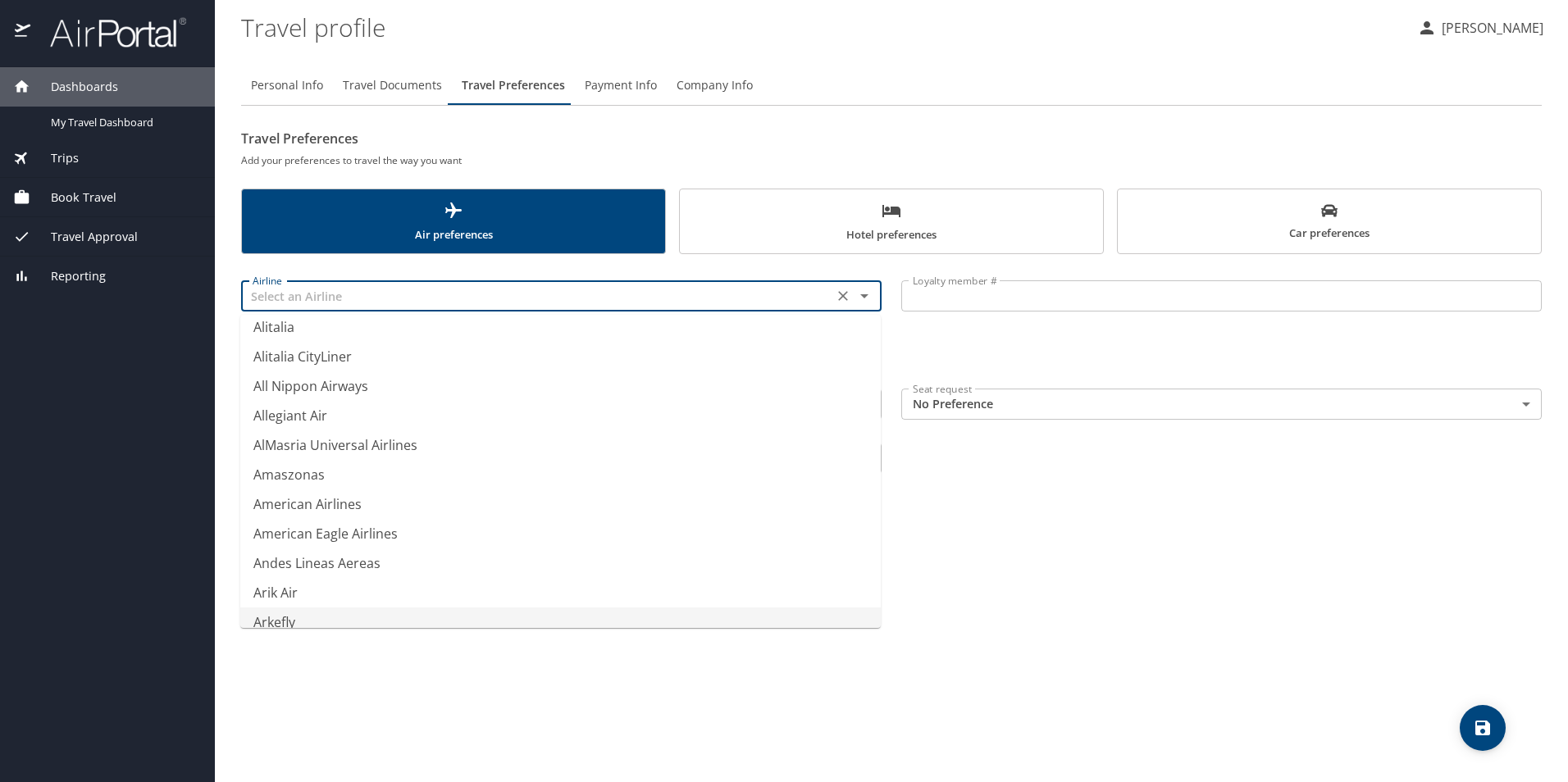
scroll to position [2339, 0]
click at [274, 413] on li "Allegiant Air" at bounding box center [560, 416] width 641 height 29
type input "Allegiant Air"
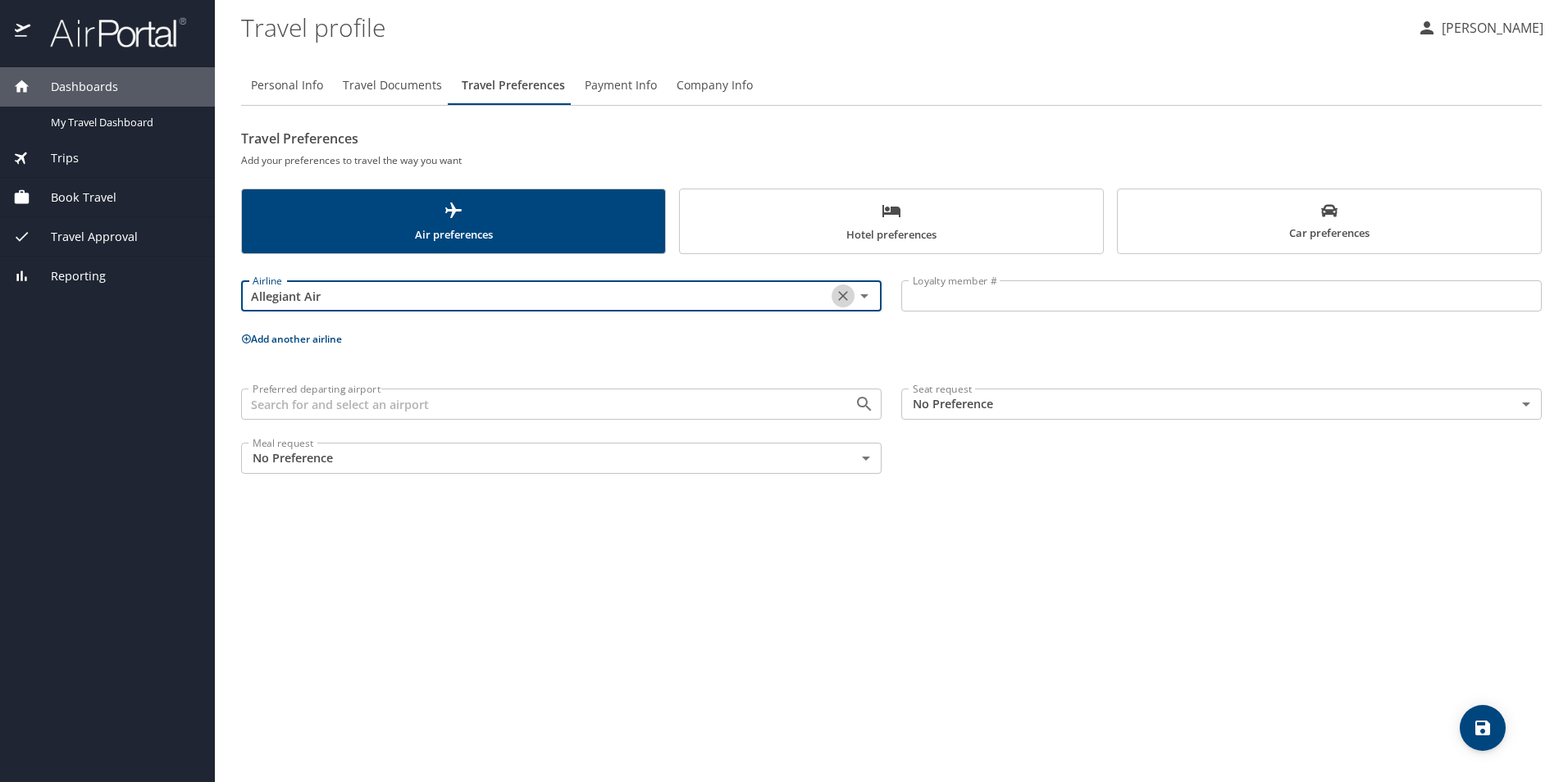
click at [840, 296] on icon "Clear" at bounding box center [843, 296] width 16 height 16
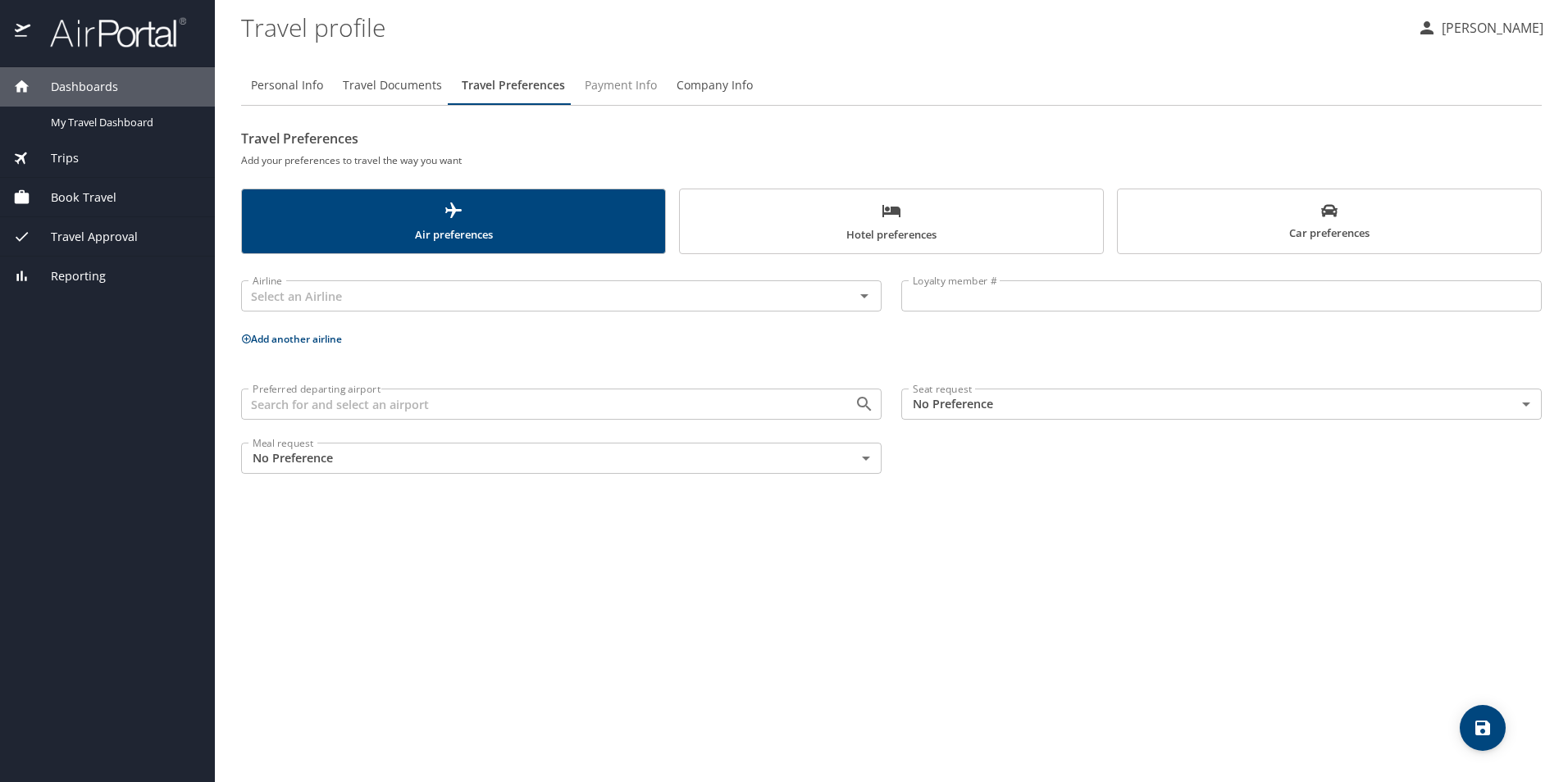
click at [610, 87] on span "Payment Info" at bounding box center [620, 86] width 72 height 21
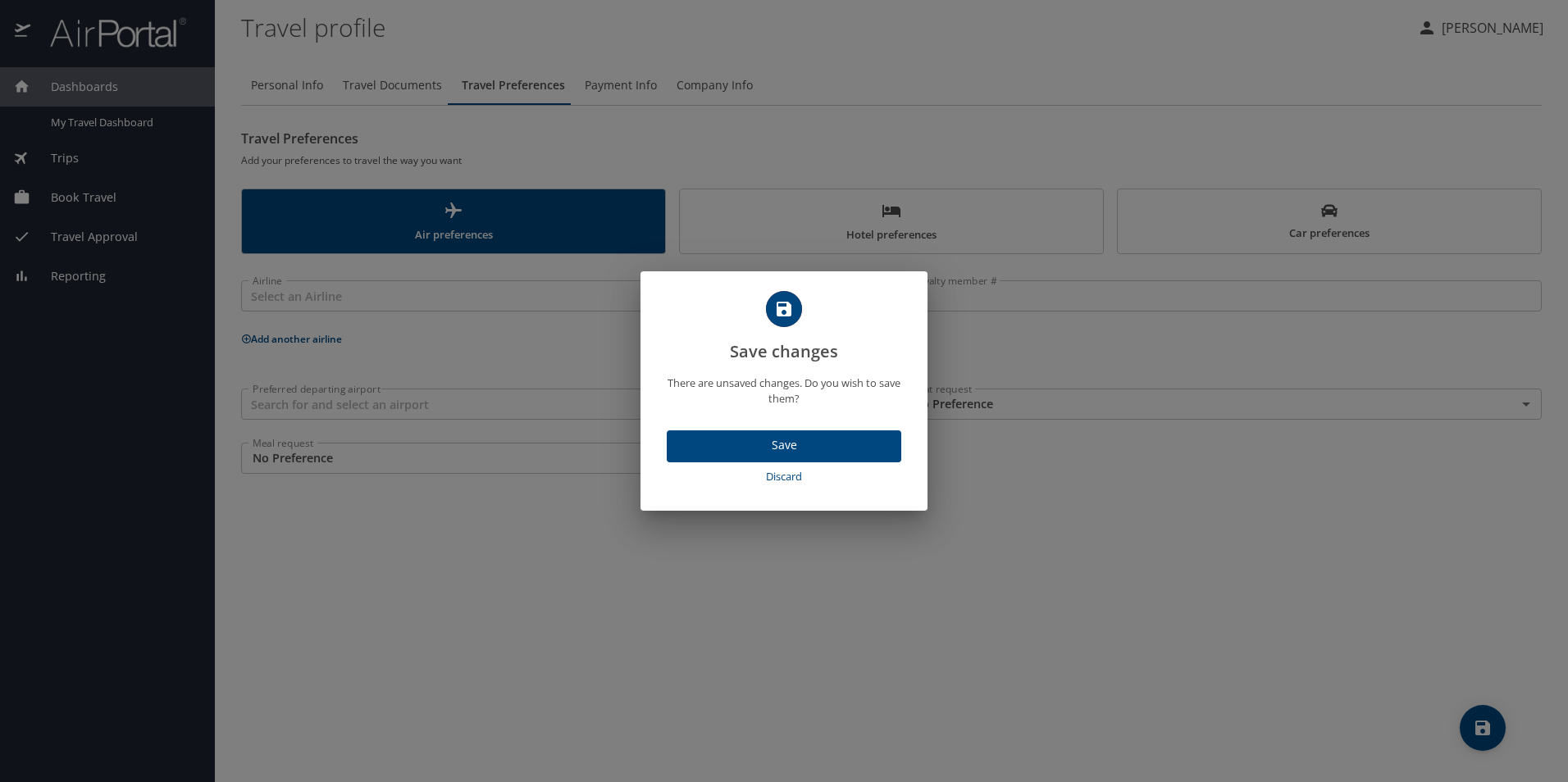
click at [795, 449] on span "Save" at bounding box center [783, 446] width 208 height 21
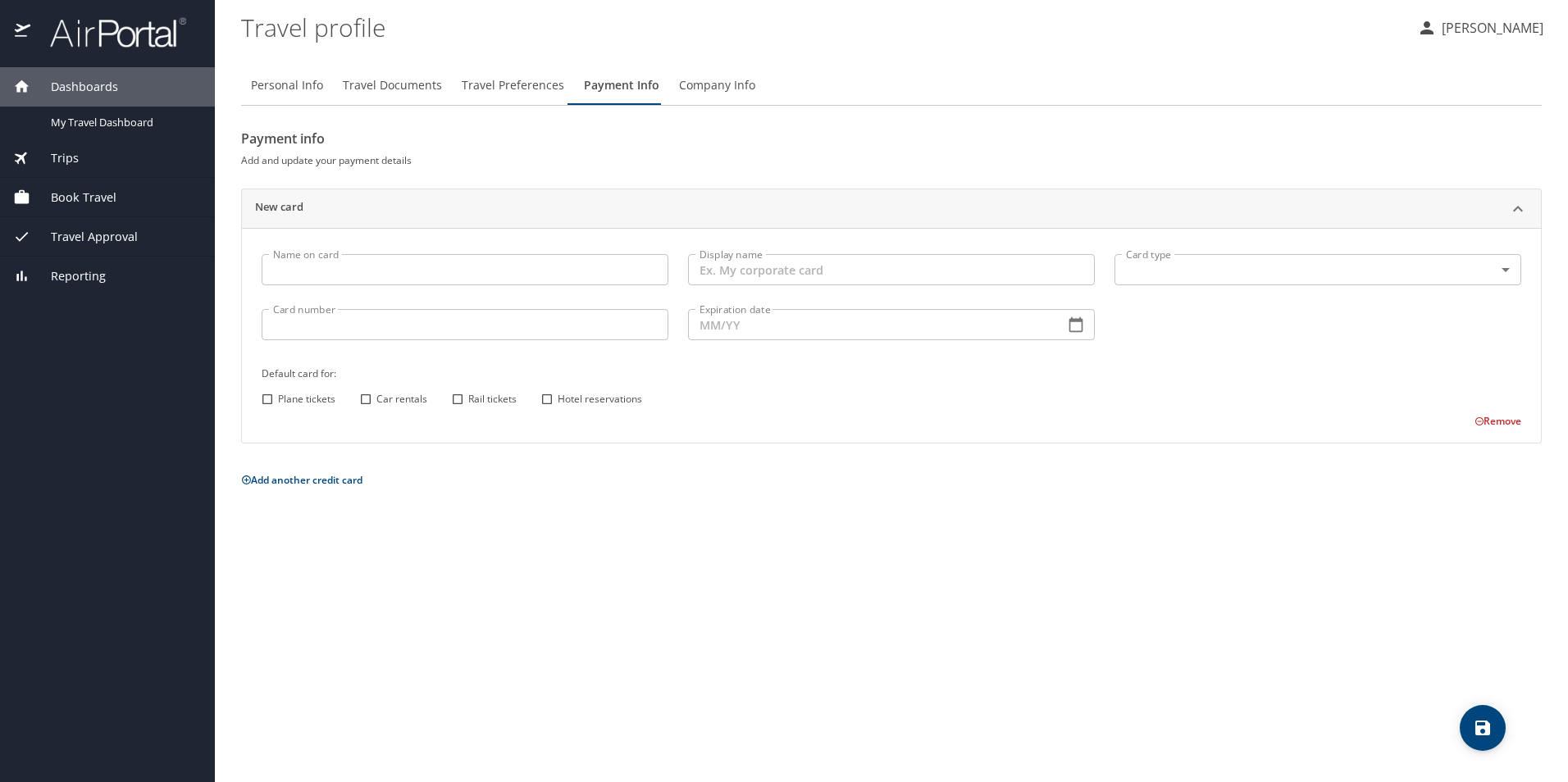
click at [629, 550] on div "Personal Info Travel Documents Travel Preferences Payment Info Company Info Pay…" at bounding box center [891, 417] width 1300 height 729
click at [718, 79] on span "Company Info" at bounding box center [717, 86] width 76 height 21
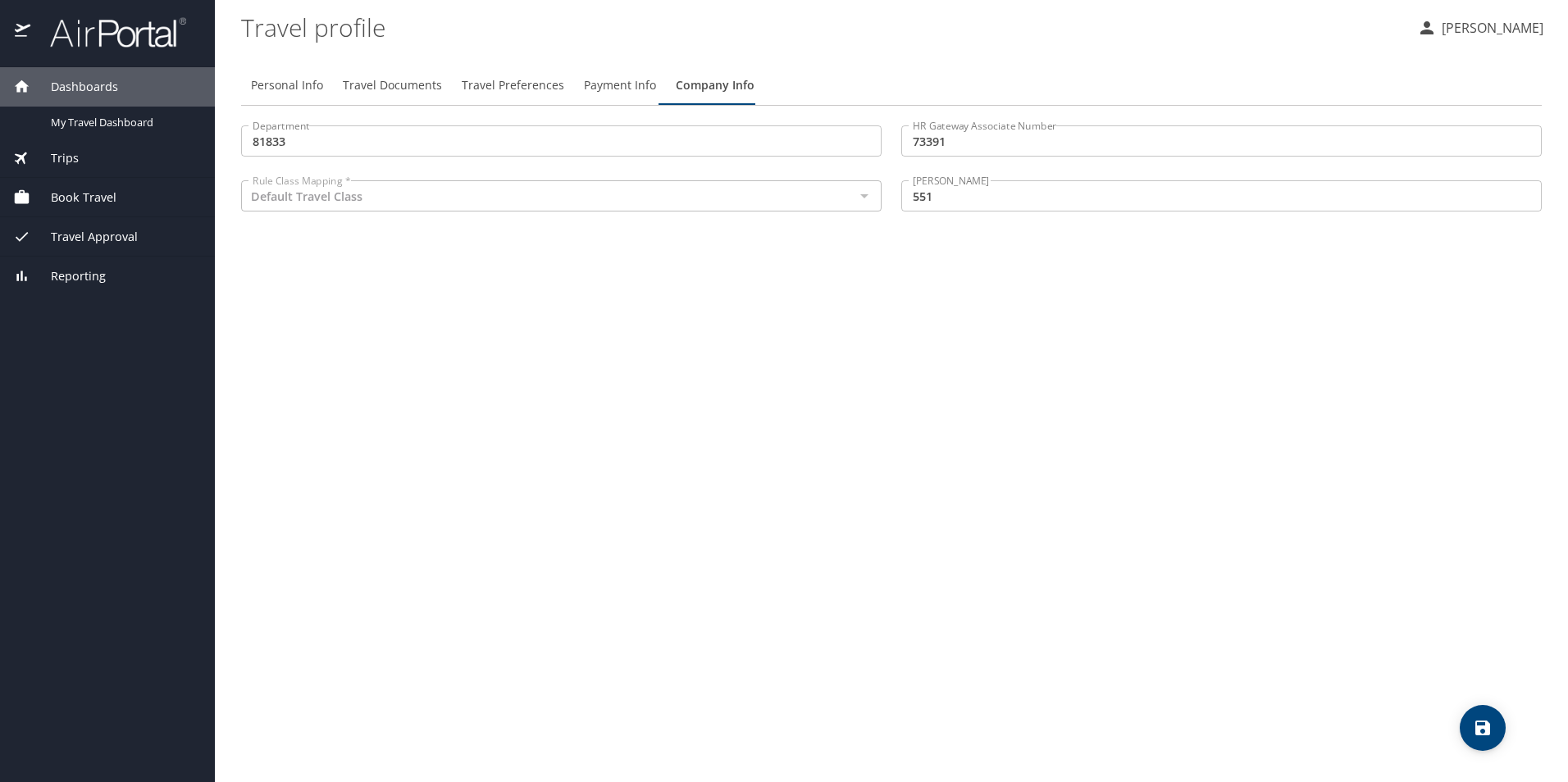
click at [880, 199] on div "Default Travel Class Rule Class Mapping *" at bounding box center [561, 196] width 641 height 31
click at [869, 199] on div at bounding box center [864, 195] width 22 height 23
click at [301, 83] on span "Personal Info" at bounding box center [286, 86] width 72 height 21
select select "US"
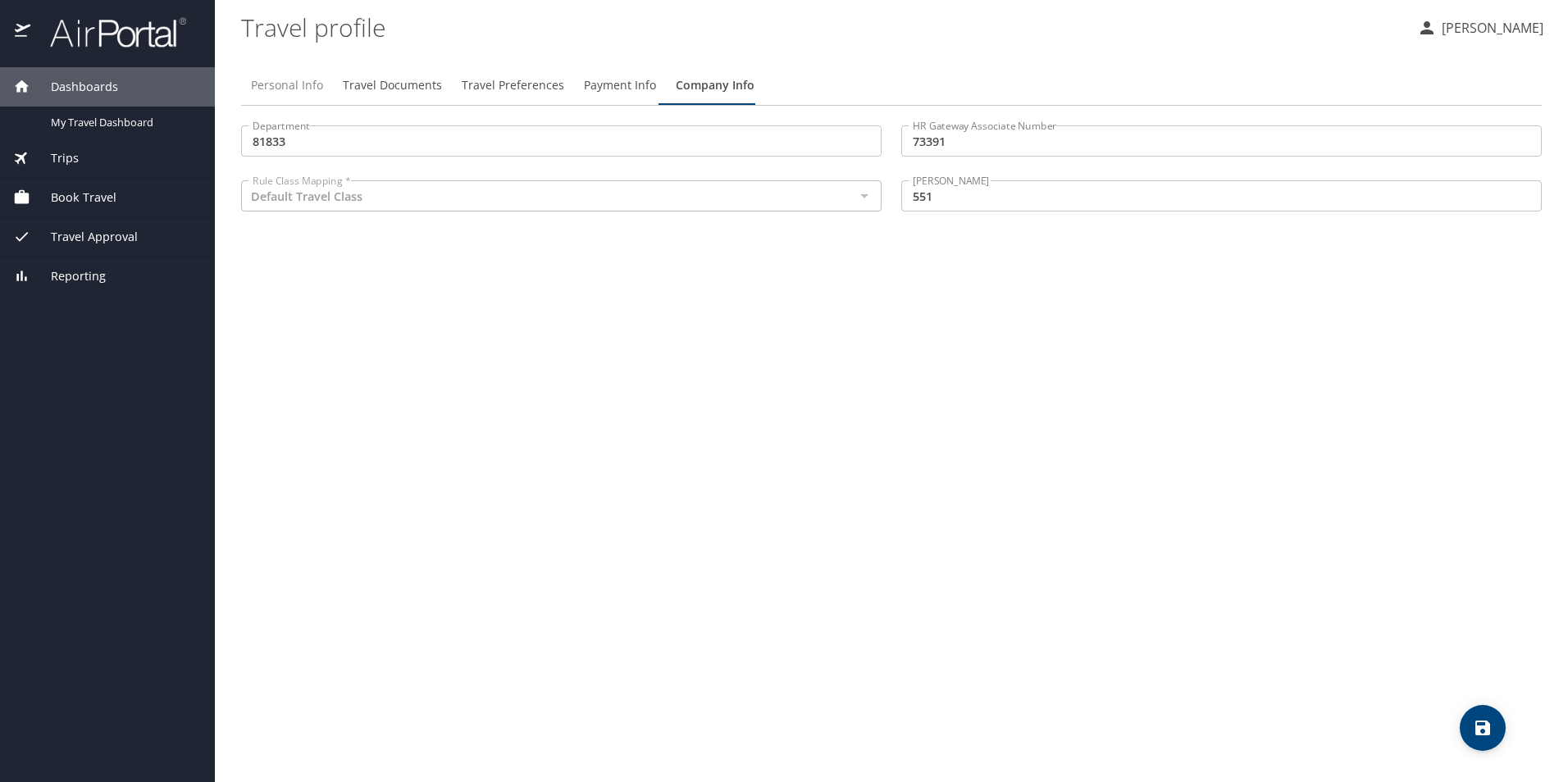
select select "US"
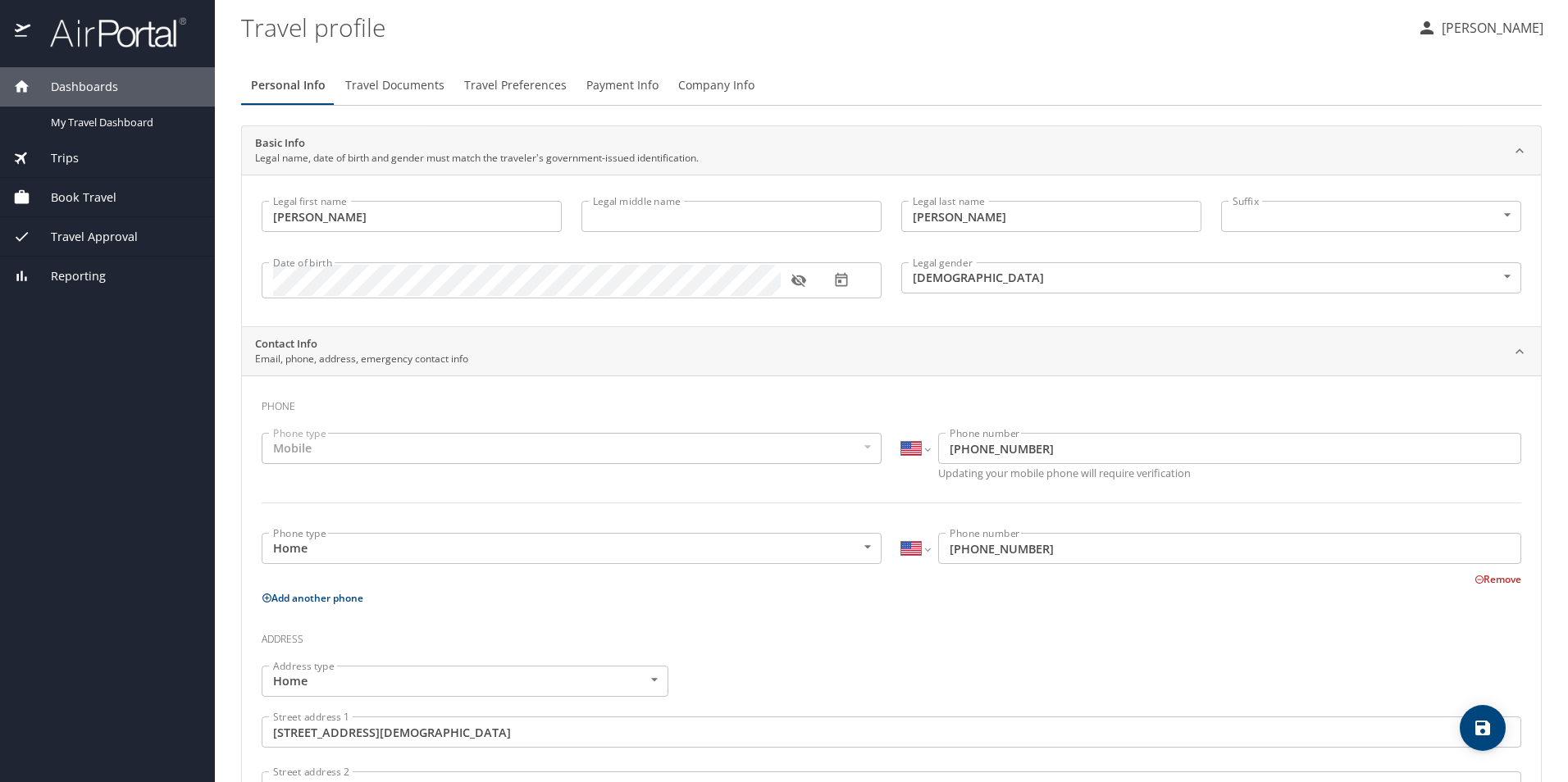
click at [65, 161] on span "Trips" at bounding box center [54, 158] width 48 height 18
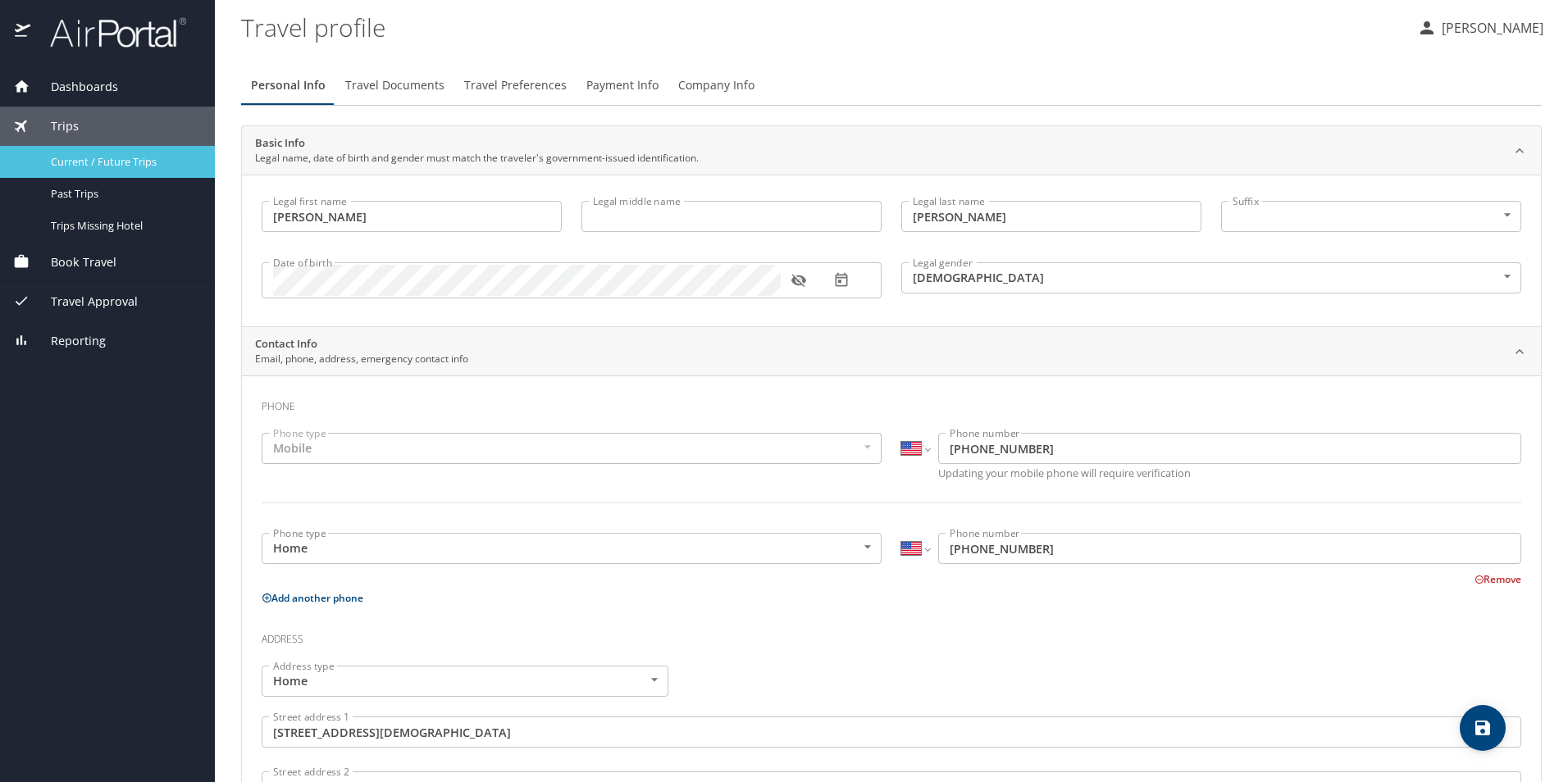
click at [134, 164] on span "Current / Future Trips" at bounding box center [123, 162] width 144 height 16
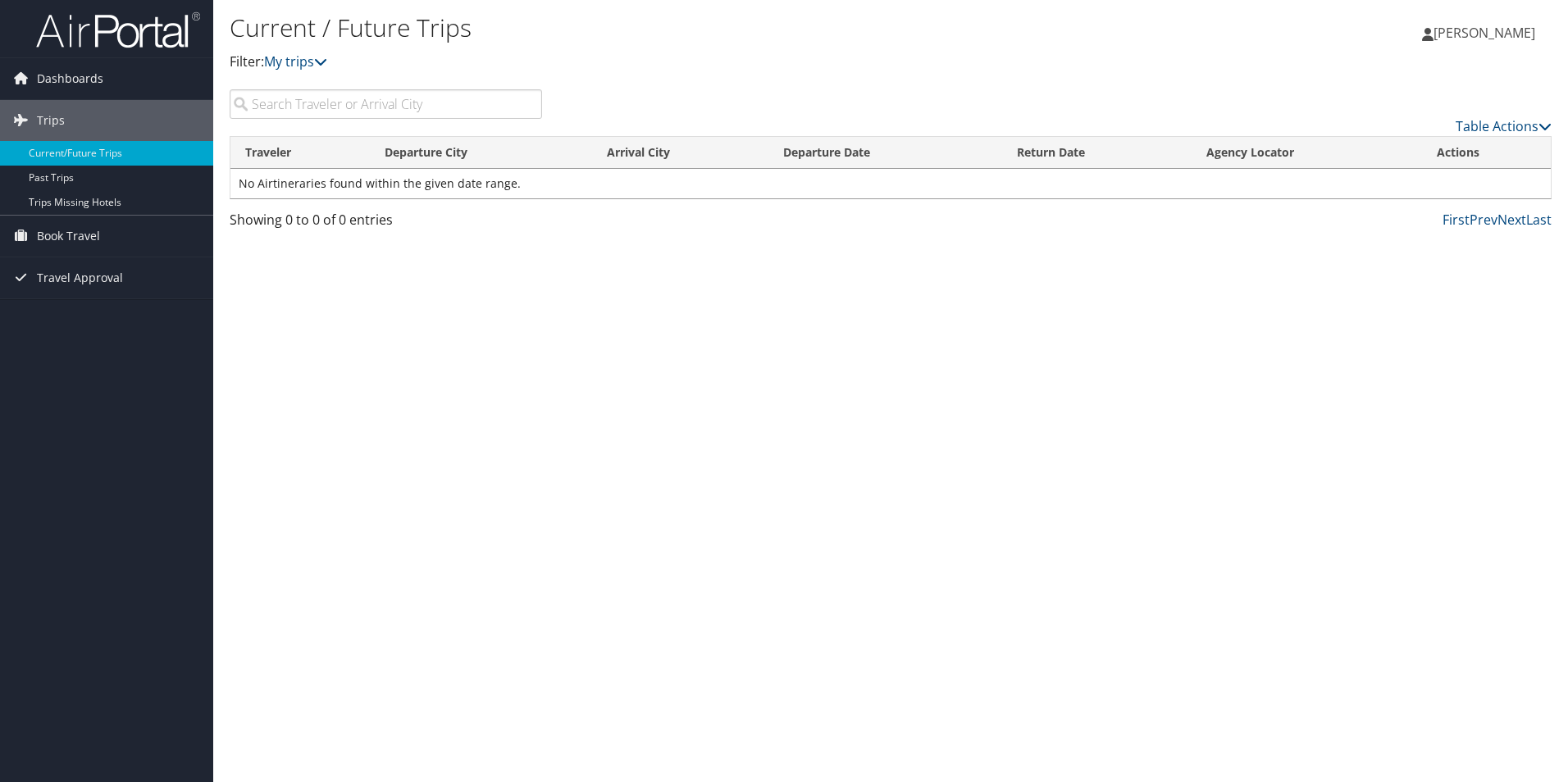
click at [354, 109] on input "search" at bounding box center [386, 104] width 312 height 29
type input "Nashville, TN"
click at [77, 237] on span "Book Travel" at bounding box center [68, 235] width 63 height 41
click at [109, 318] on link "Book/Manage Online Trips" at bounding box center [106, 318] width 214 height 24
